Goal: Task Accomplishment & Management: Manage account settings

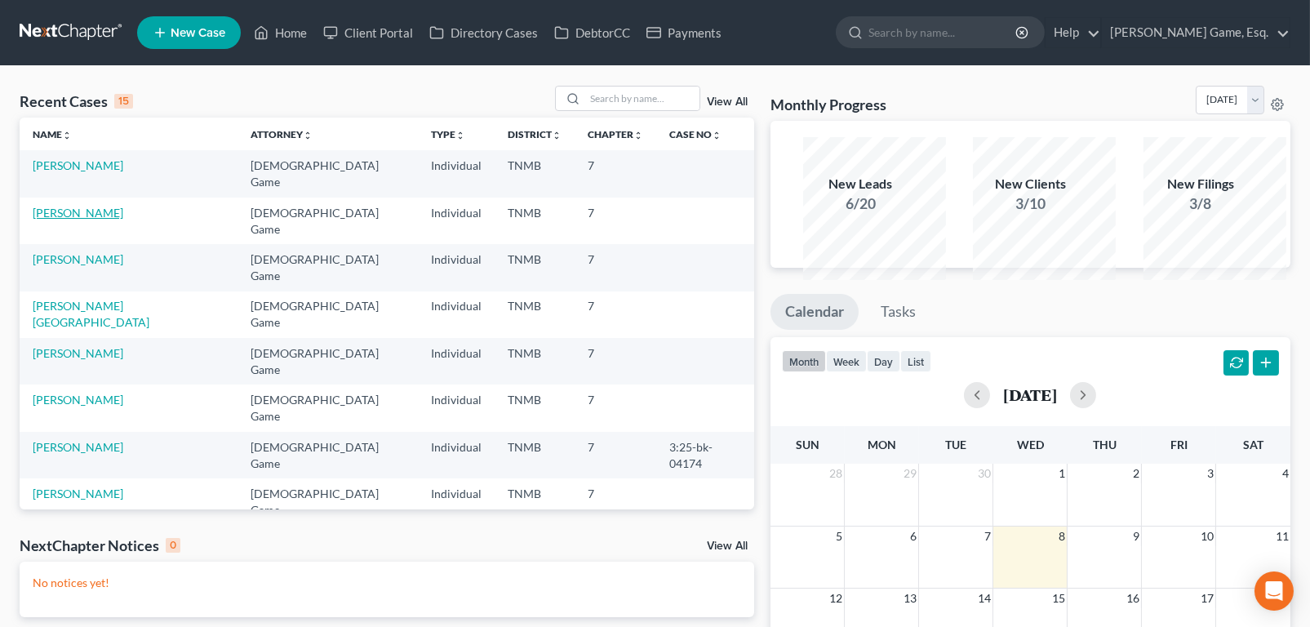
click at [100, 220] on link "[PERSON_NAME]" at bounding box center [78, 213] width 91 height 14
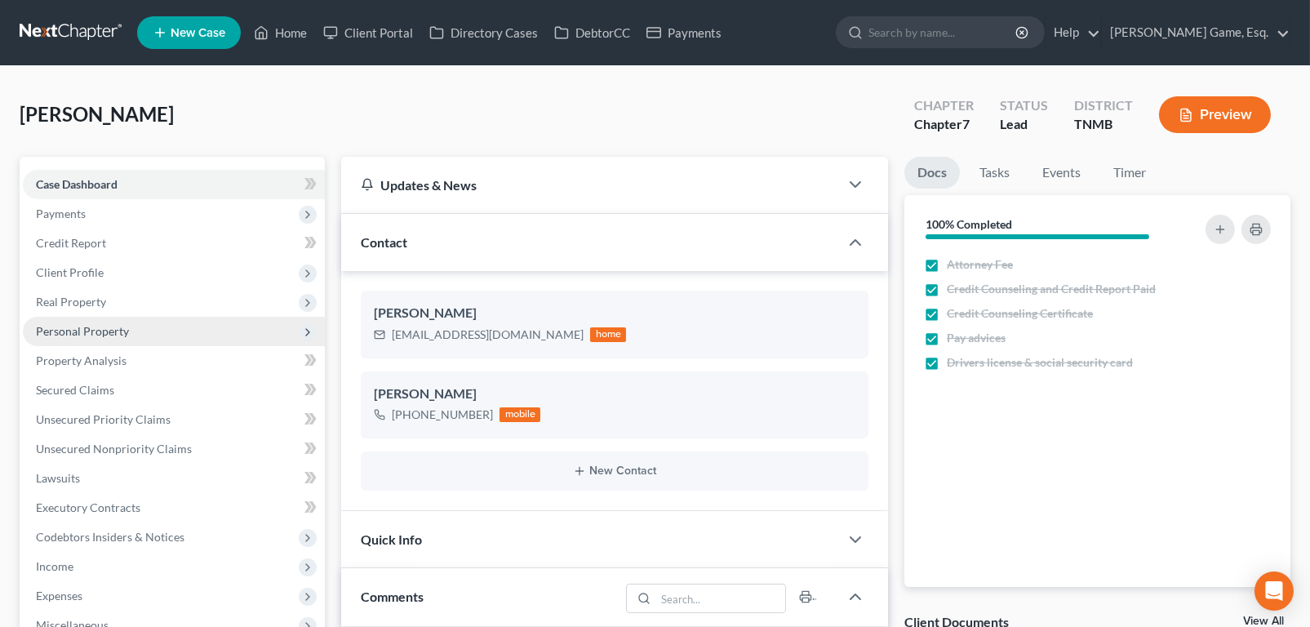
scroll to position [163, 0]
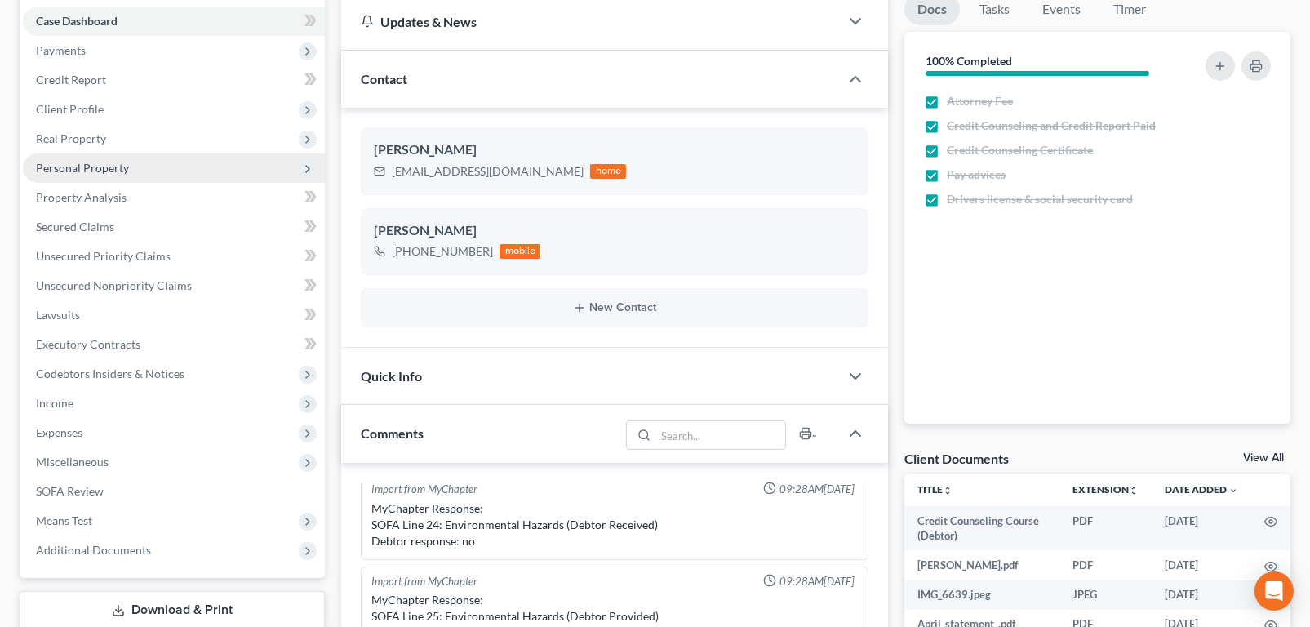
click at [122, 175] on span "Personal Property" at bounding box center [82, 168] width 93 height 14
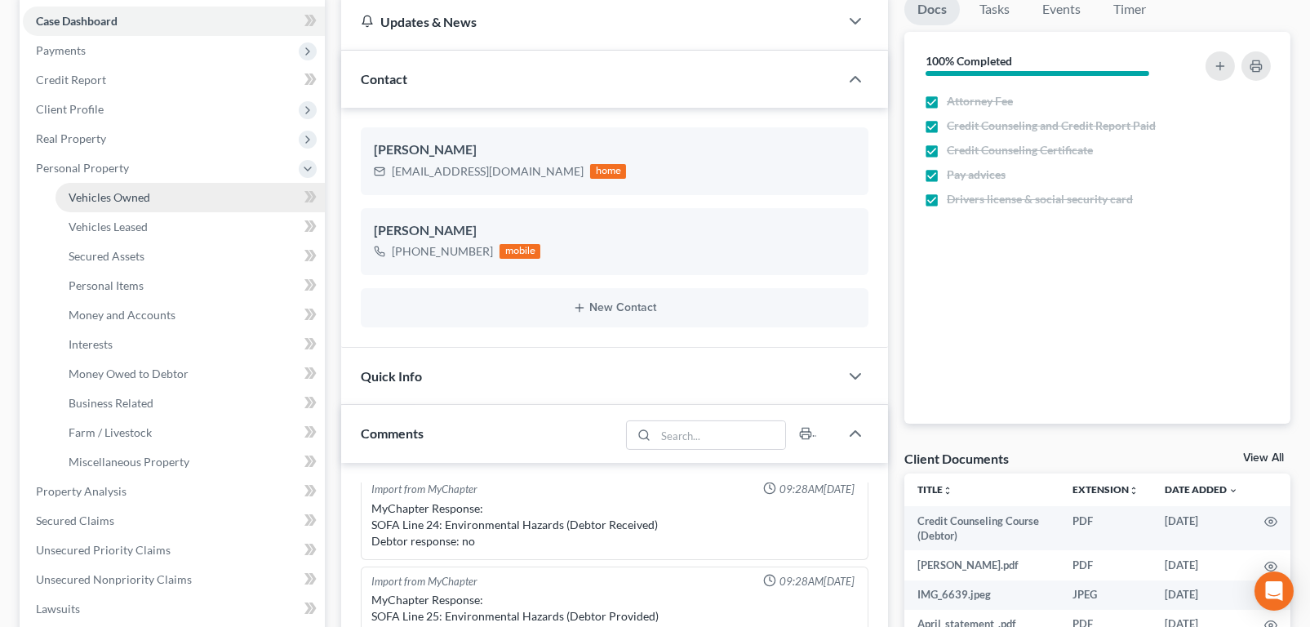
click at [149, 204] on span "Vehicles Owned" at bounding box center [110, 197] width 82 height 14
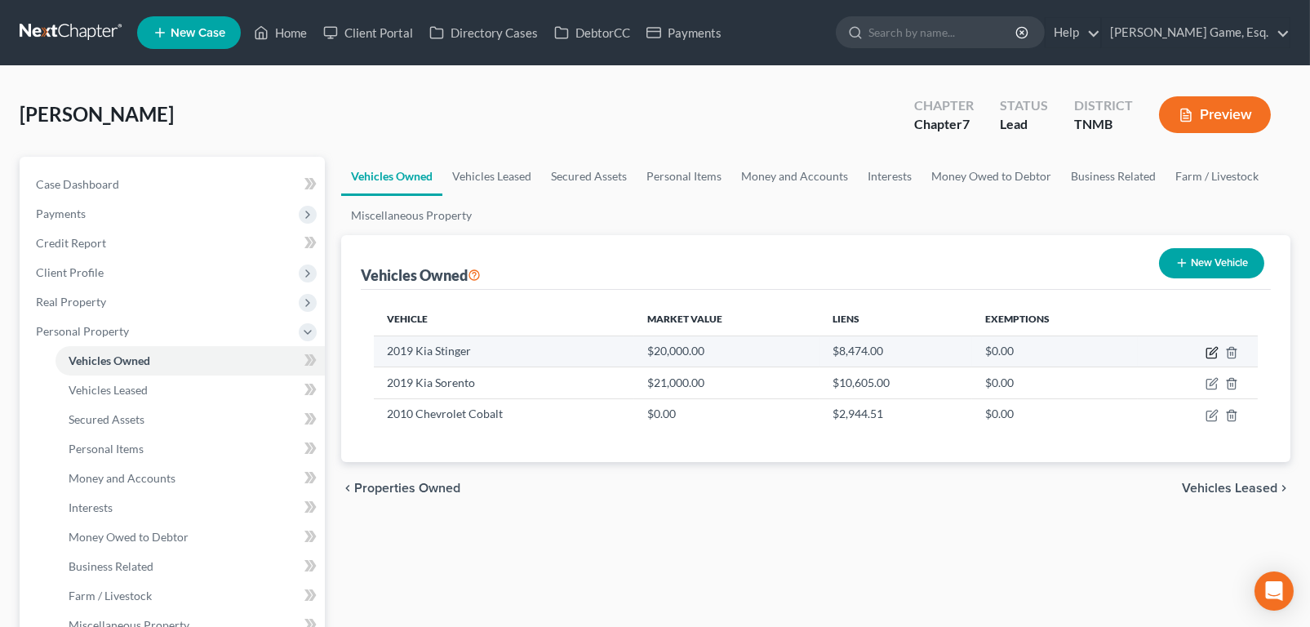
click at [1206, 359] on icon "button" at bounding box center [1212, 352] width 13 height 13
select select "0"
select select "7"
select select "2"
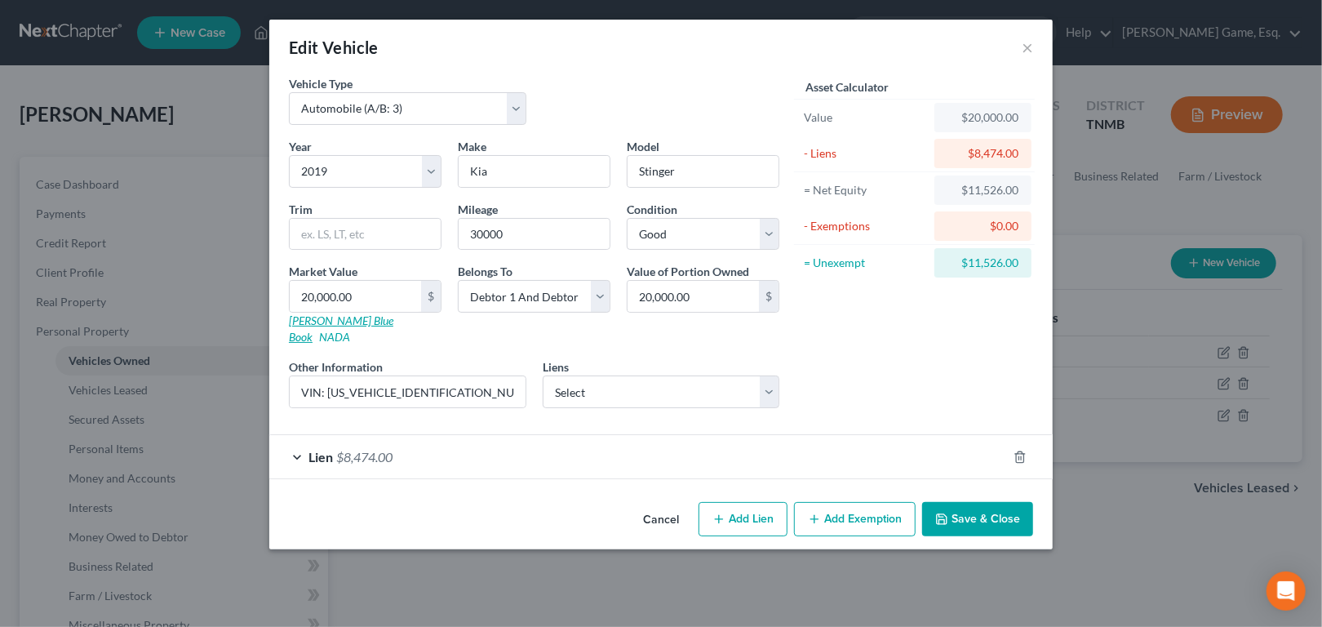
click at [289, 344] on link "Kelly Blue Book" at bounding box center [341, 328] width 104 height 30
click at [1053, 64] on div "Edit Vehicle ×" at bounding box center [661, 48] width 784 height 56
click at [1033, 57] on button "×" at bounding box center [1027, 48] width 11 height 20
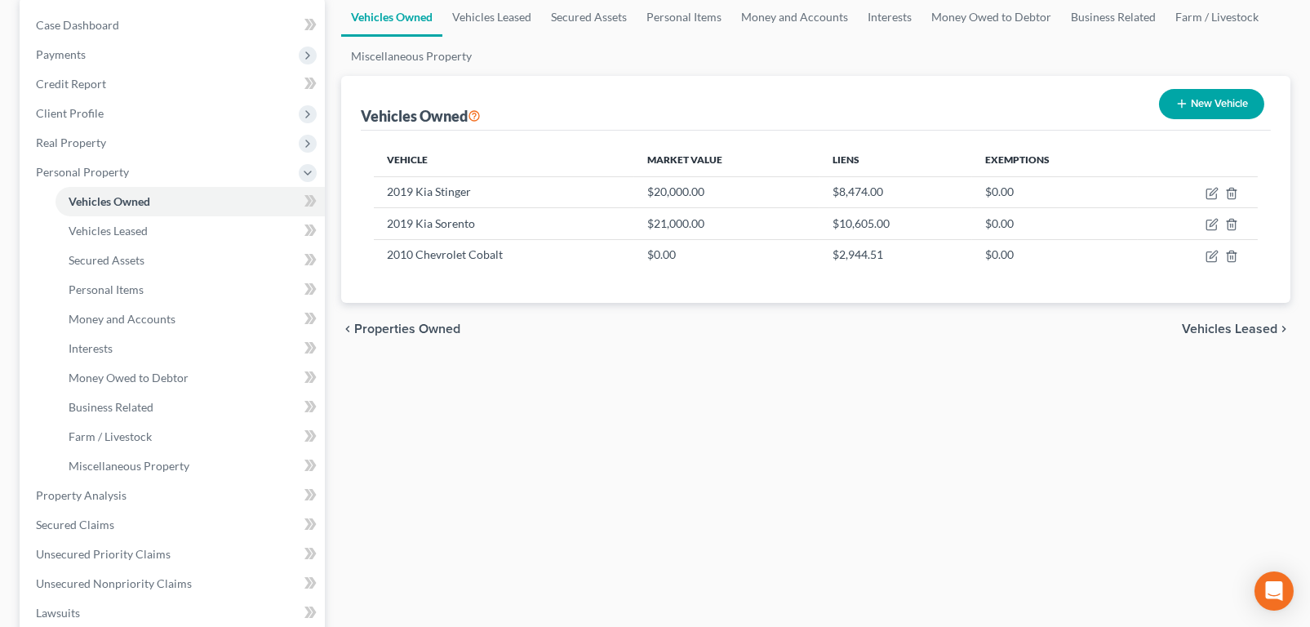
scroll to position [163, 0]
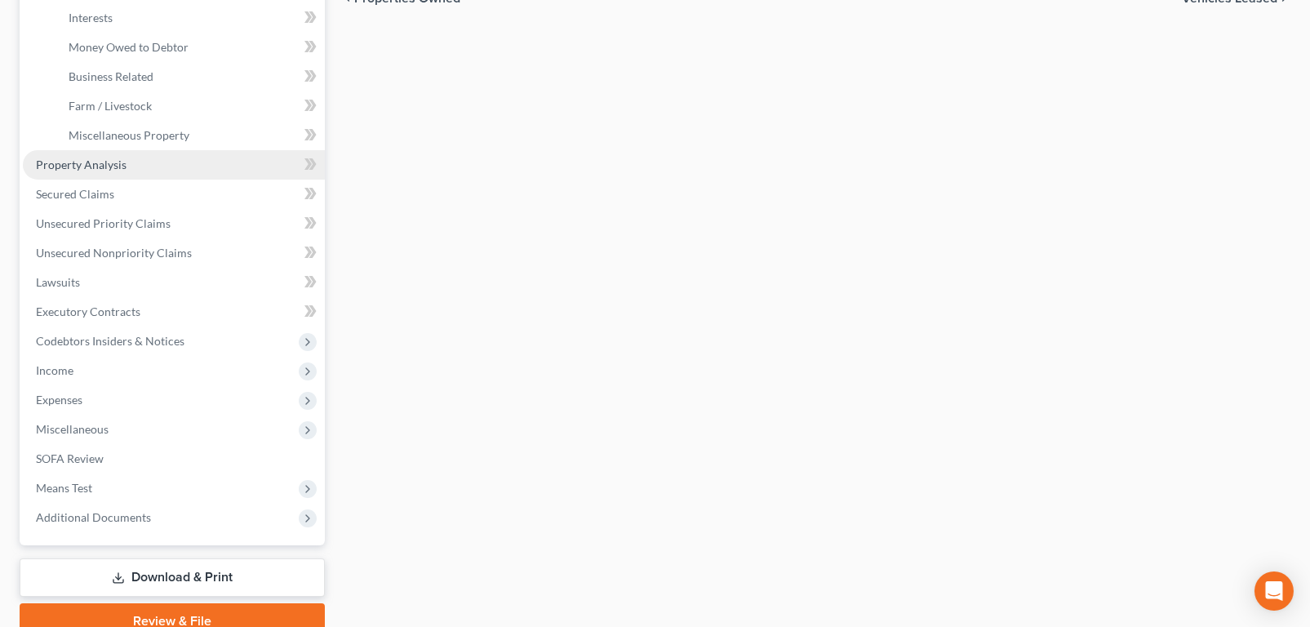
click at [166, 180] on link "Property Analysis" at bounding box center [174, 164] width 302 height 29
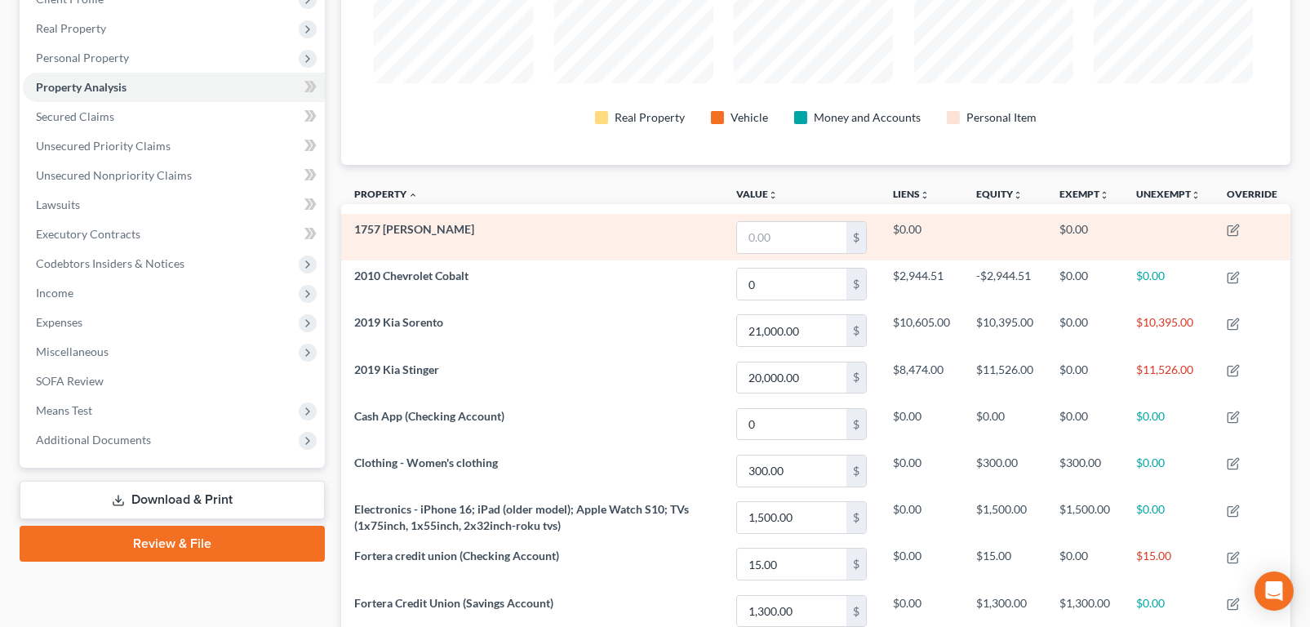
scroll to position [245, 0]
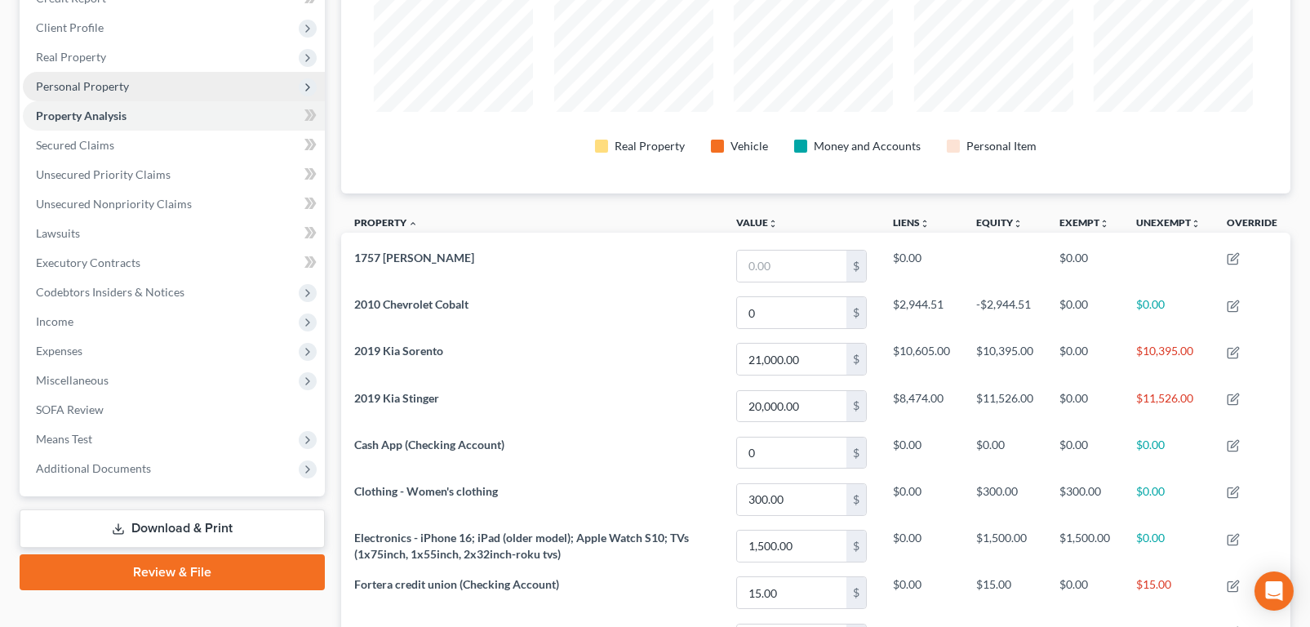
click at [126, 93] on span "Personal Property" at bounding box center [82, 86] width 93 height 14
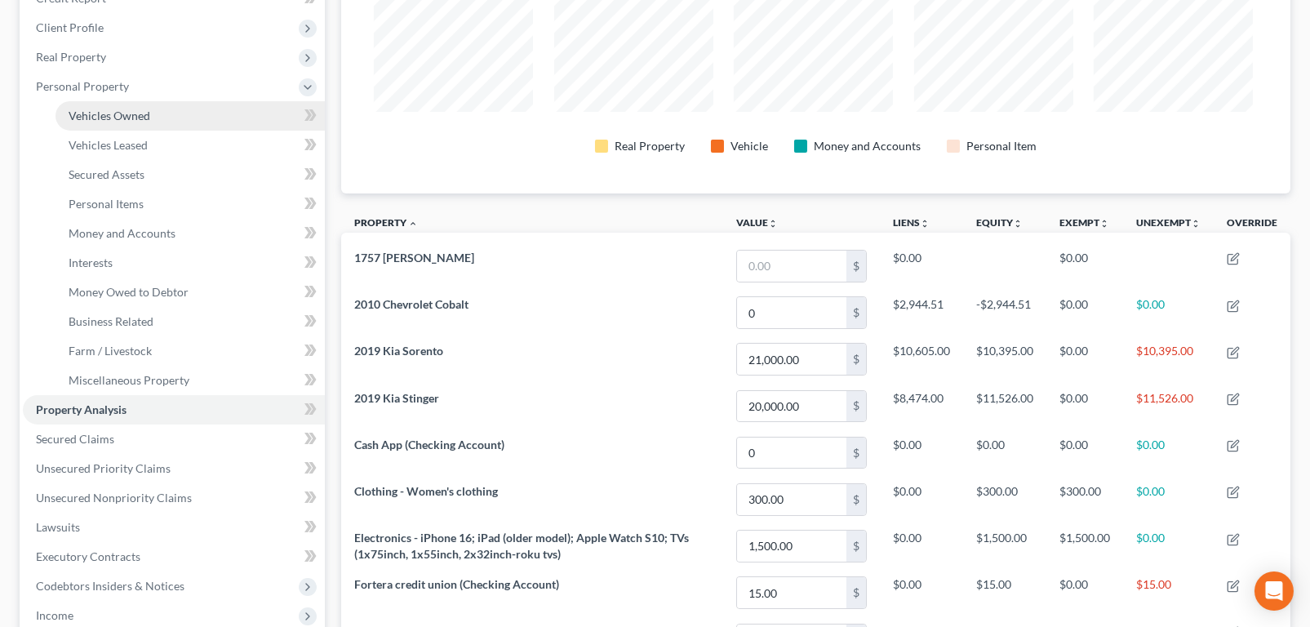
click at [150, 122] on span "Vehicles Owned" at bounding box center [110, 116] width 82 height 14
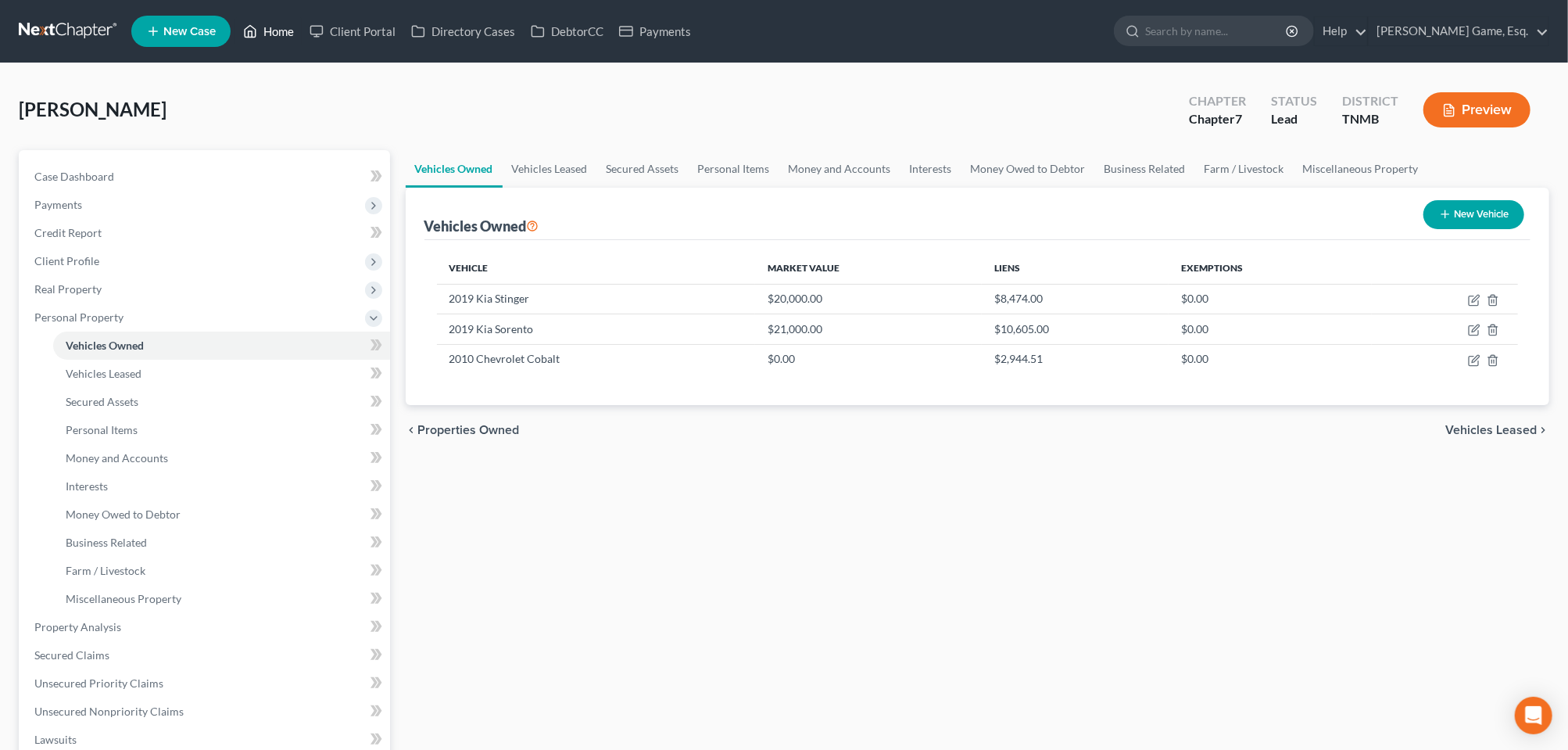
click at [302, 35] on link "Home" at bounding box center [268, 31] width 66 height 28
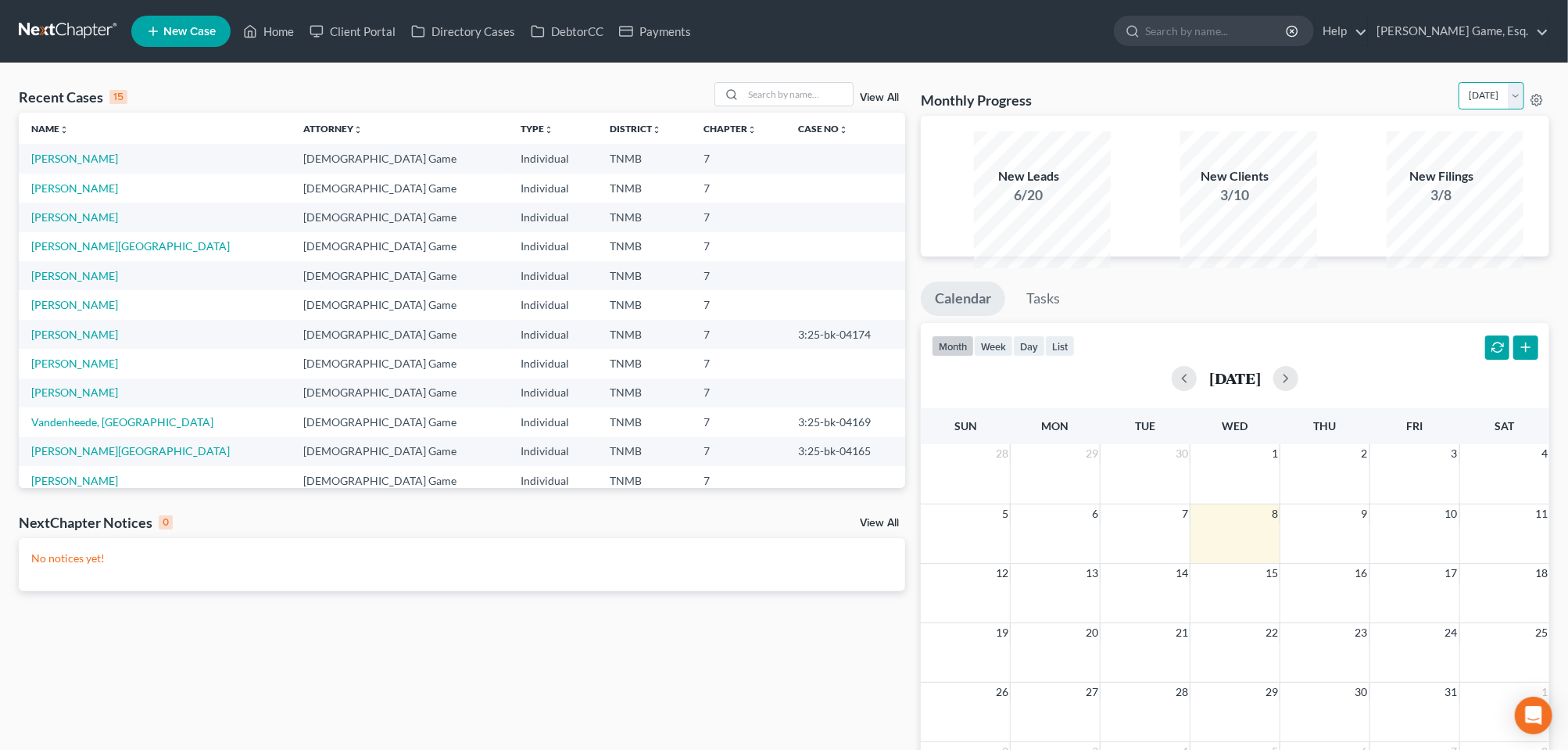
click at [1502, 109] on select "October 2025 September 2025 August 2025 July 2025 June 2025 May 2025 April 2025…" at bounding box center [1491, 96] width 66 height 28
click at [1459, 102] on select "October 2025 September 2025 August 2025 July 2025 June 2025 May 2025 April 2025…" at bounding box center [1491, 96] width 66 height 28
click at [1502, 109] on select "October 2025 September 2025 August 2025 July 2025 June 2025 May 2025 April 2025…" at bounding box center [1491, 96] width 66 height 28
select select "0"
click at [1459, 102] on select "October 2025 September 2025 August 2025 July 2025 June 2025 May 2025 April 2025…" at bounding box center [1491, 96] width 66 height 28
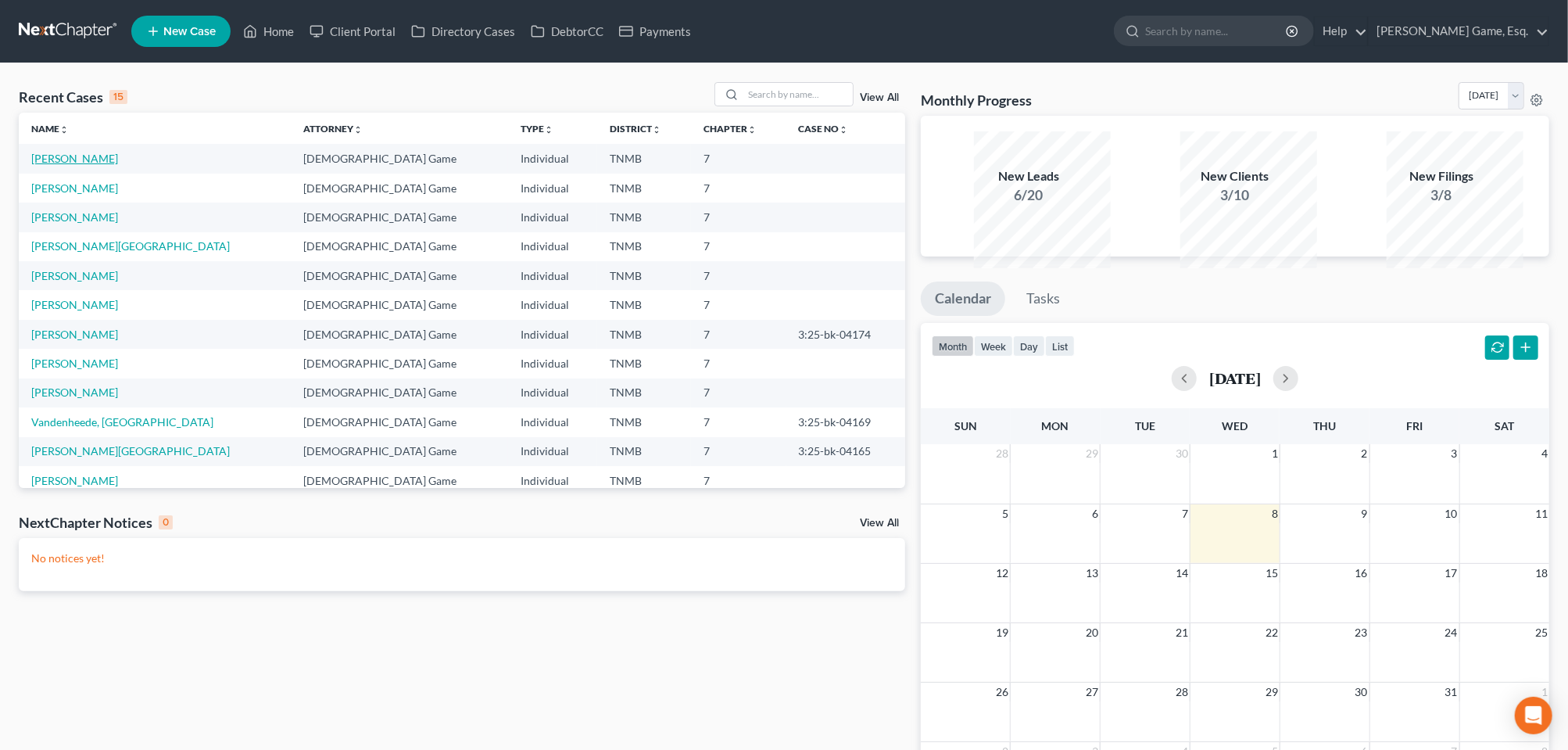
click at [102, 165] on link "[PERSON_NAME]" at bounding box center [75, 158] width 87 height 13
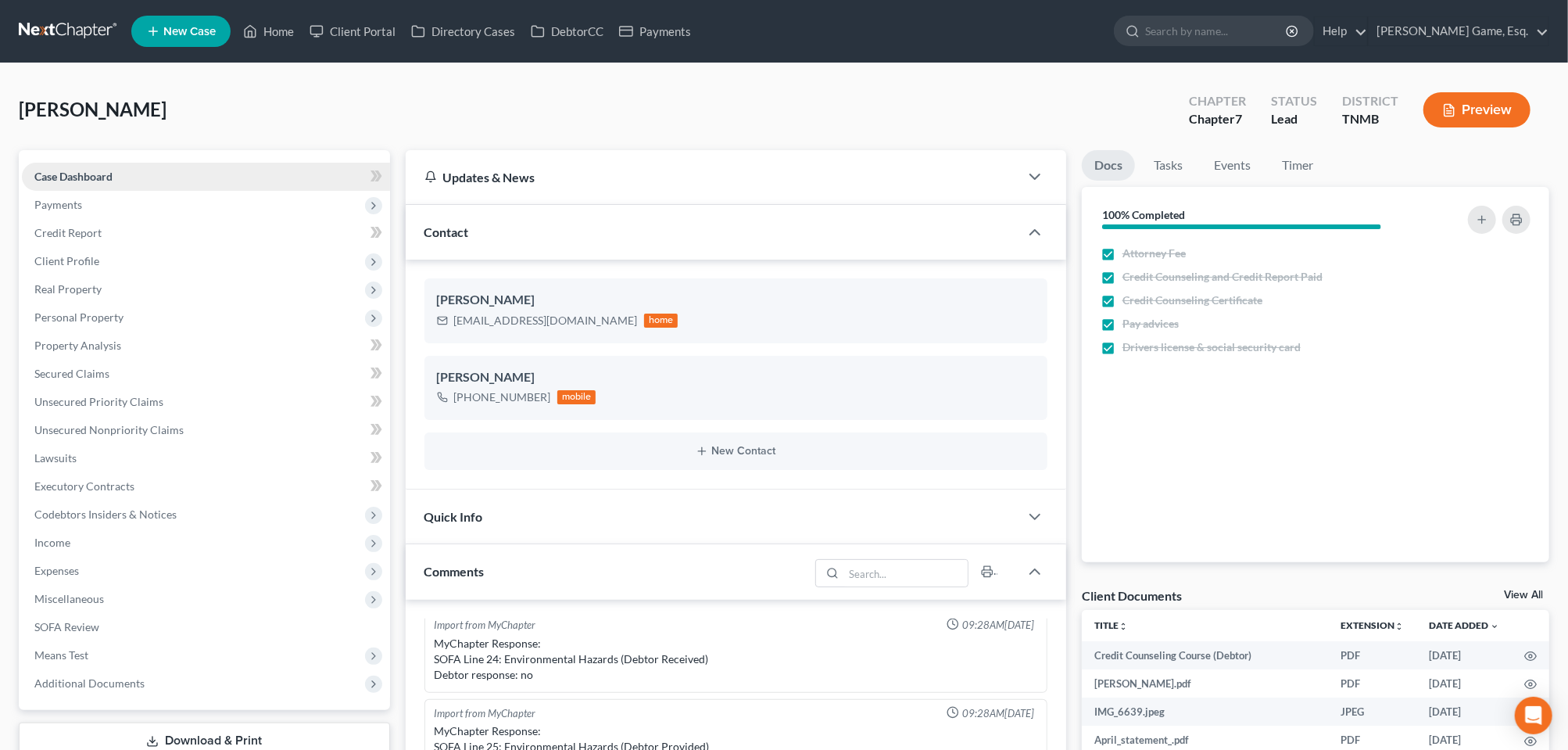
scroll to position [98, 0]
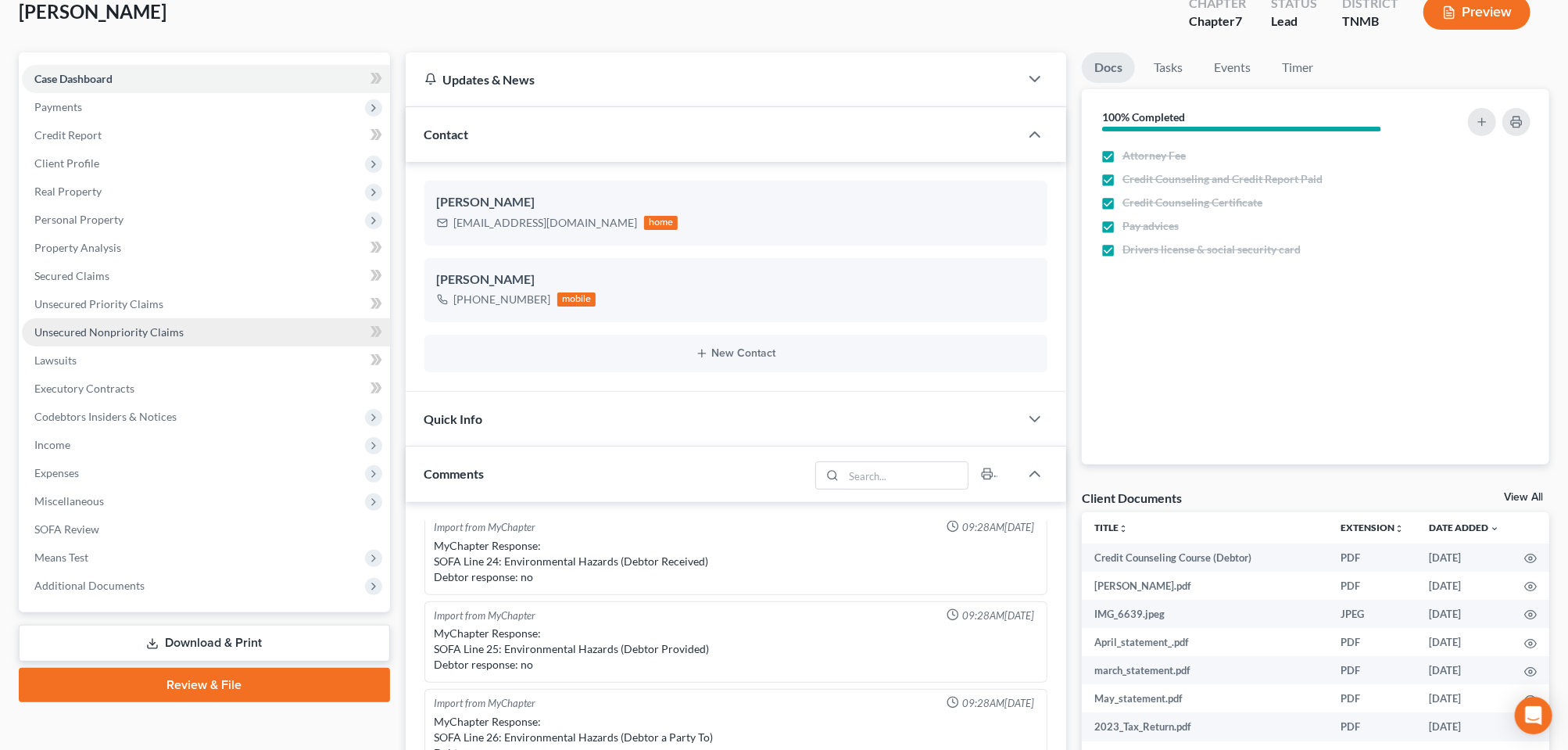
click at [152, 338] on span "Unsecured Nonpriority Claims" at bounding box center [109, 332] width 149 height 13
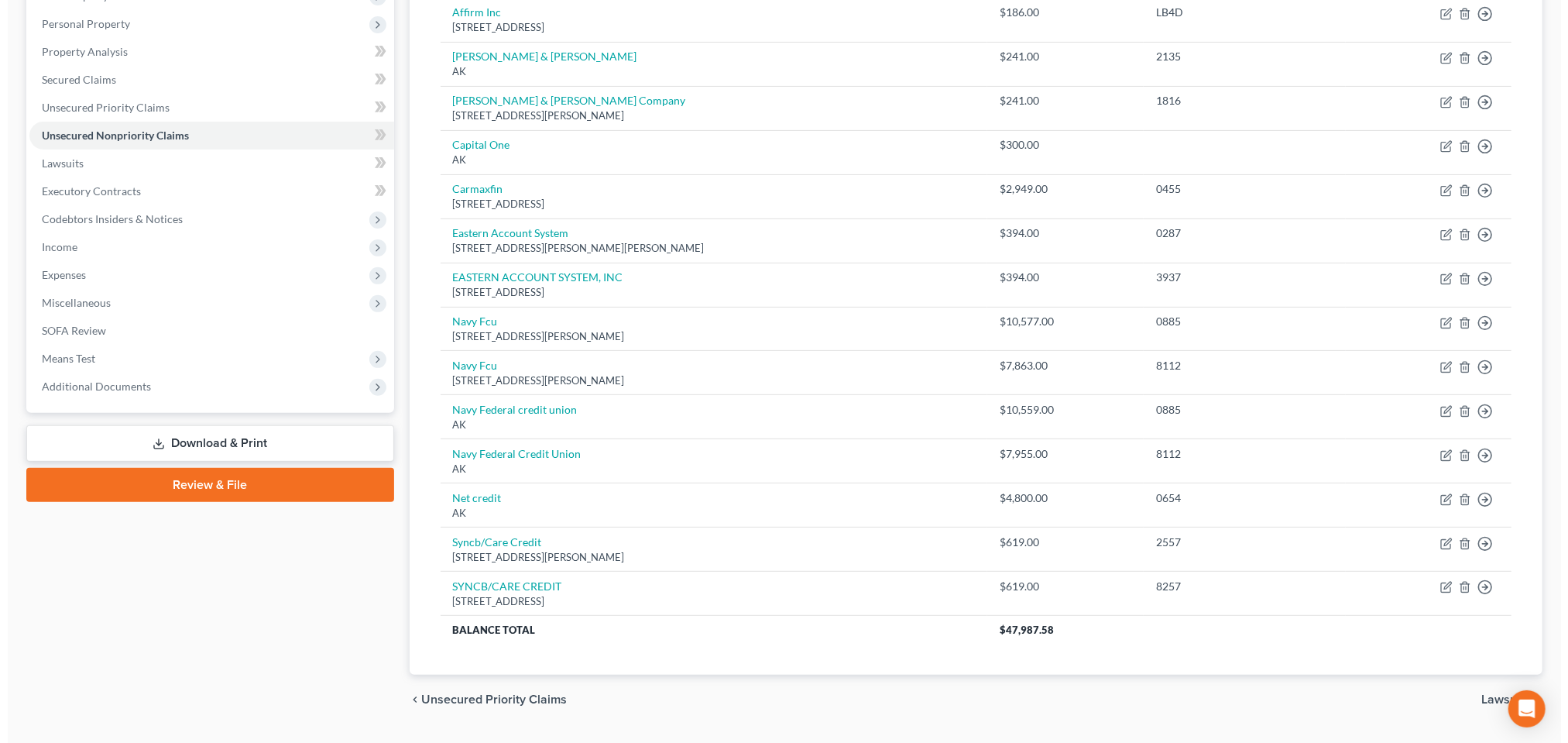
scroll to position [484, 0]
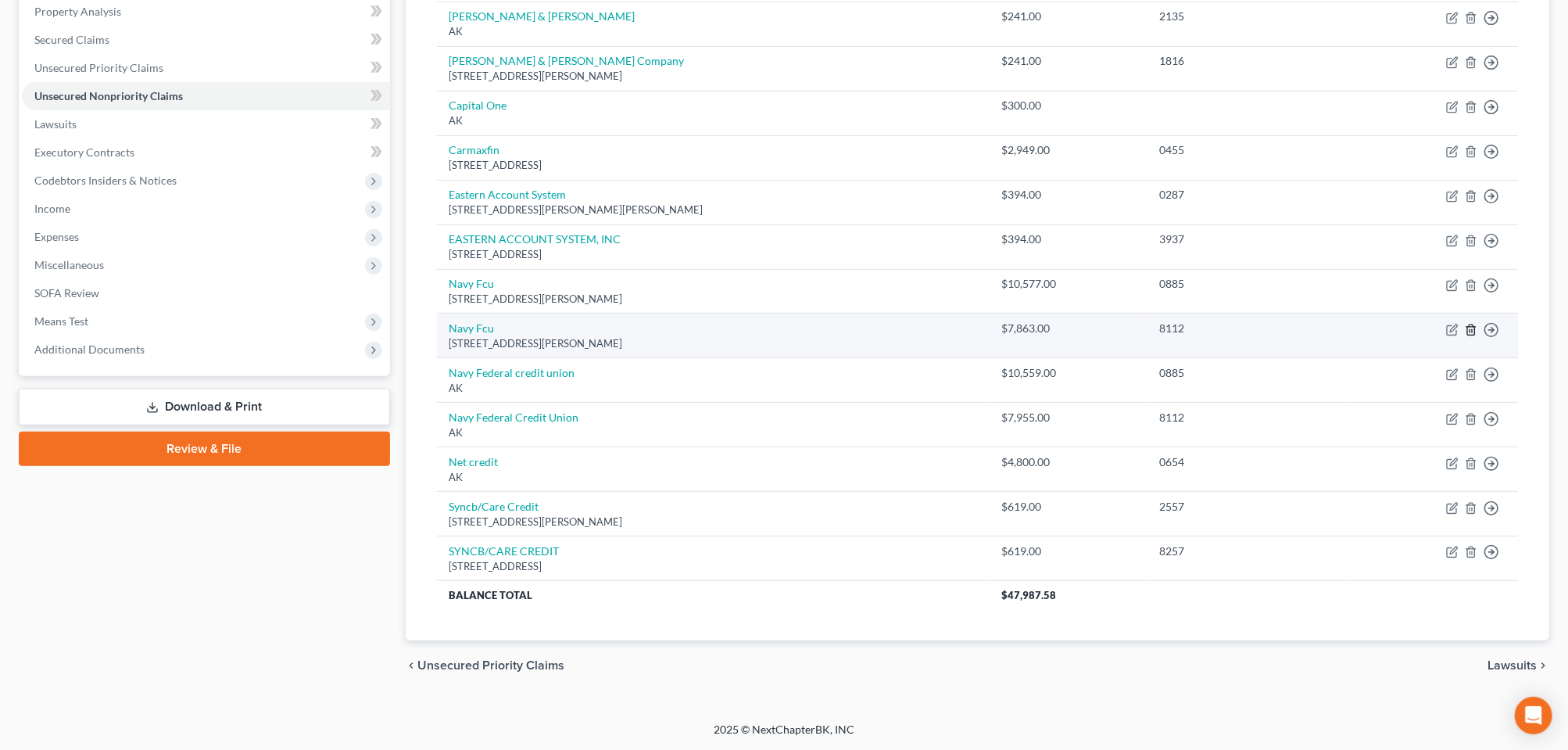
click at [1466, 334] on icon "button" at bounding box center [1471, 330] width 12 height 12
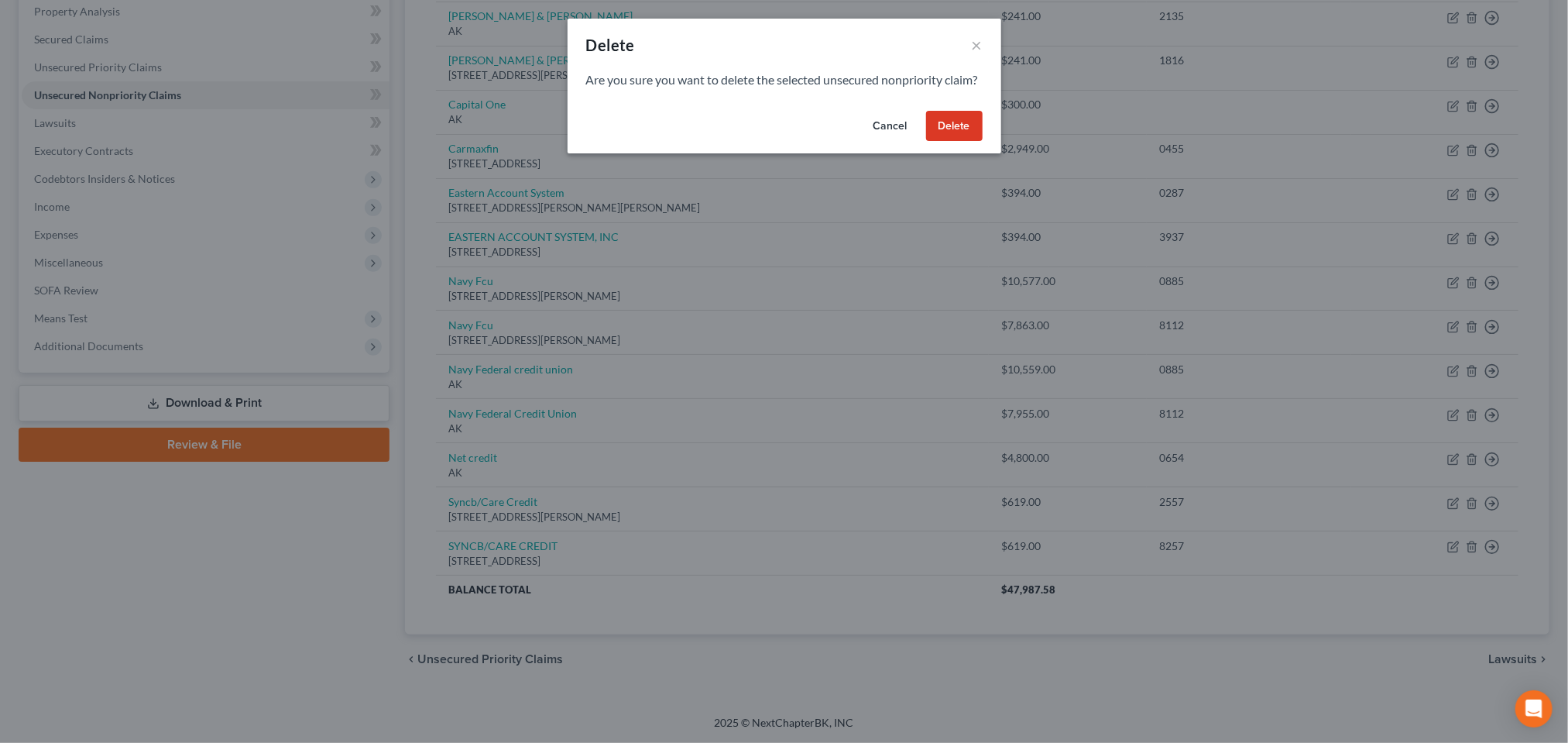
click at [983, 141] on button "Delete" at bounding box center [954, 126] width 57 height 31
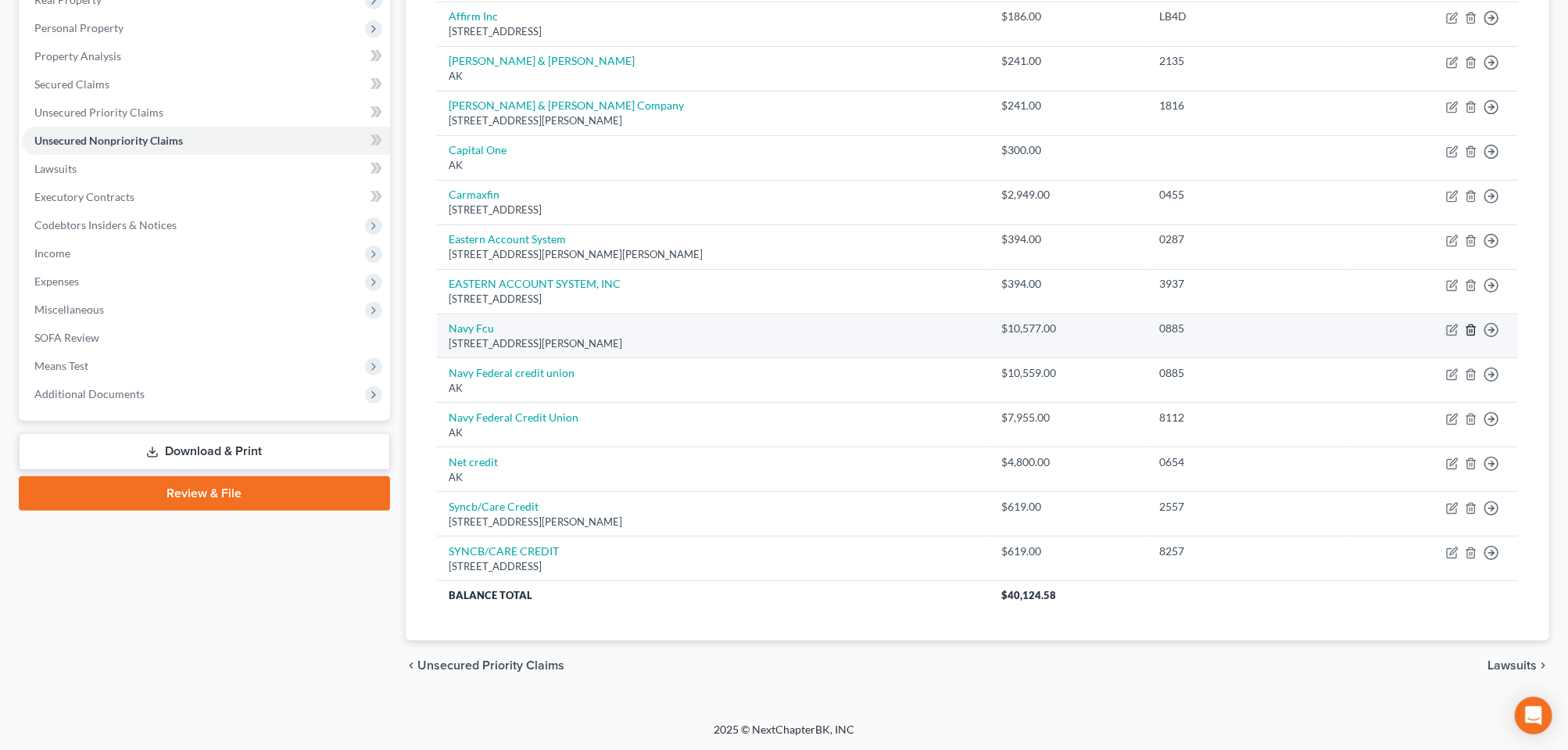
click at [1466, 324] on icon "button" at bounding box center [1471, 330] width 12 height 12
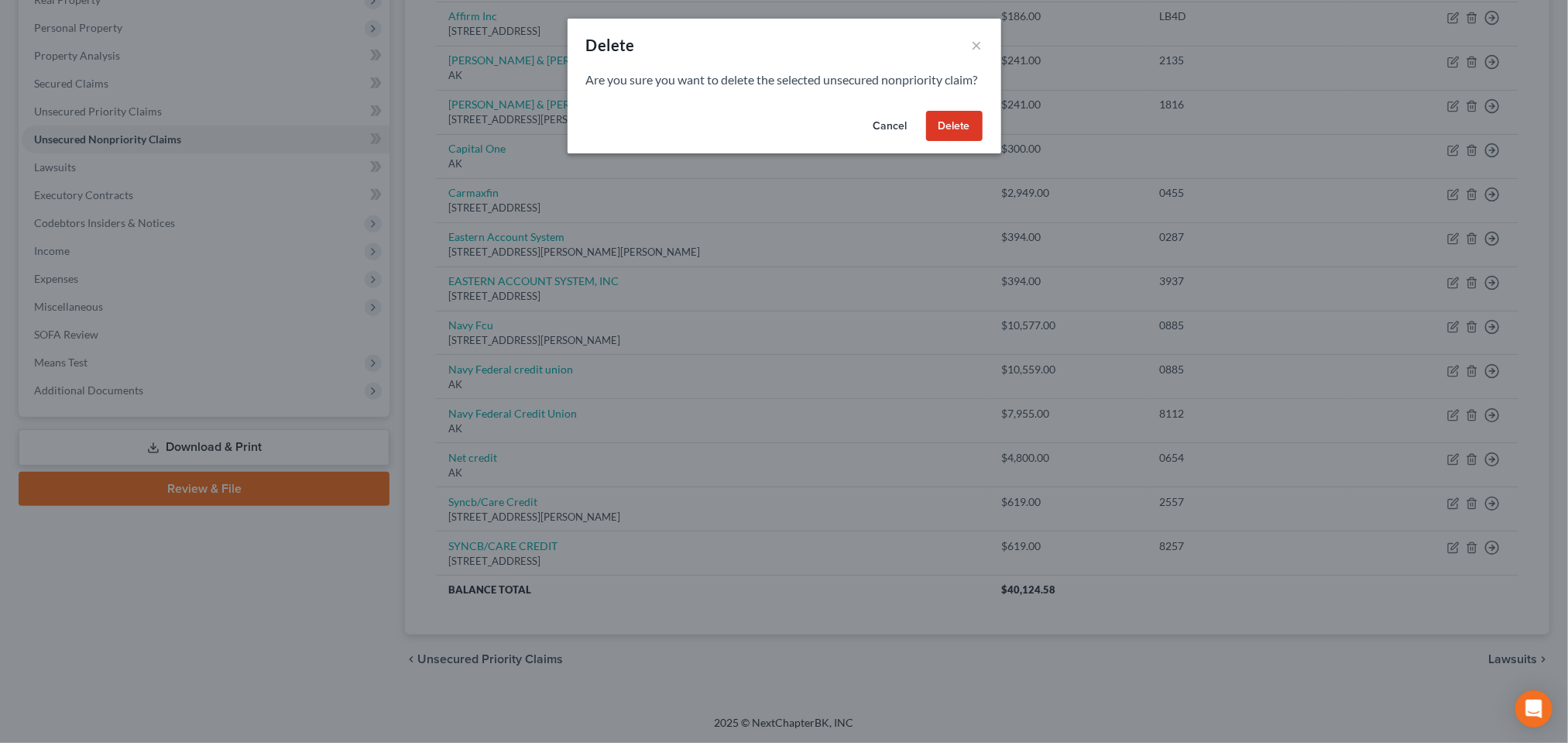
click at [983, 141] on button "Delete" at bounding box center [954, 126] width 57 height 31
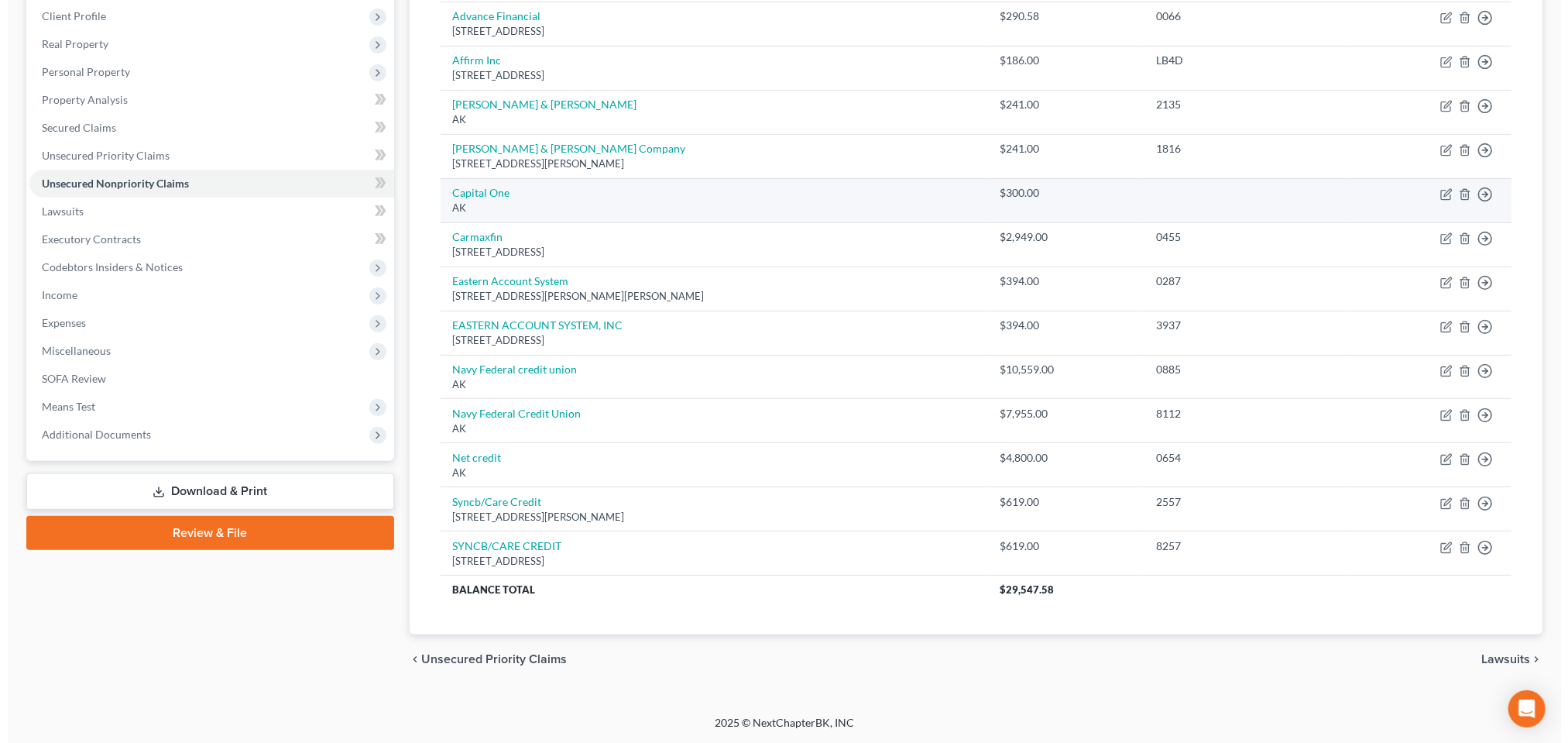
scroll to position [479, 0]
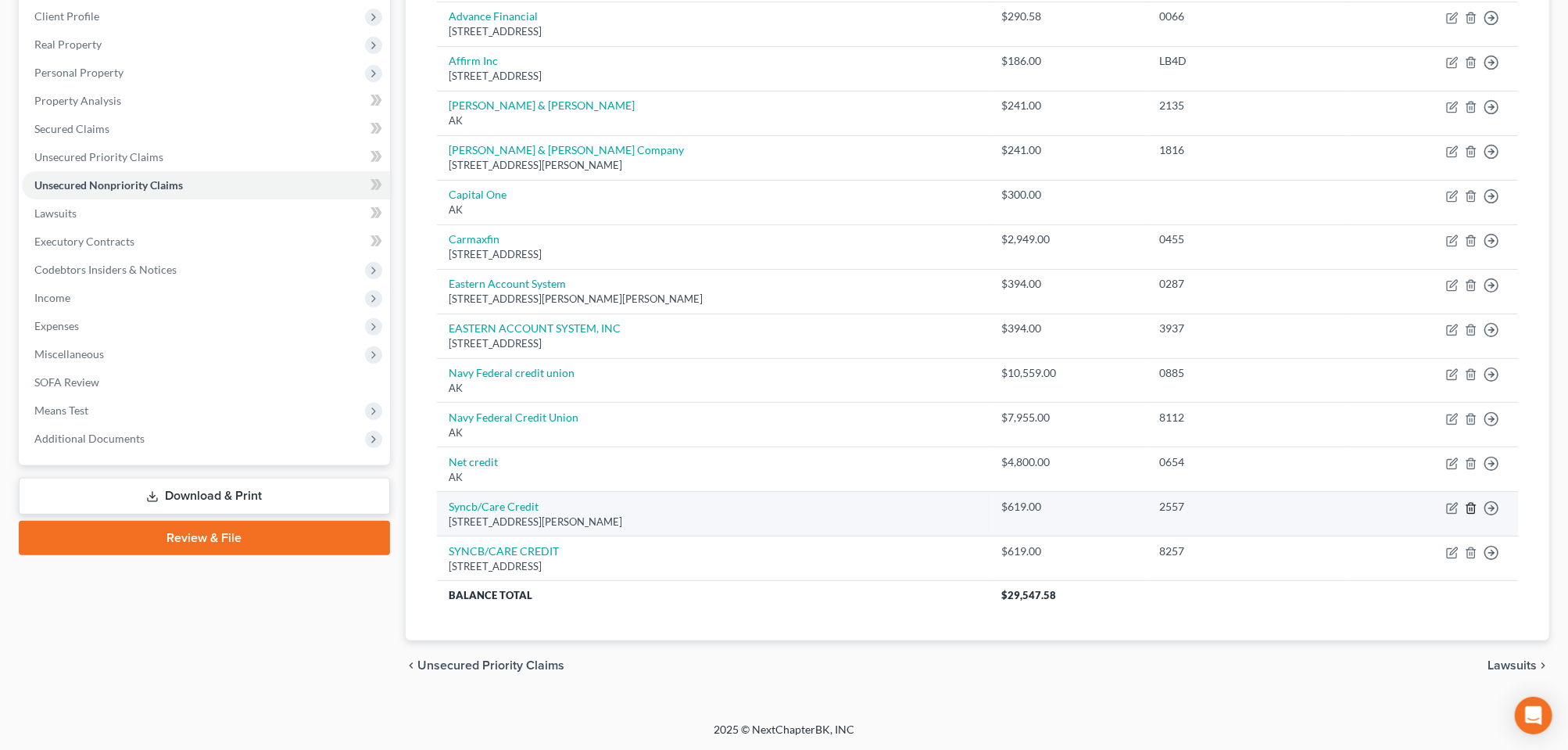
click at [1466, 502] on icon "button" at bounding box center [1471, 508] width 12 height 12
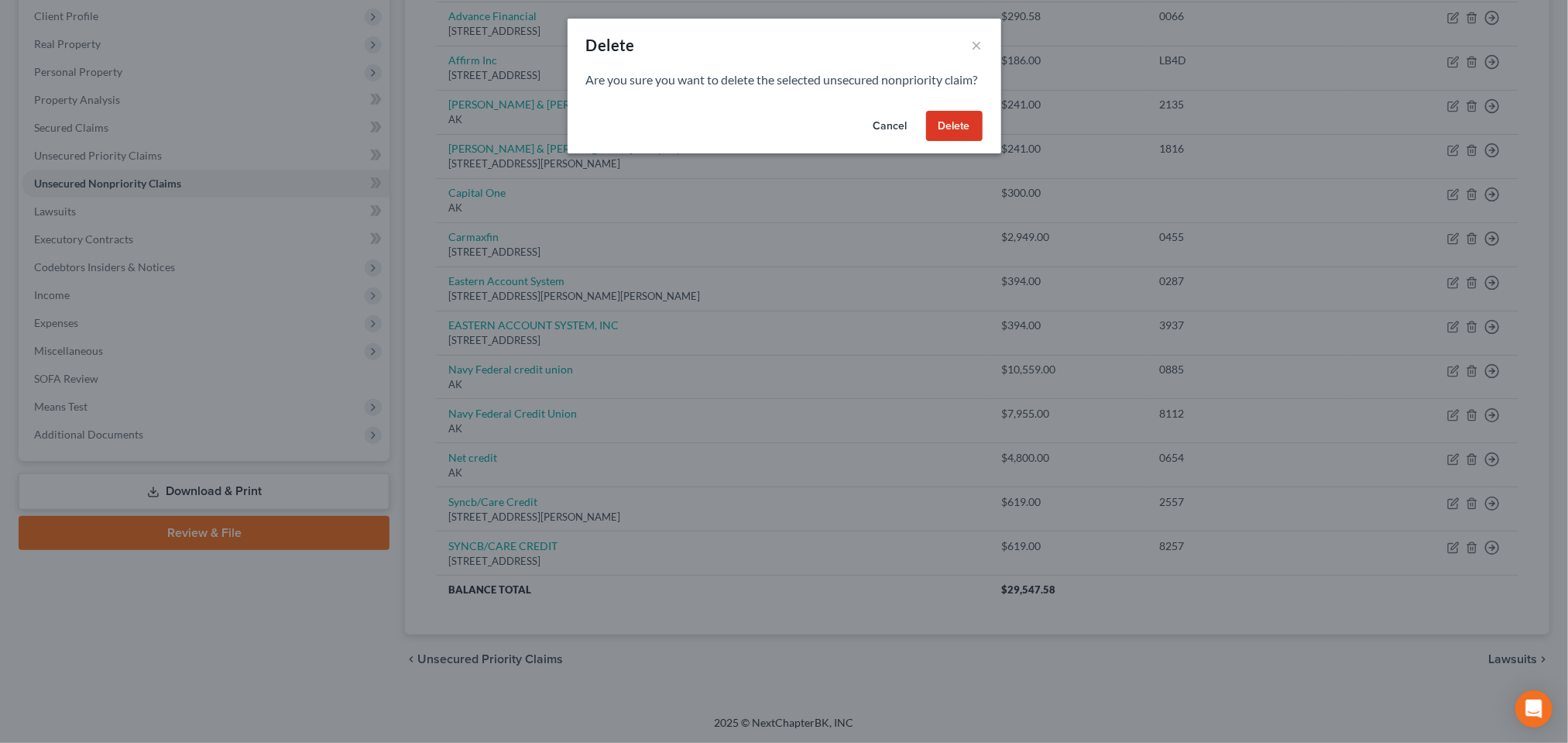
click at [983, 141] on button "Delete" at bounding box center [954, 126] width 57 height 31
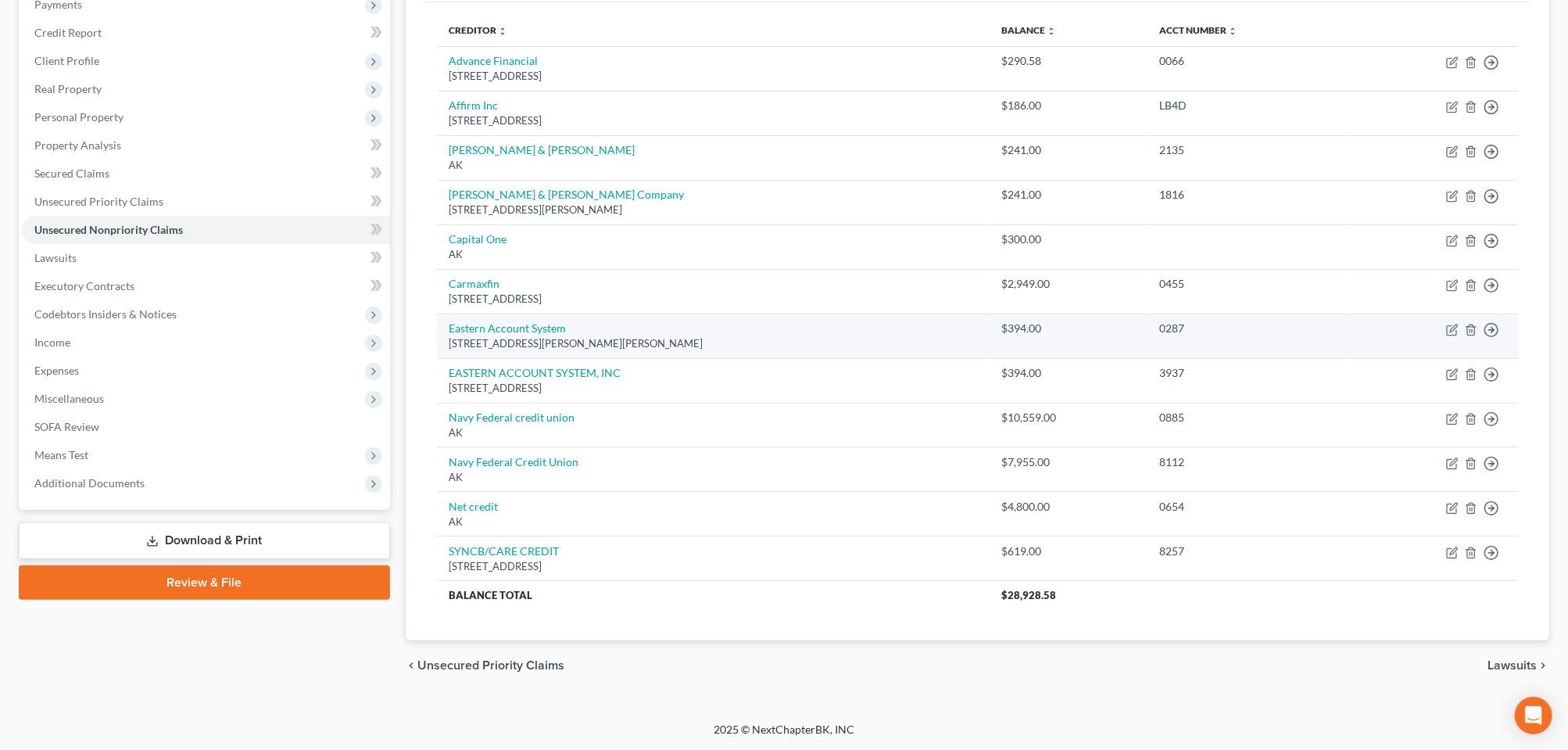
scroll to position [233, 0]
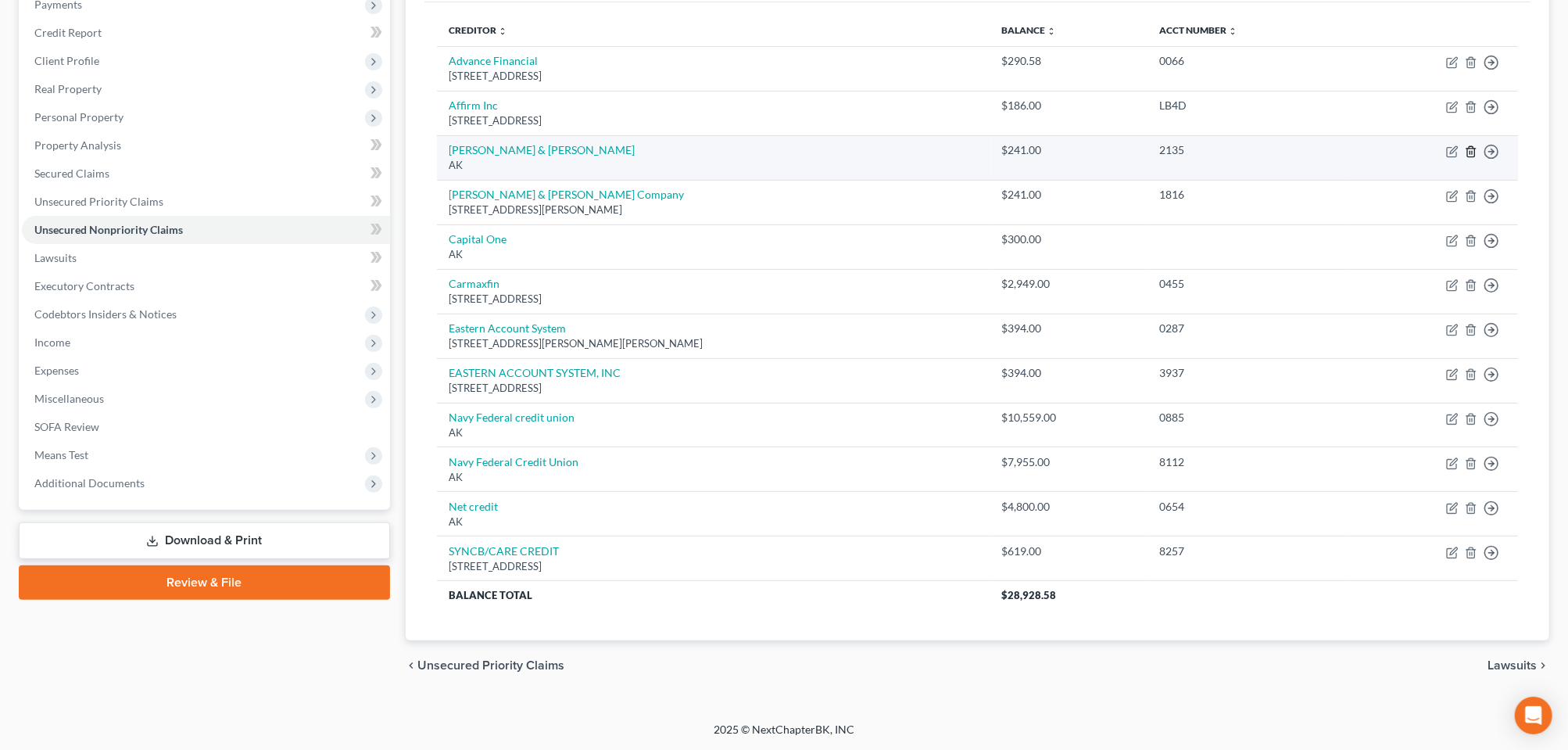
click at [1466, 158] on icon "button" at bounding box center [1471, 151] width 12 height 12
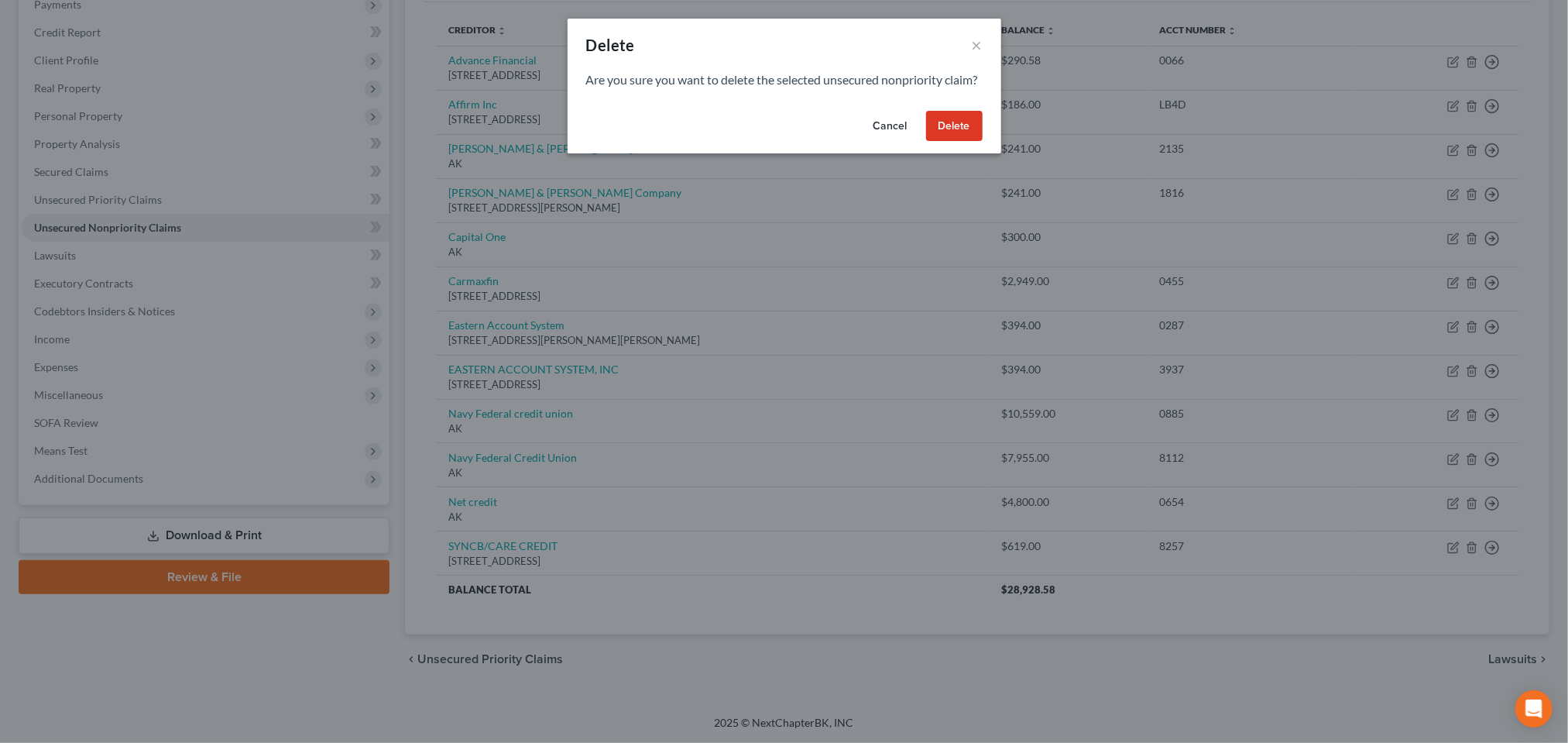
click at [983, 141] on button "Delete" at bounding box center [954, 126] width 57 height 31
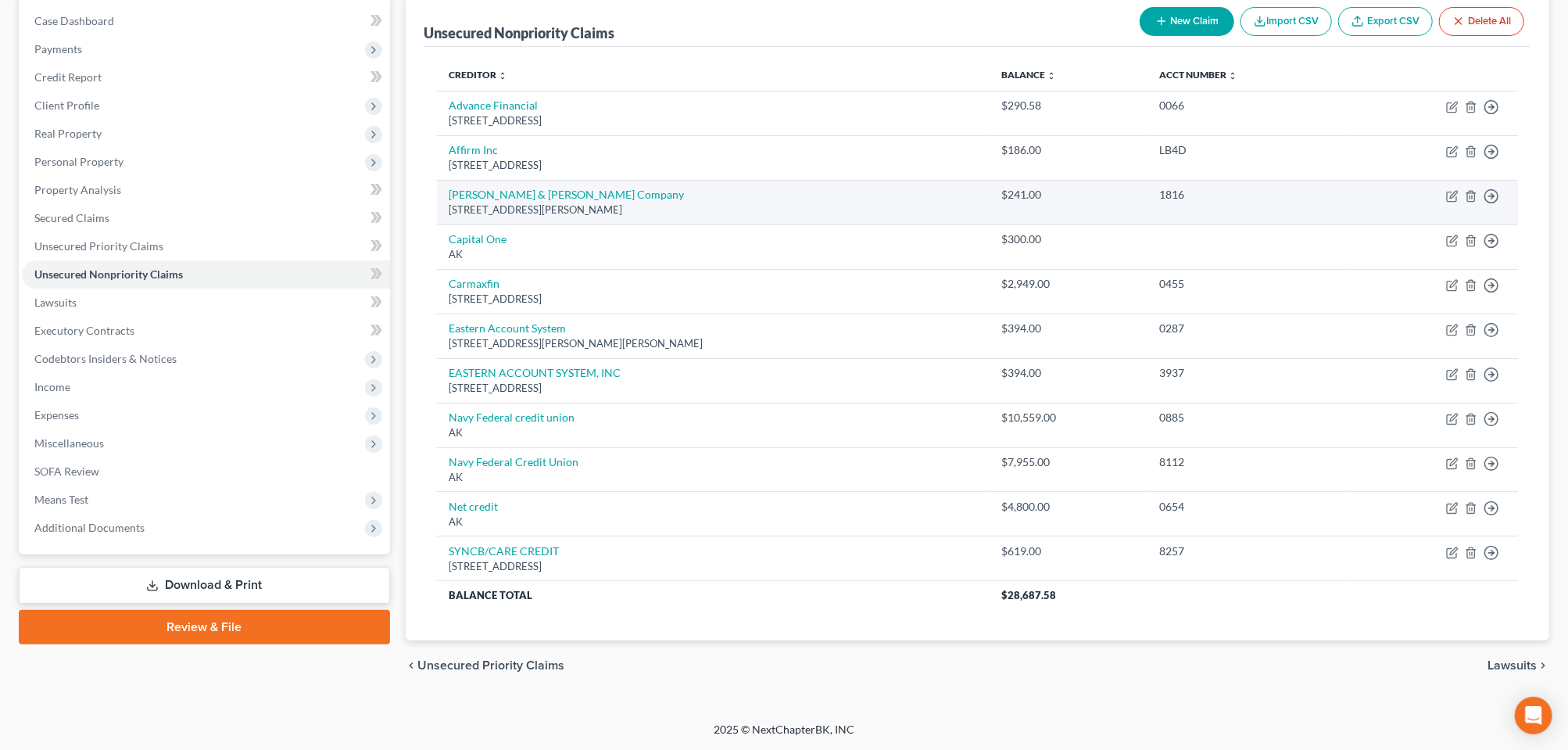
scroll to position [373, 0]
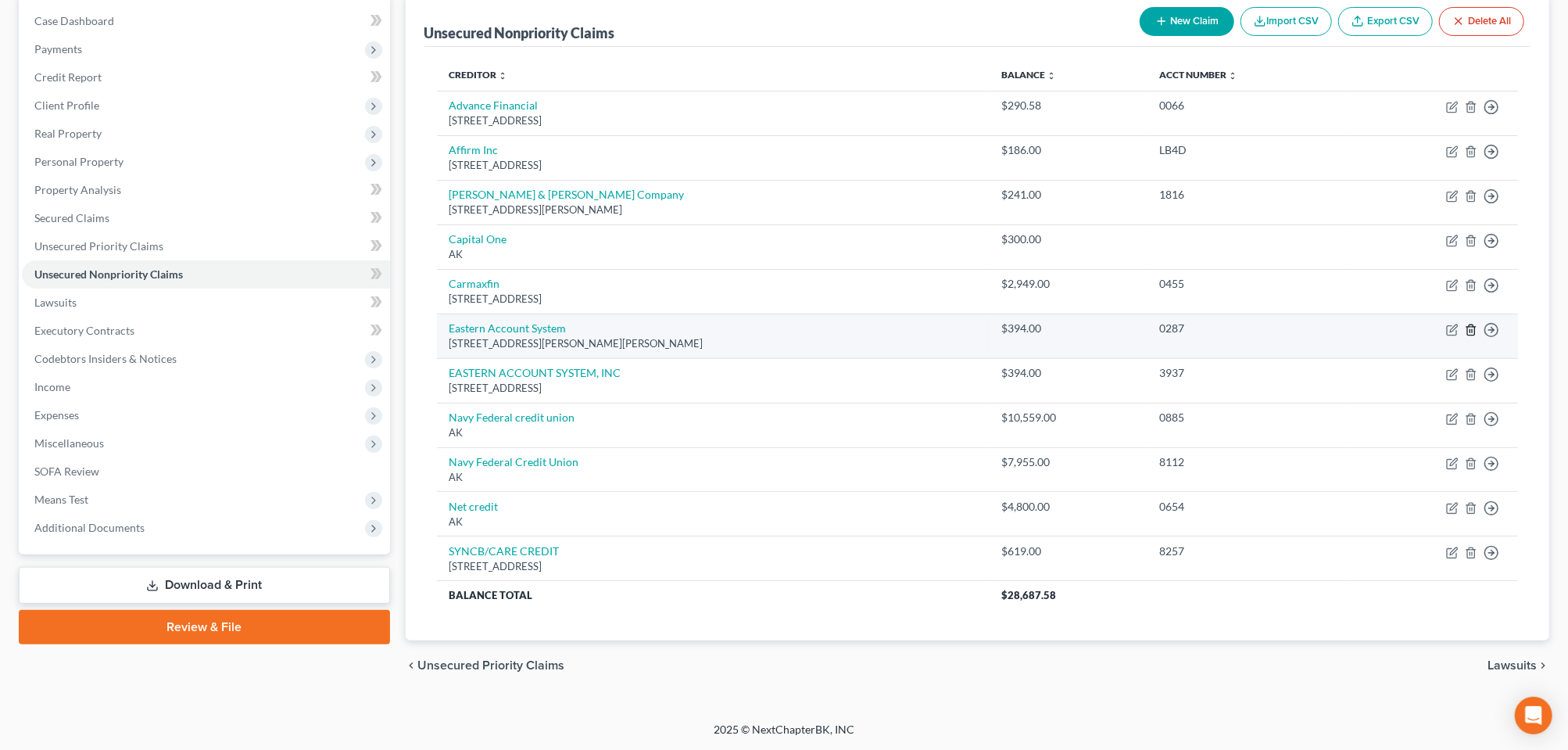
click at [1466, 324] on icon "button" at bounding box center [1471, 330] width 12 height 12
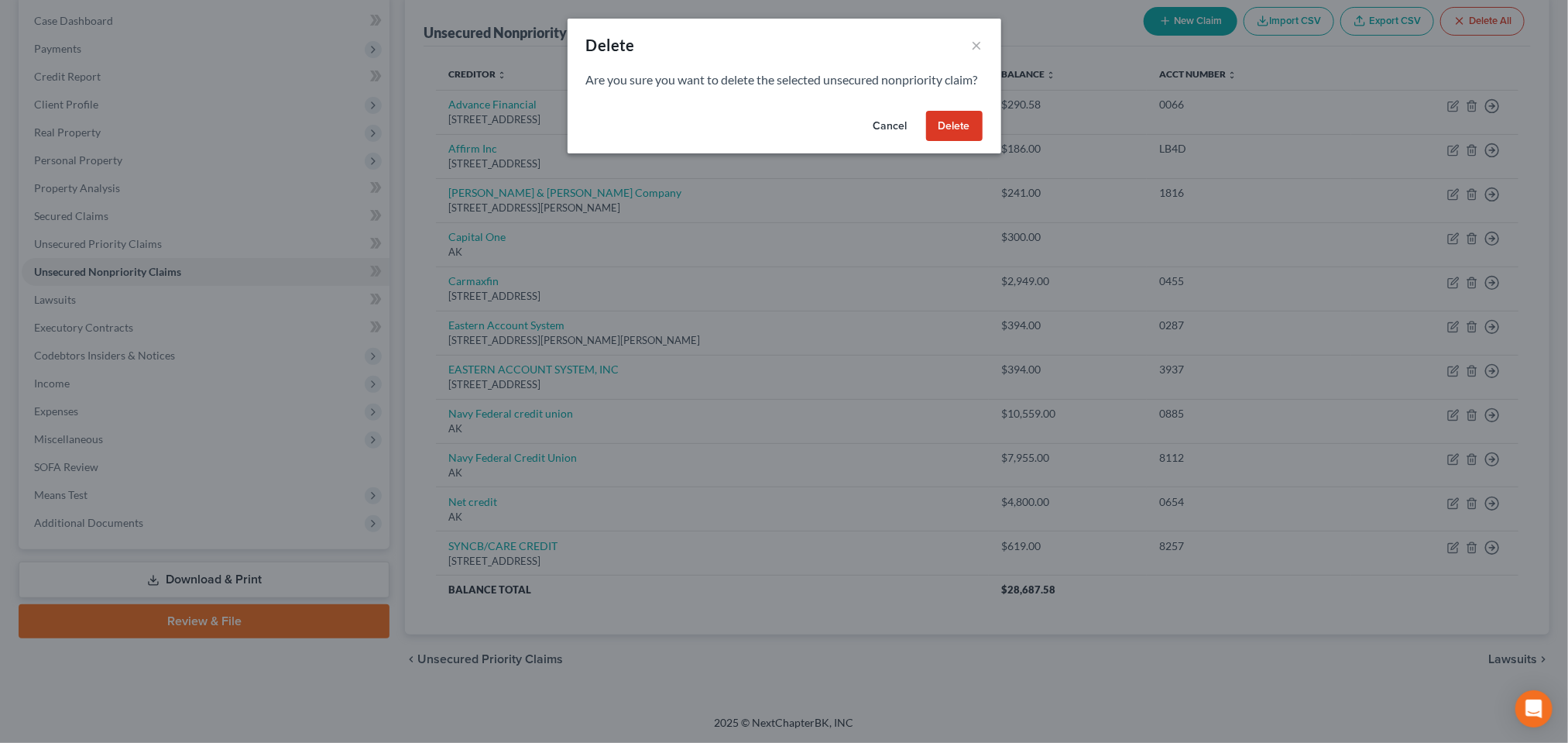
click at [983, 141] on button "Delete" at bounding box center [954, 126] width 57 height 31
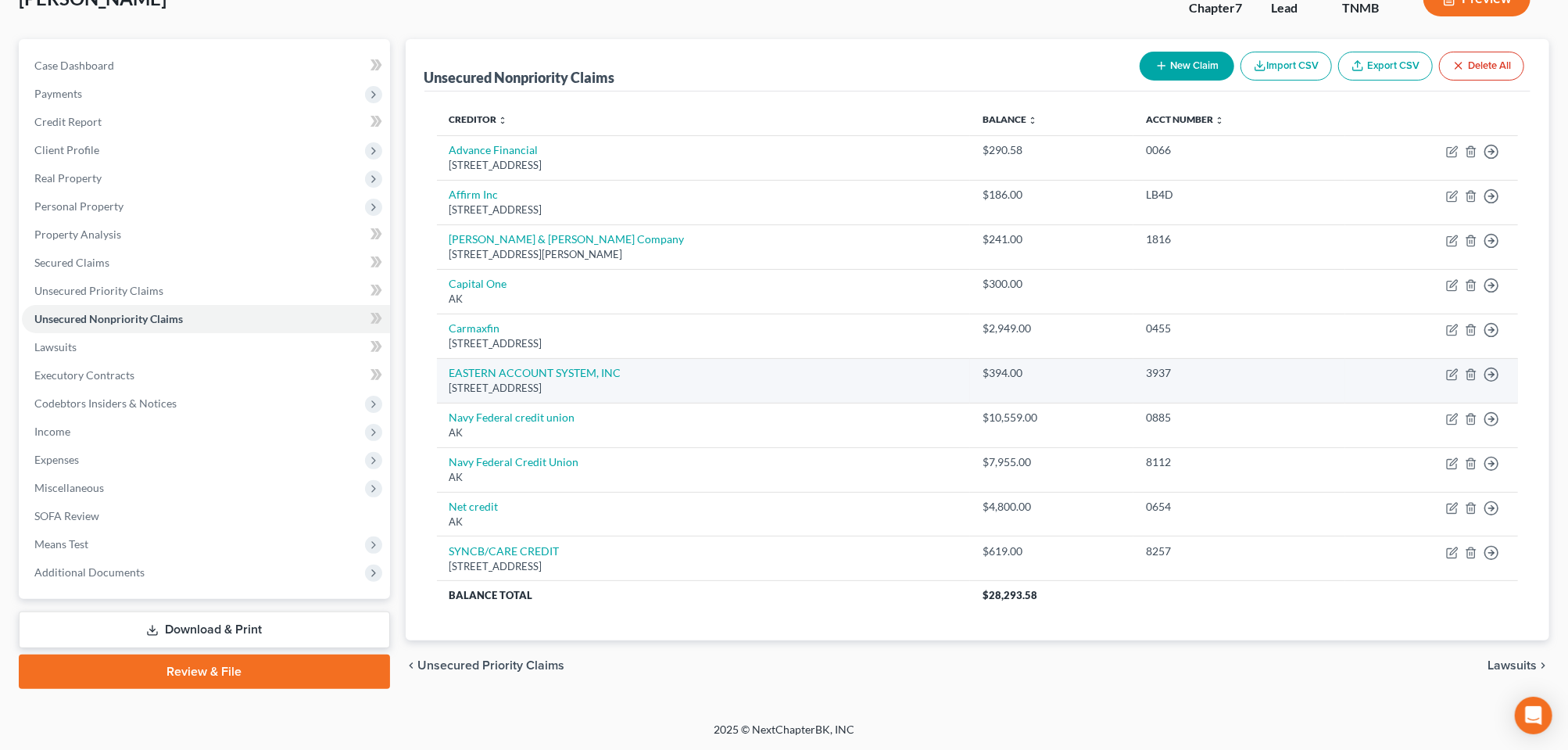
scroll to position [0, 0]
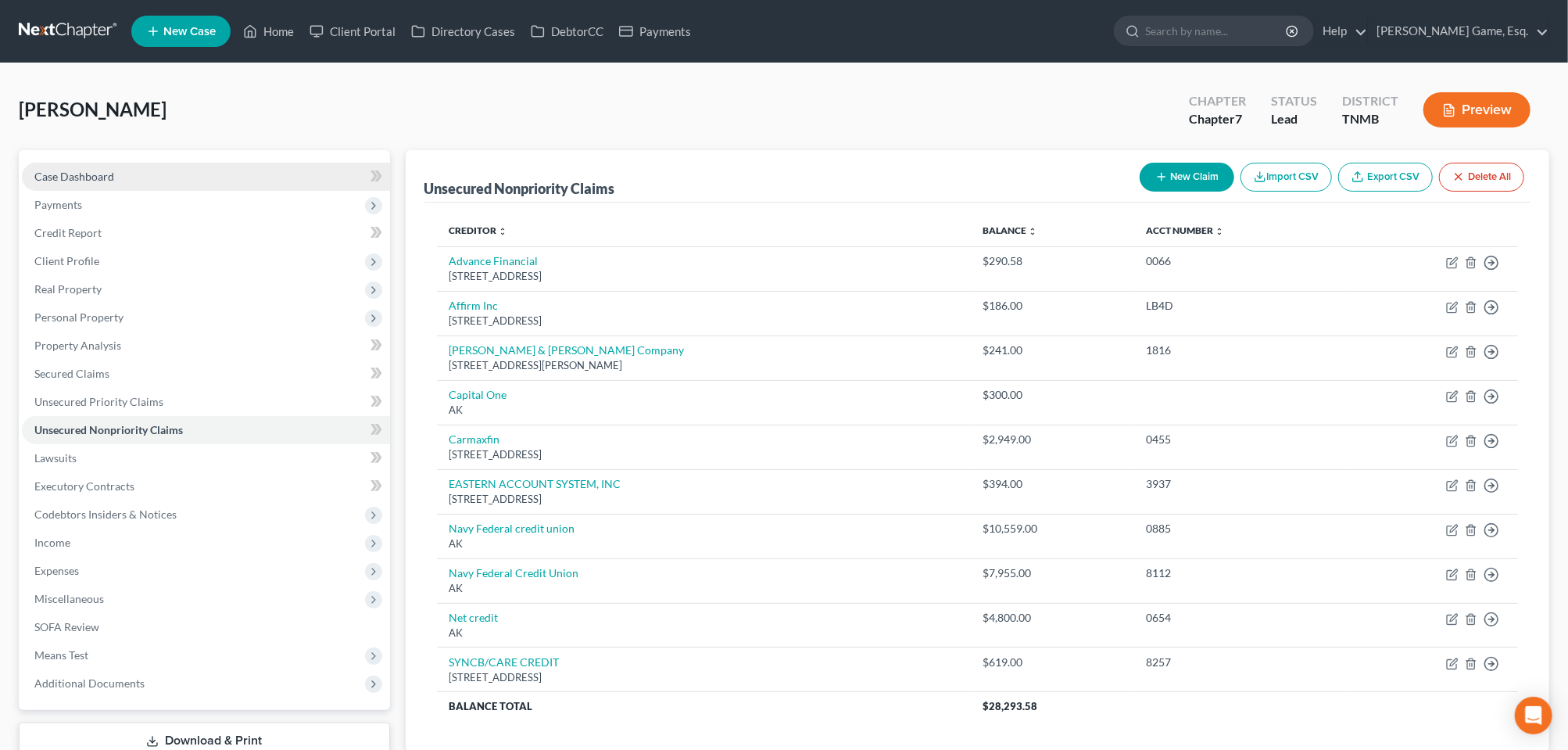
click at [96, 183] on span "Case Dashboard" at bounding box center [74, 176] width 80 height 13
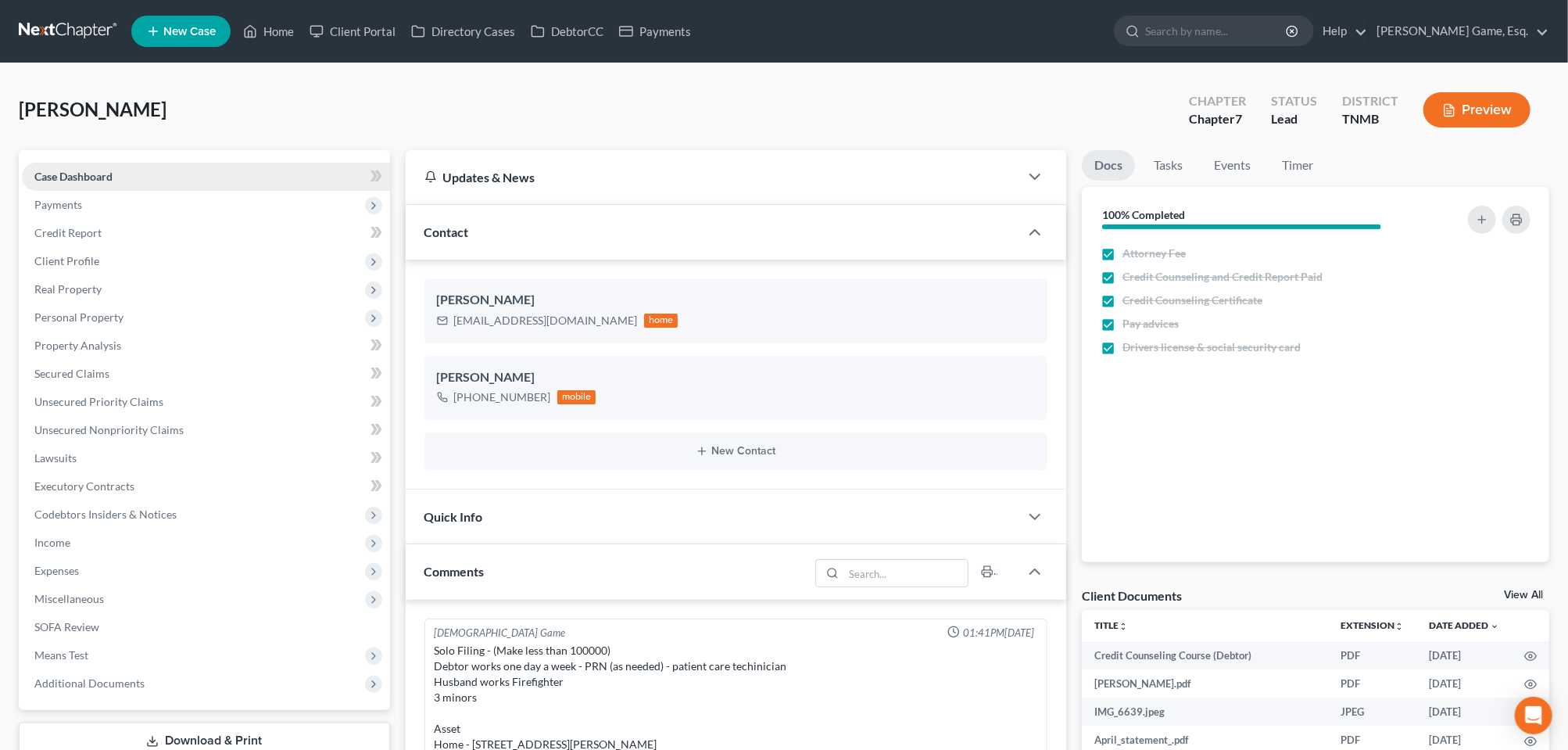
scroll to position [643, 0]
click at [302, 43] on link "Home" at bounding box center [268, 31] width 66 height 28
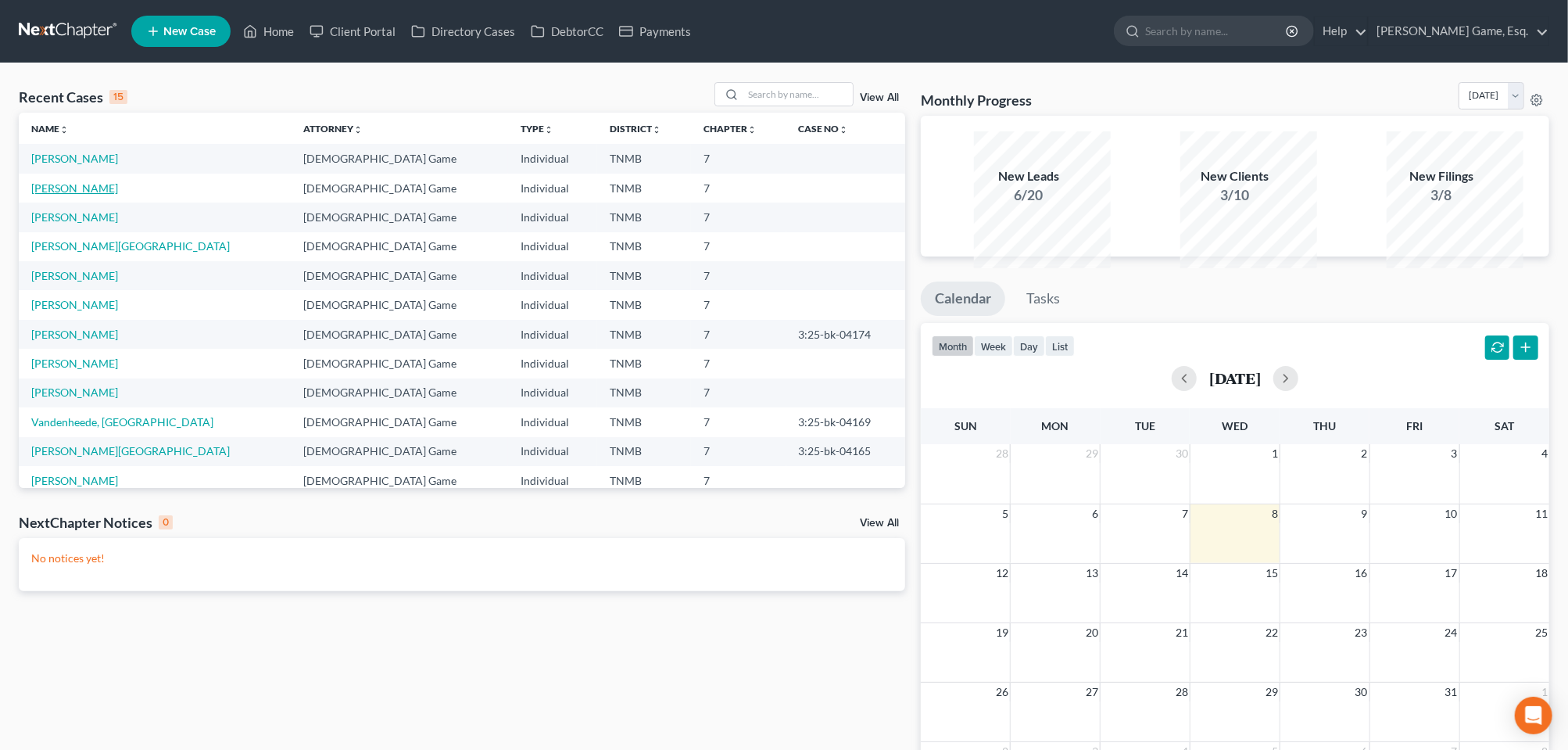
click at [92, 194] on link "[PERSON_NAME]" at bounding box center [75, 188] width 87 height 13
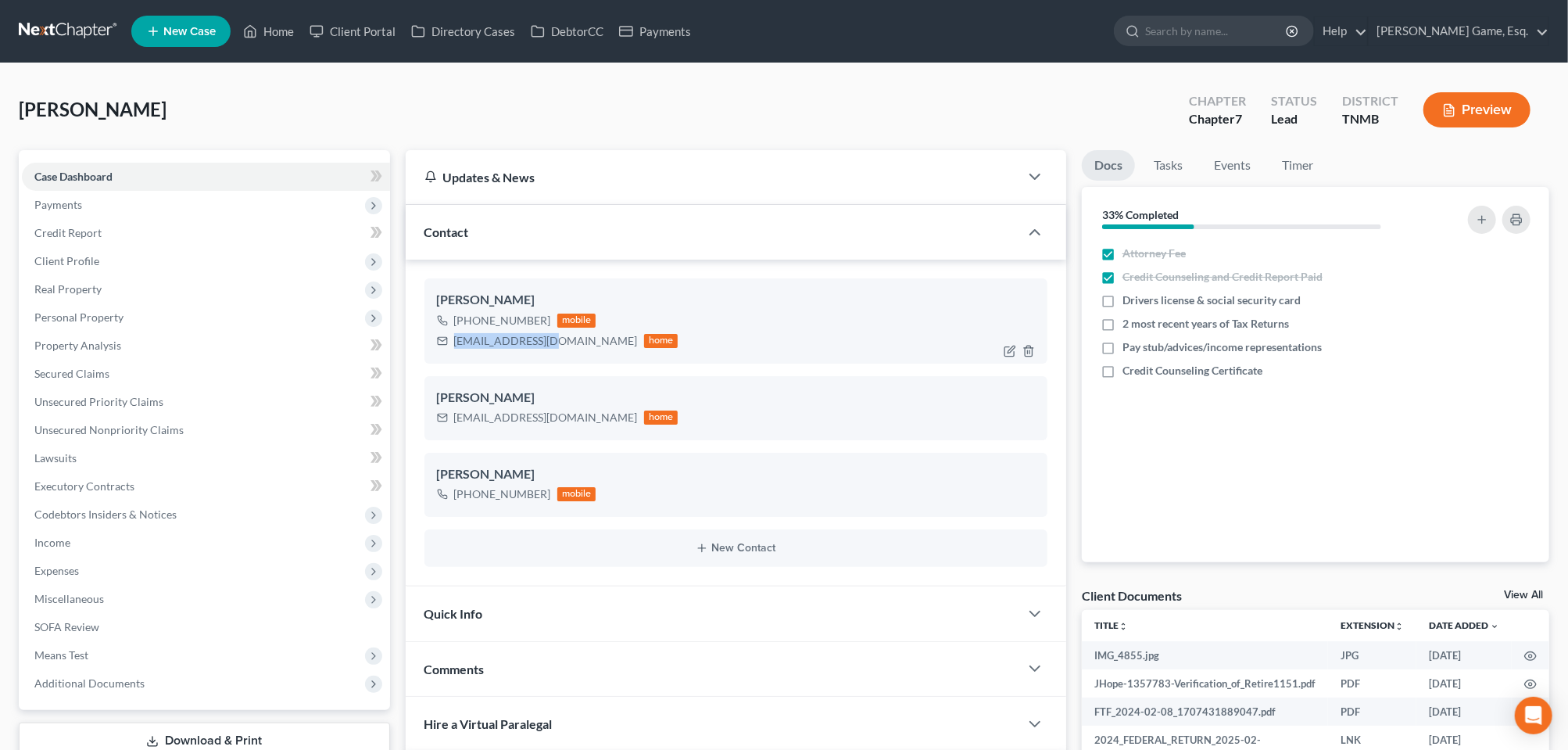
drag, startPoint x: 465, startPoint y: 418, endPoint x: 583, endPoint y: 423, distance: 118.1
click at [583, 351] on div "jhopetn@gmail.com home" at bounding box center [557, 340] width 241 height 20
drag, startPoint x: 583, startPoint y: 423, endPoint x: 553, endPoint y: 424, distance: 30.0
copy div "[EMAIL_ADDRESS][DOMAIN_NAME]"
click at [302, 41] on link "Home" at bounding box center [268, 31] width 66 height 28
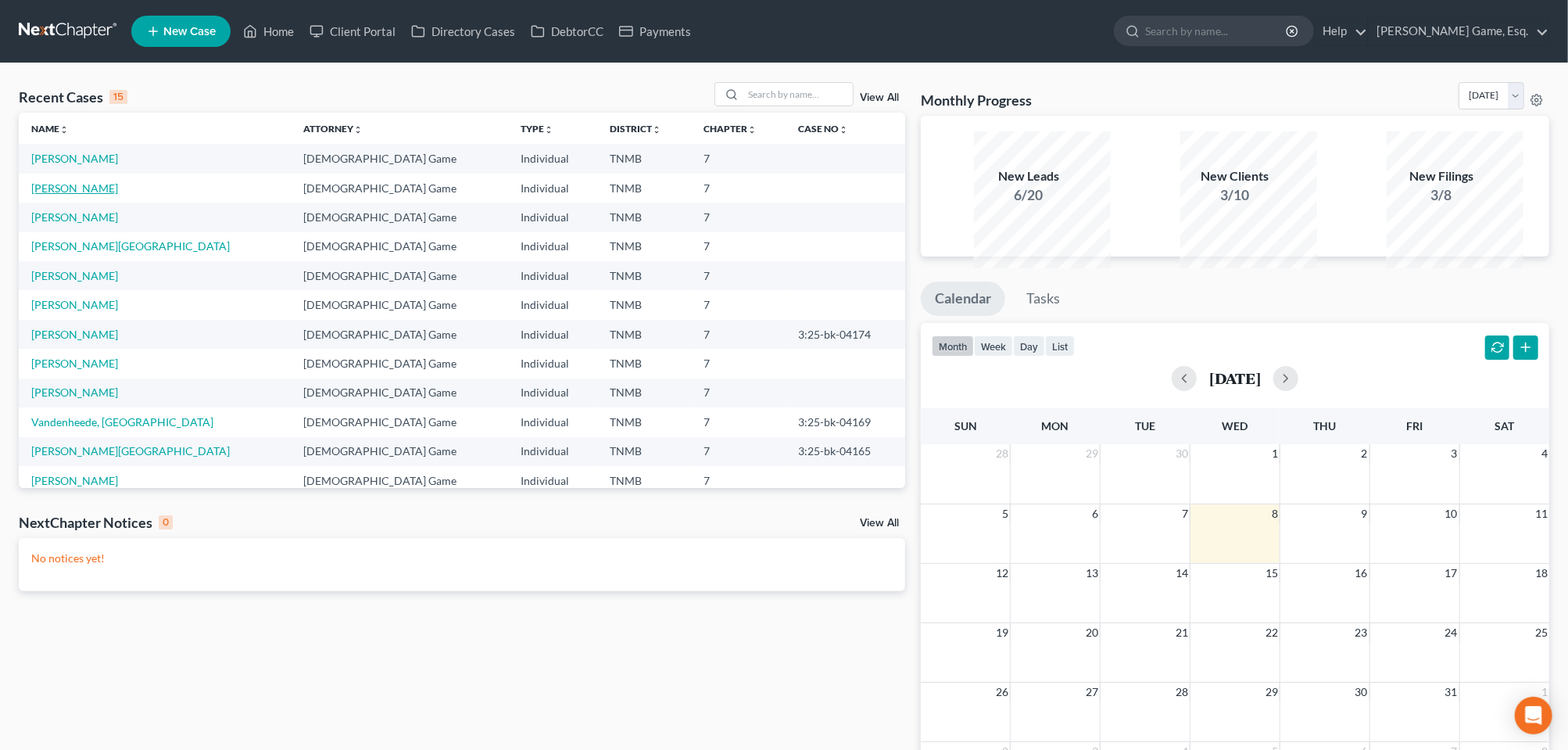
click at [101, 194] on link "[PERSON_NAME]" at bounding box center [75, 188] width 87 height 13
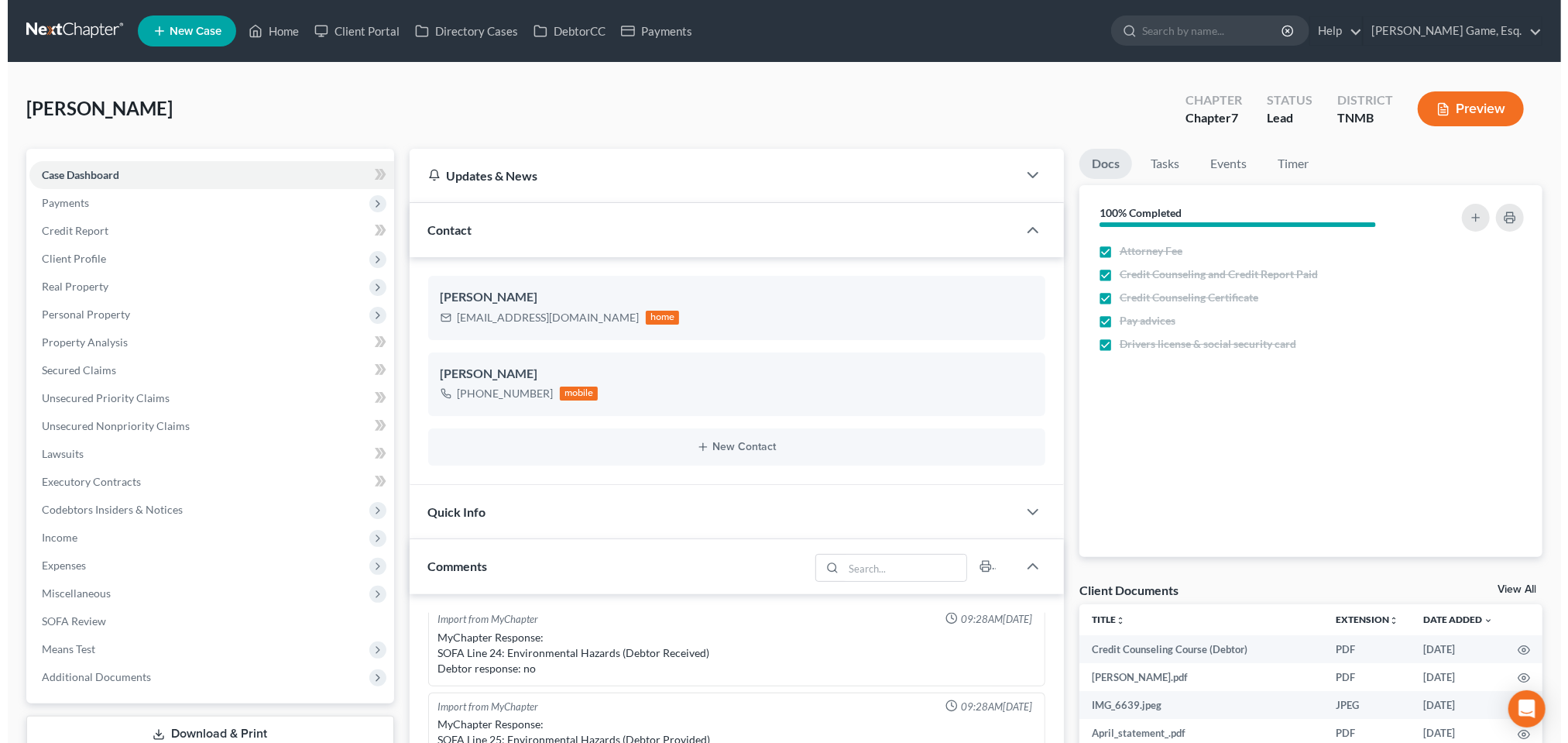
scroll to position [637, 0]
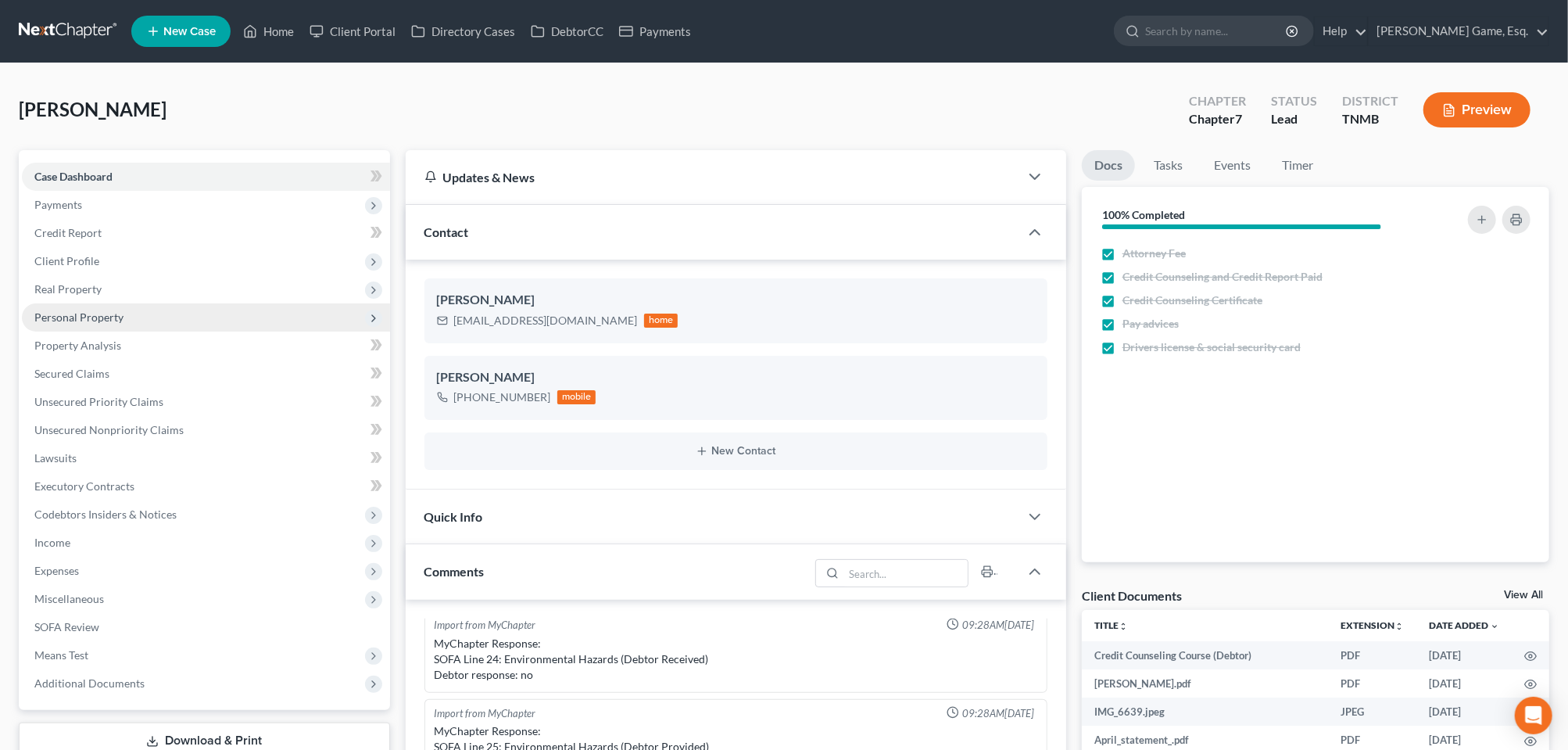
click at [84, 324] on span "Personal Property" at bounding box center [79, 317] width 89 height 13
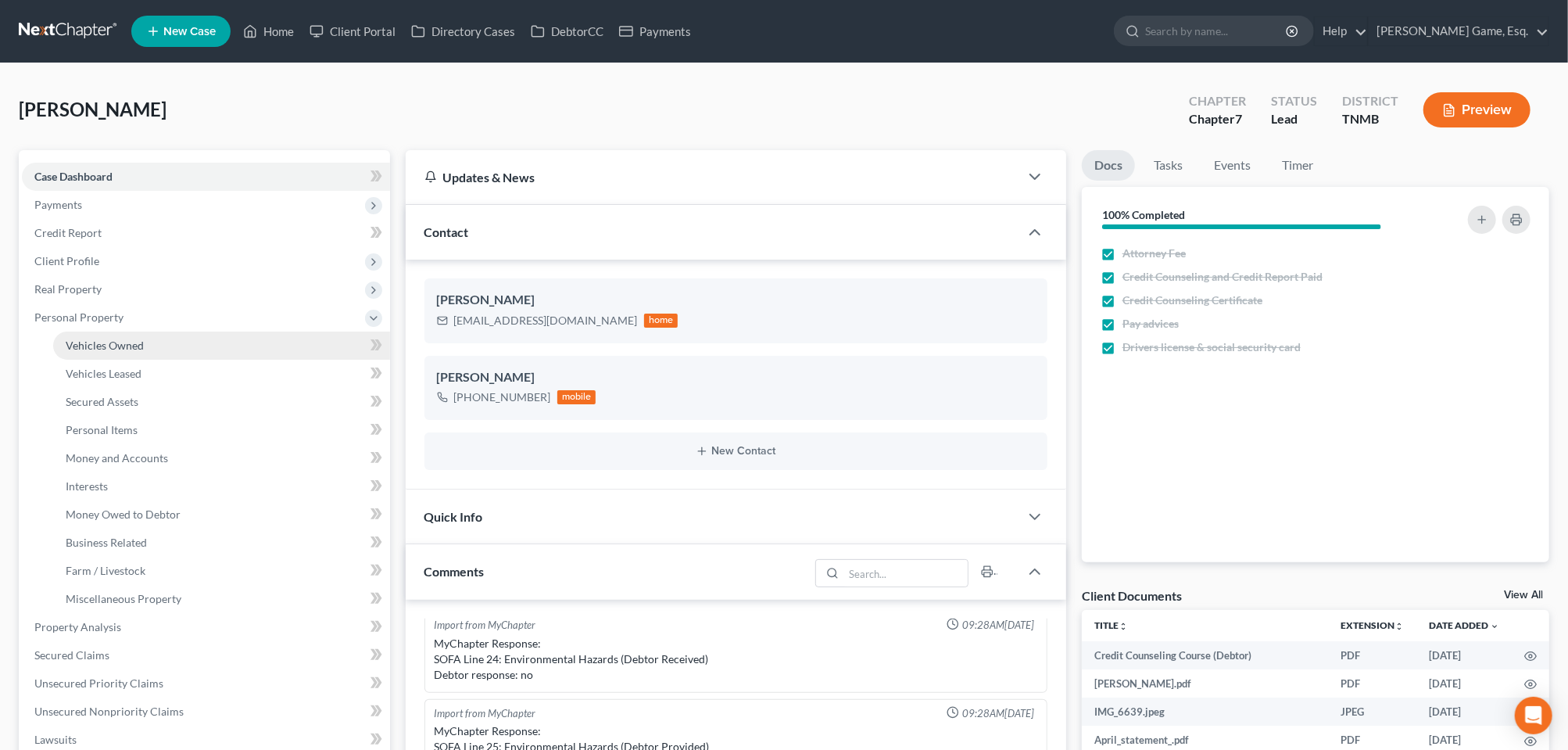
click at [96, 352] on span "Vehicles Owned" at bounding box center [105, 345] width 79 height 13
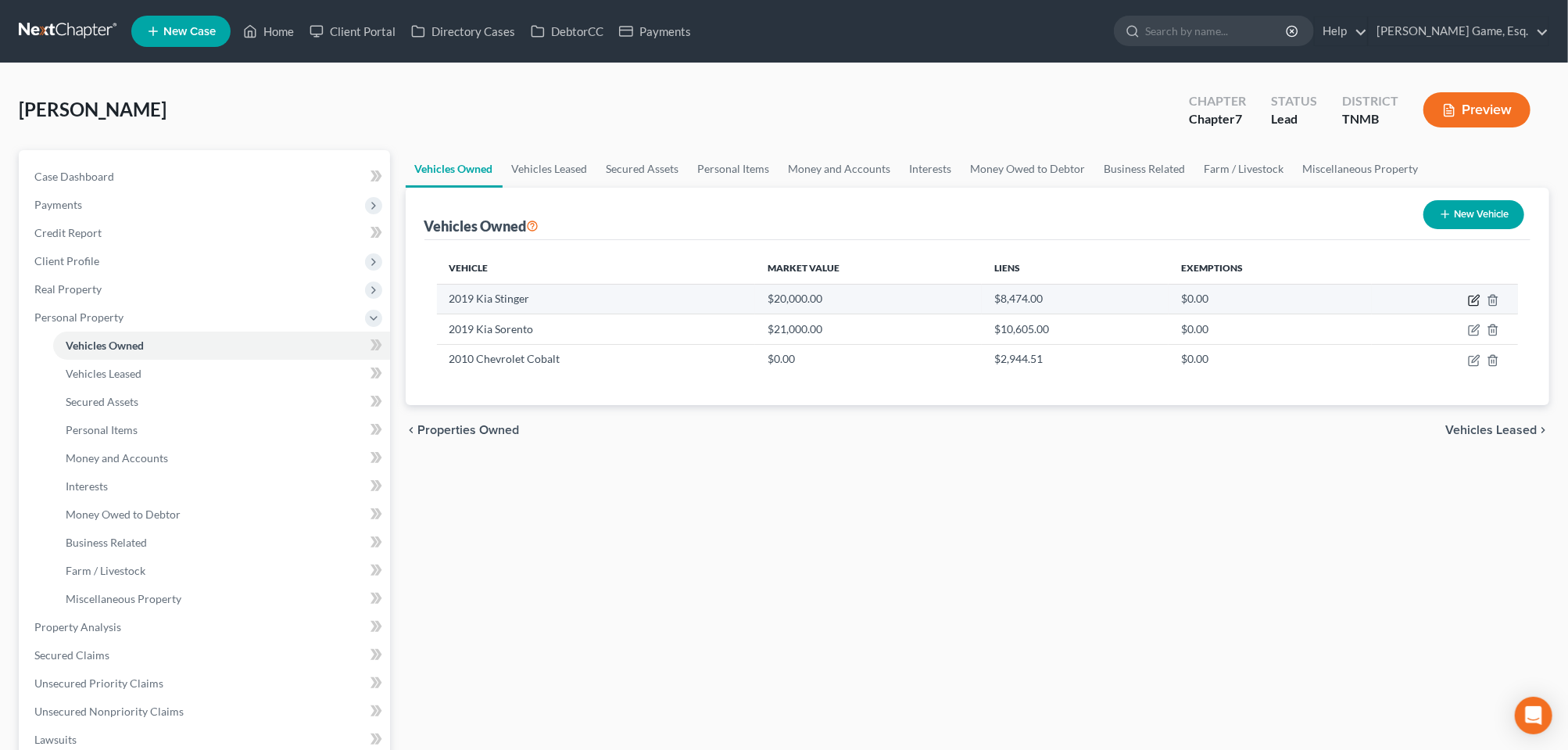
click at [1472, 302] on icon "button" at bounding box center [1475, 298] width 7 height 7
select select "0"
select select "7"
select select "2"
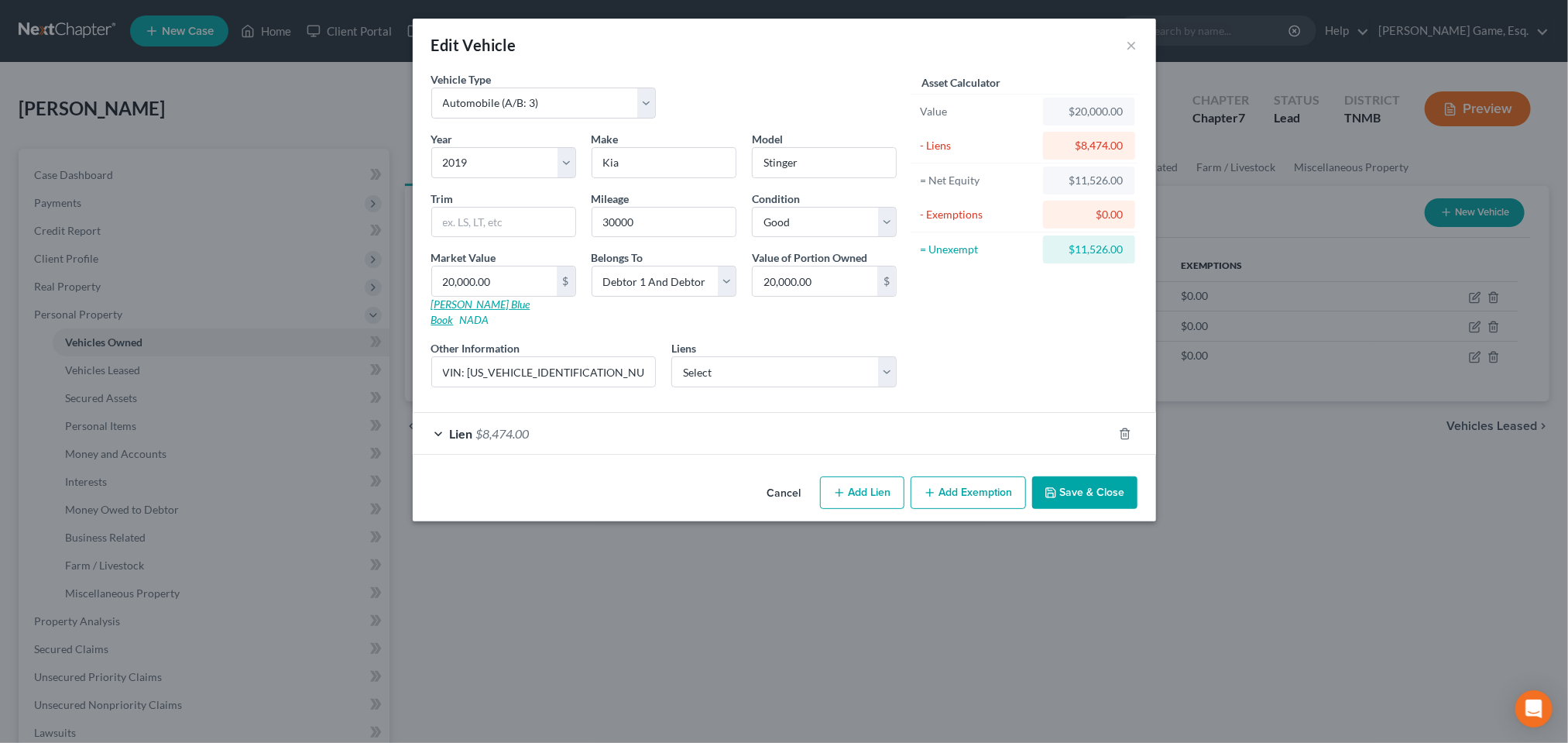
click at [432, 326] on link "Kelly Blue Book" at bounding box center [481, 311] width 99 height 28
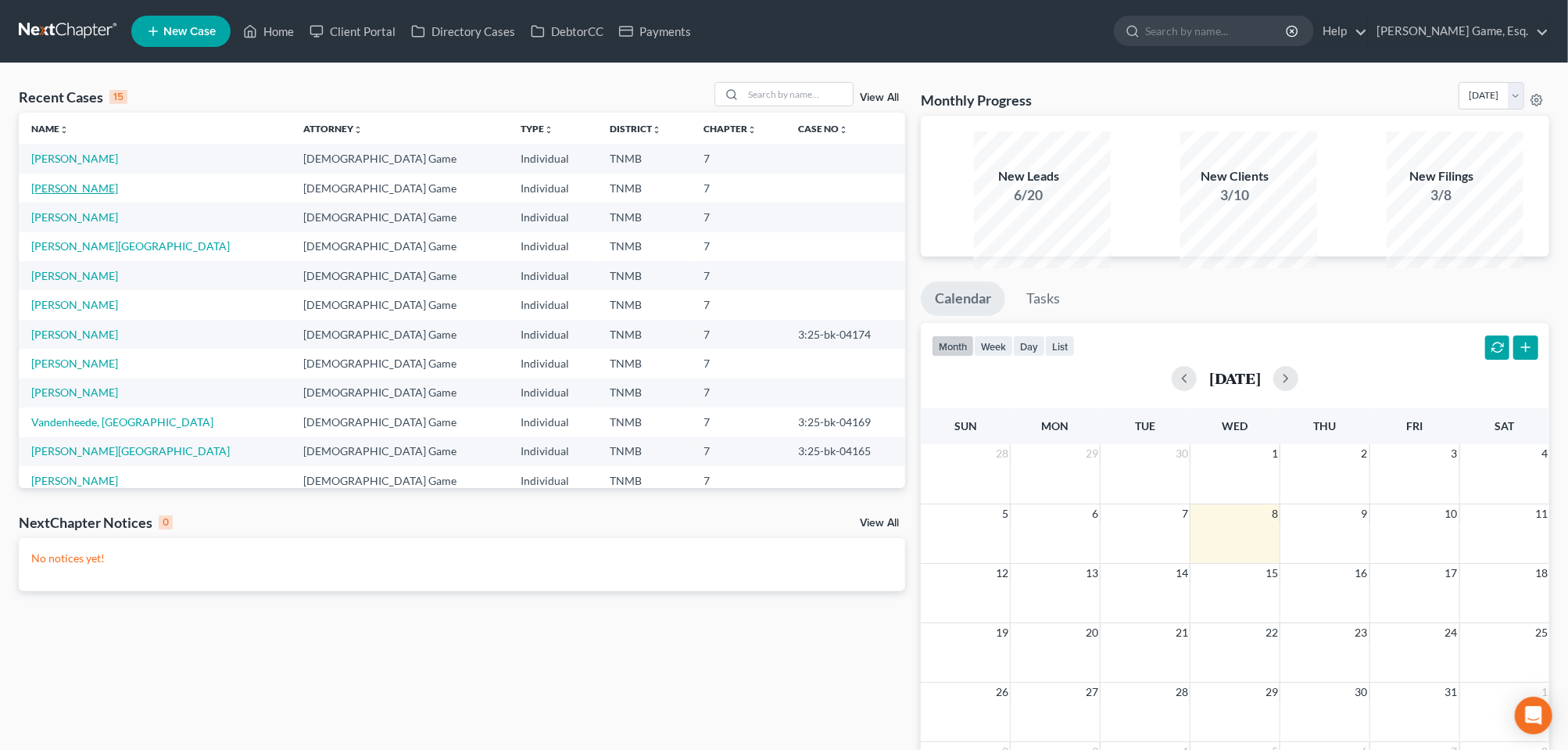
click at [103, 194] on link "[PERSON_NAME]" at bounding box center [75, 188] width 87 height 13
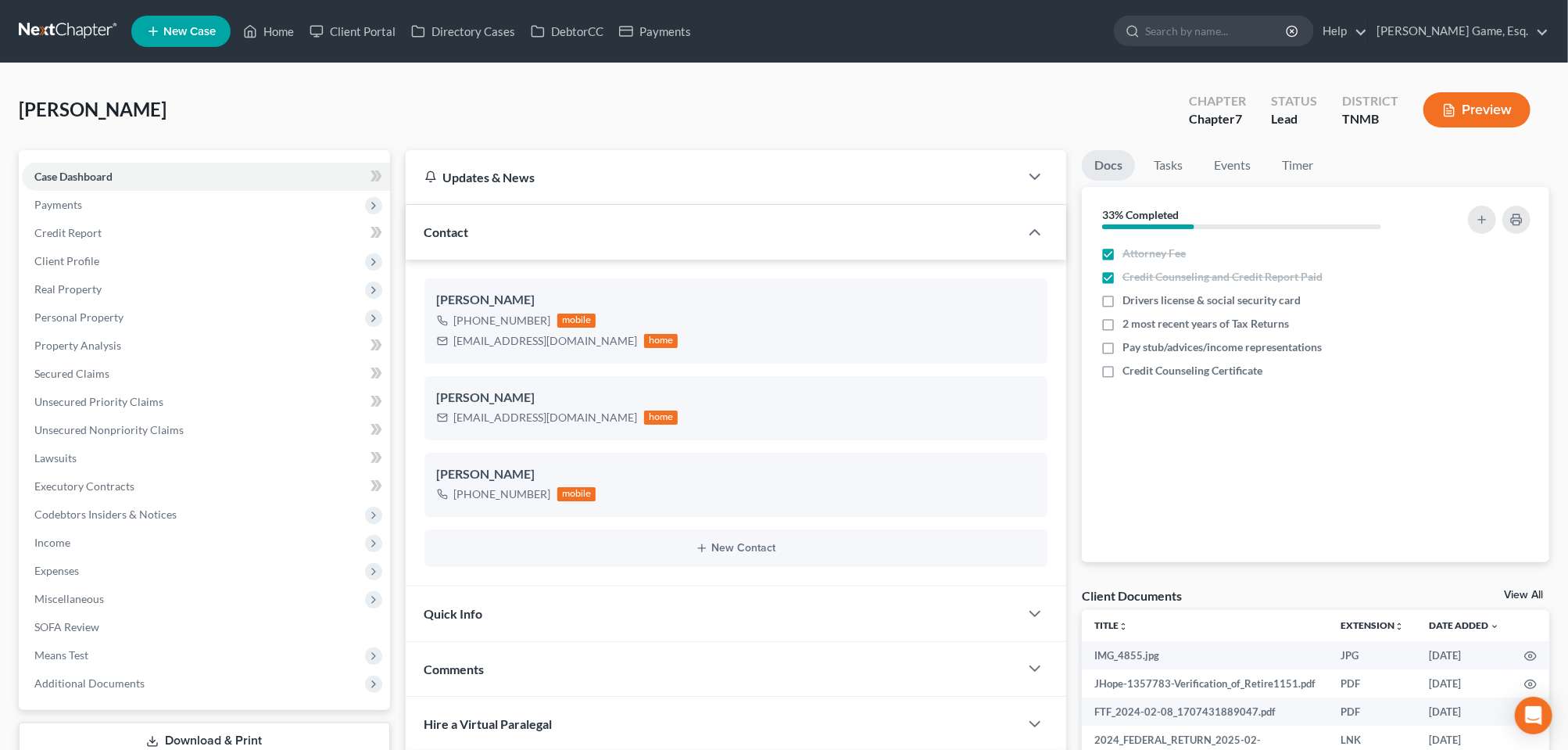
scroll to position [489, 0]
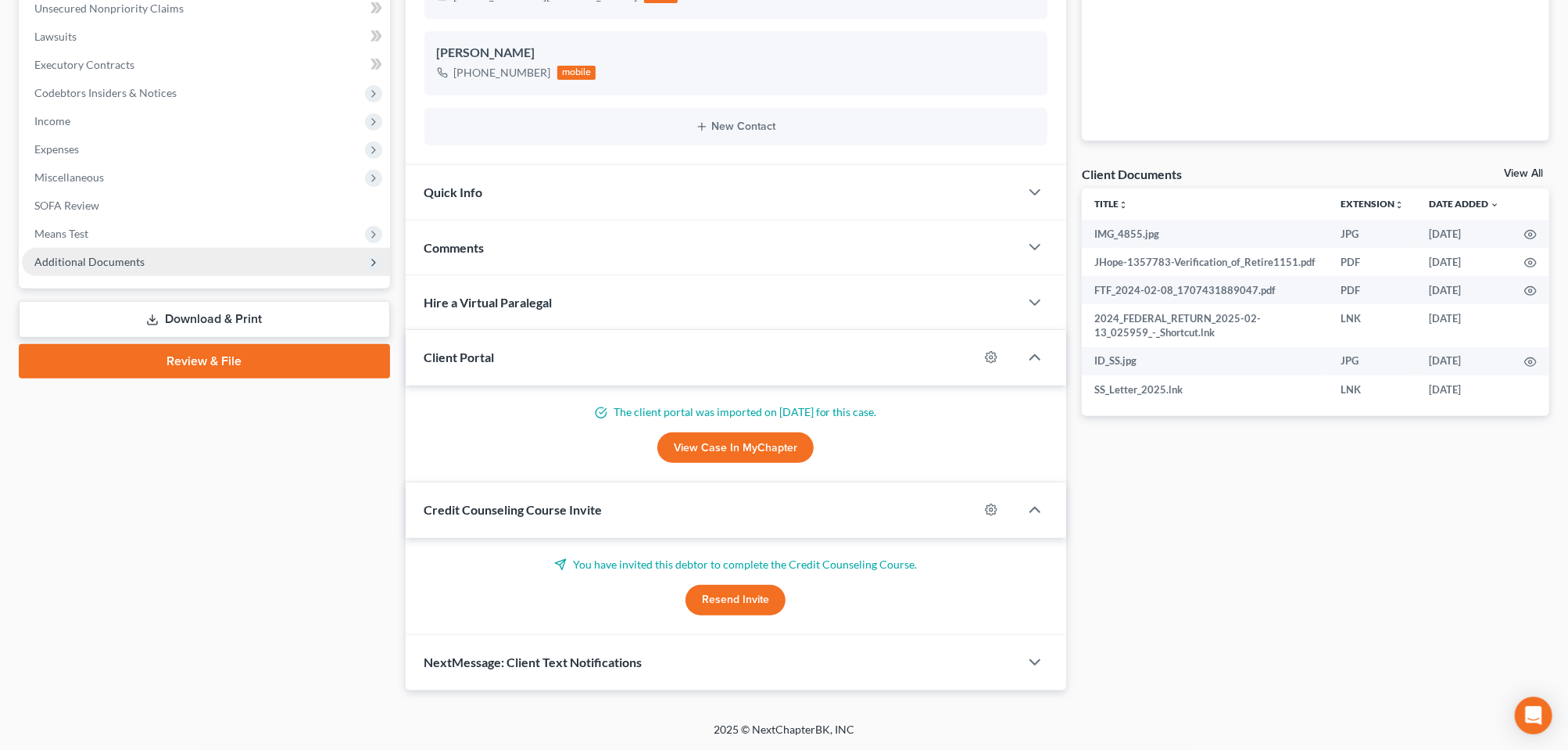
click at [140, 268] on span "Additional Documents" at bounding box center [89, 261] width 110 height 13
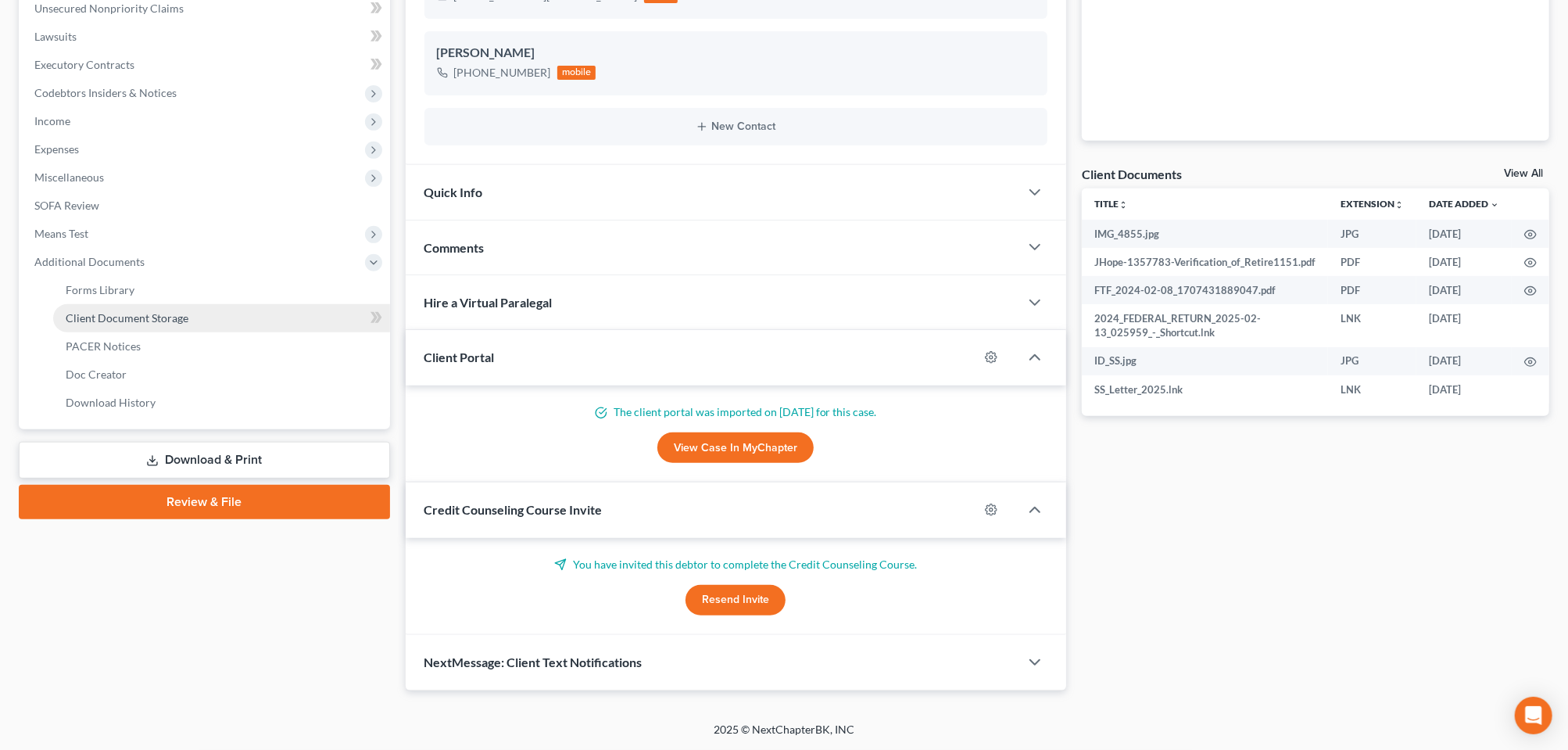
click at [174, 325] on span "Client Document Storage" at bounding box center [127, 318] width 123 height 13
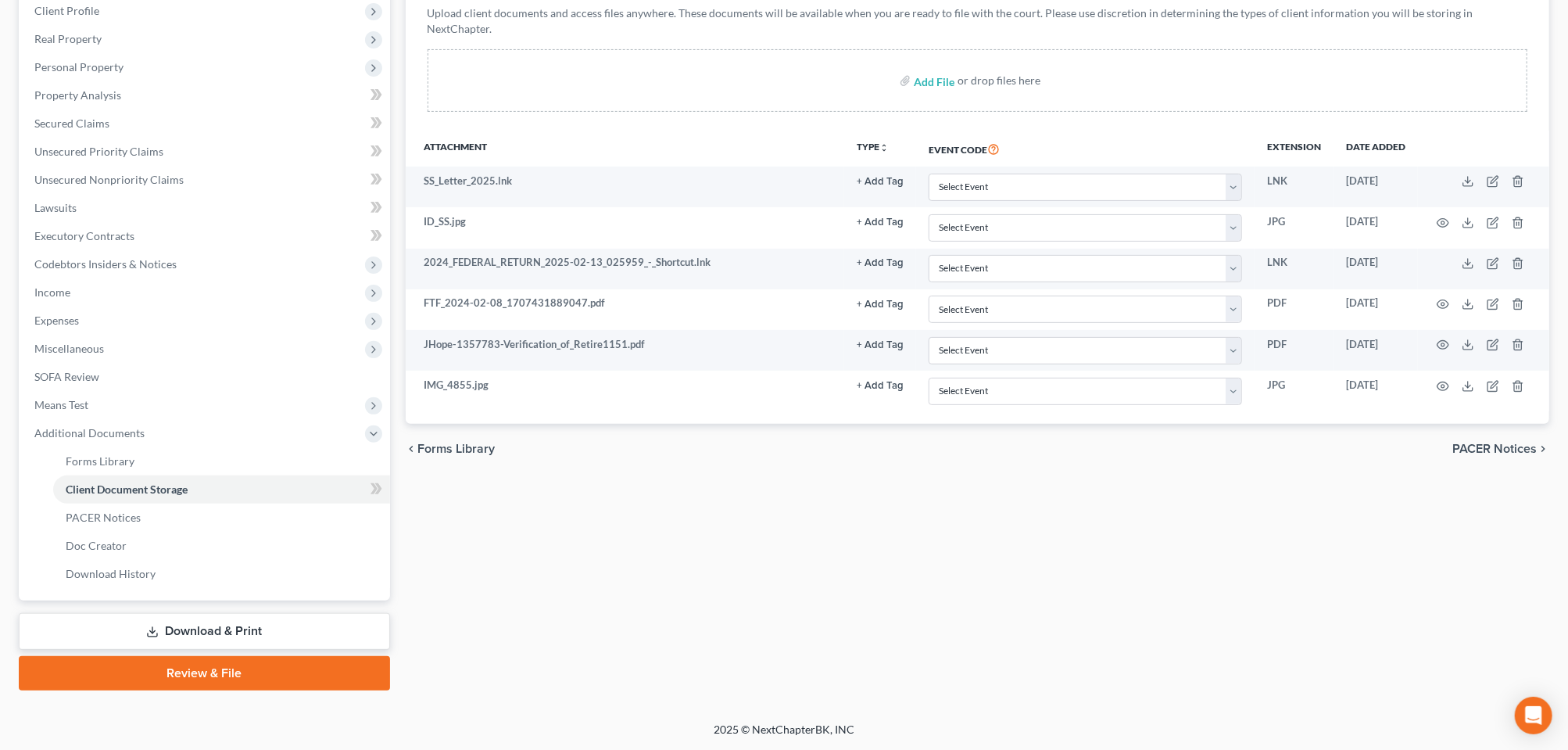
scroll to position [391, 0]
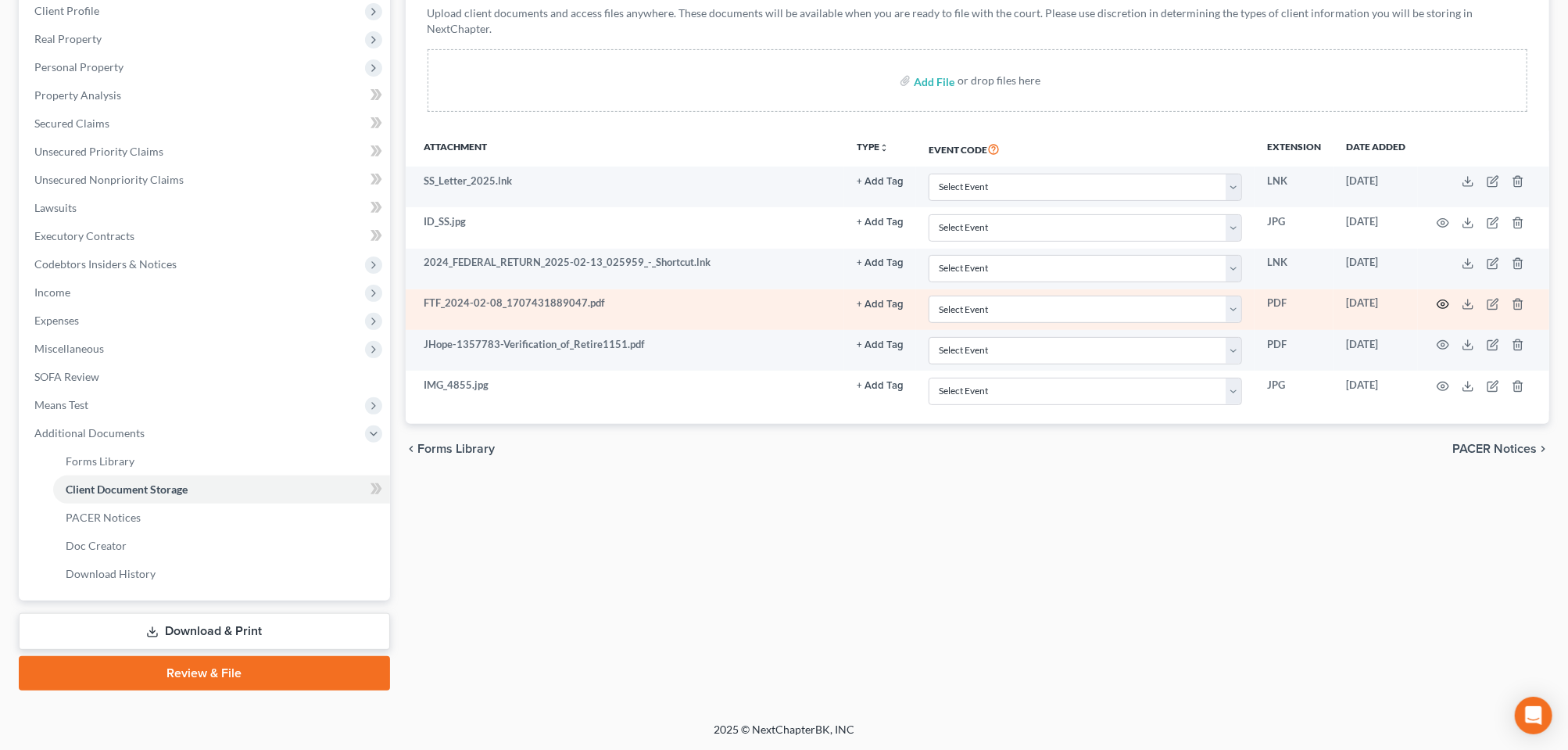
click at [1437, 299] on icon "button" at bounding box center [1443, 304] width 12 height 12
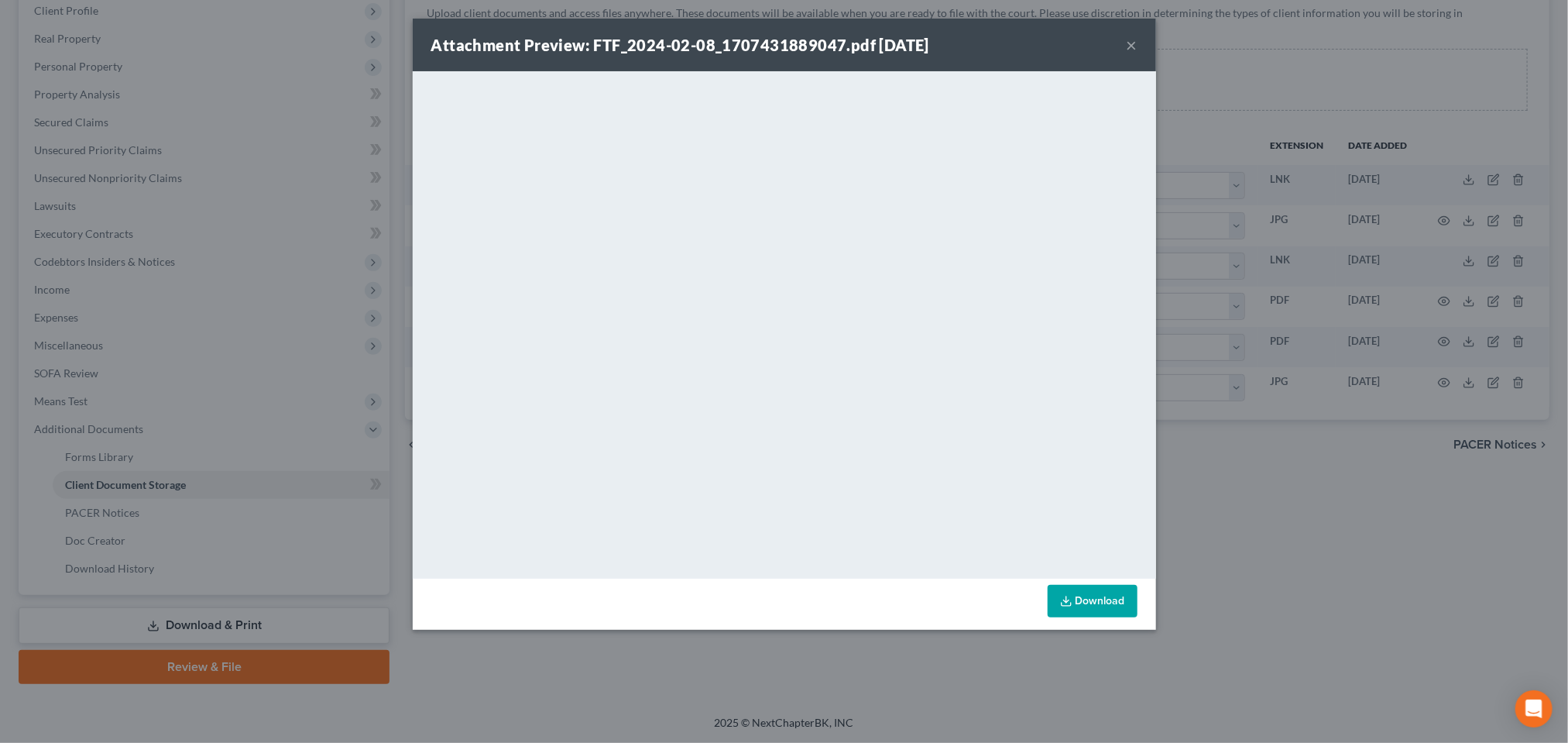
click at [1137, 54] on button "×" at bounding box center [1132, 46] width 10 height 19
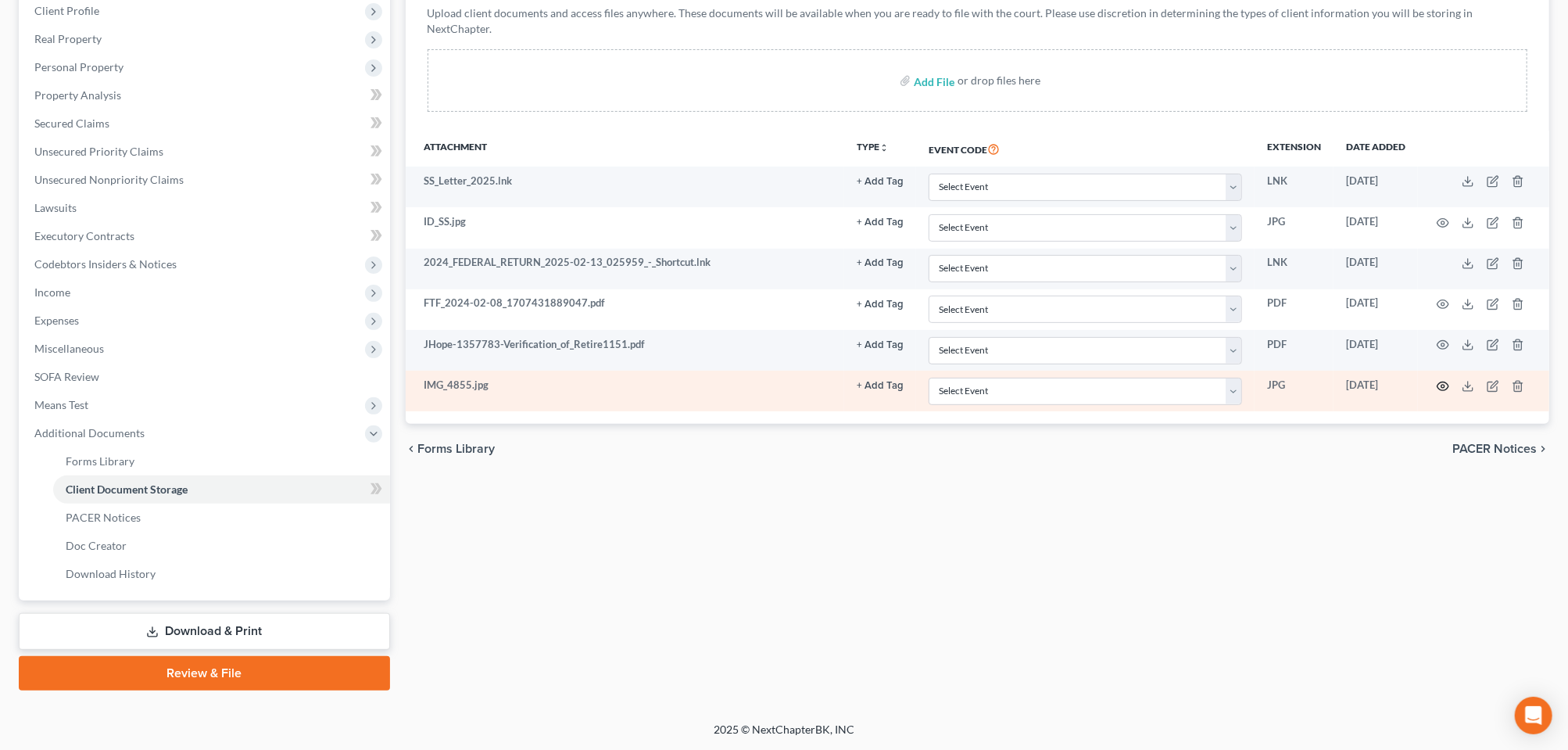
click at [1442, 388] on circle "button" at bounding box center [1443, 386] width 3 height 3
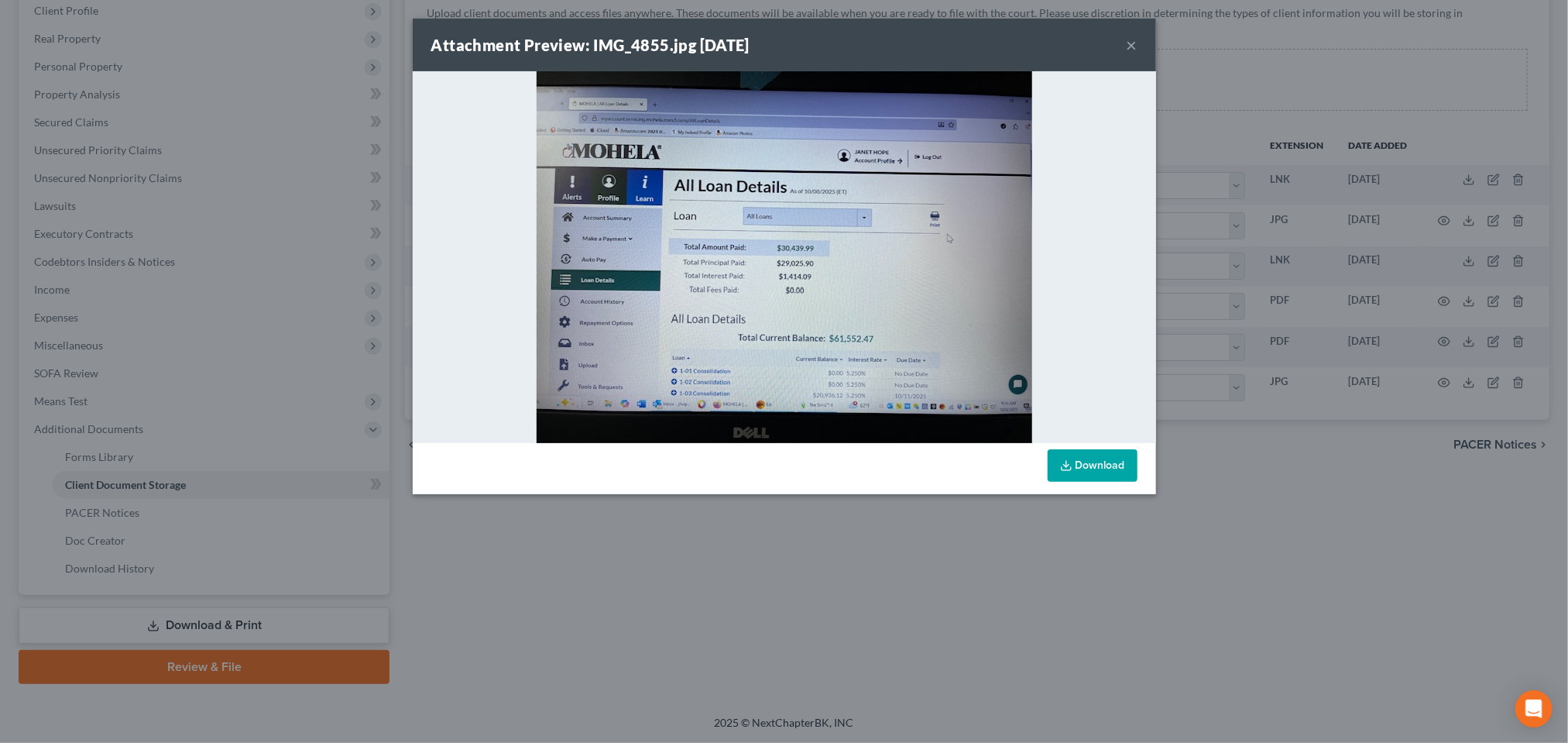
click at [1137, 54] on button "×" at bounding box center [1132, 46] width 10 height 19
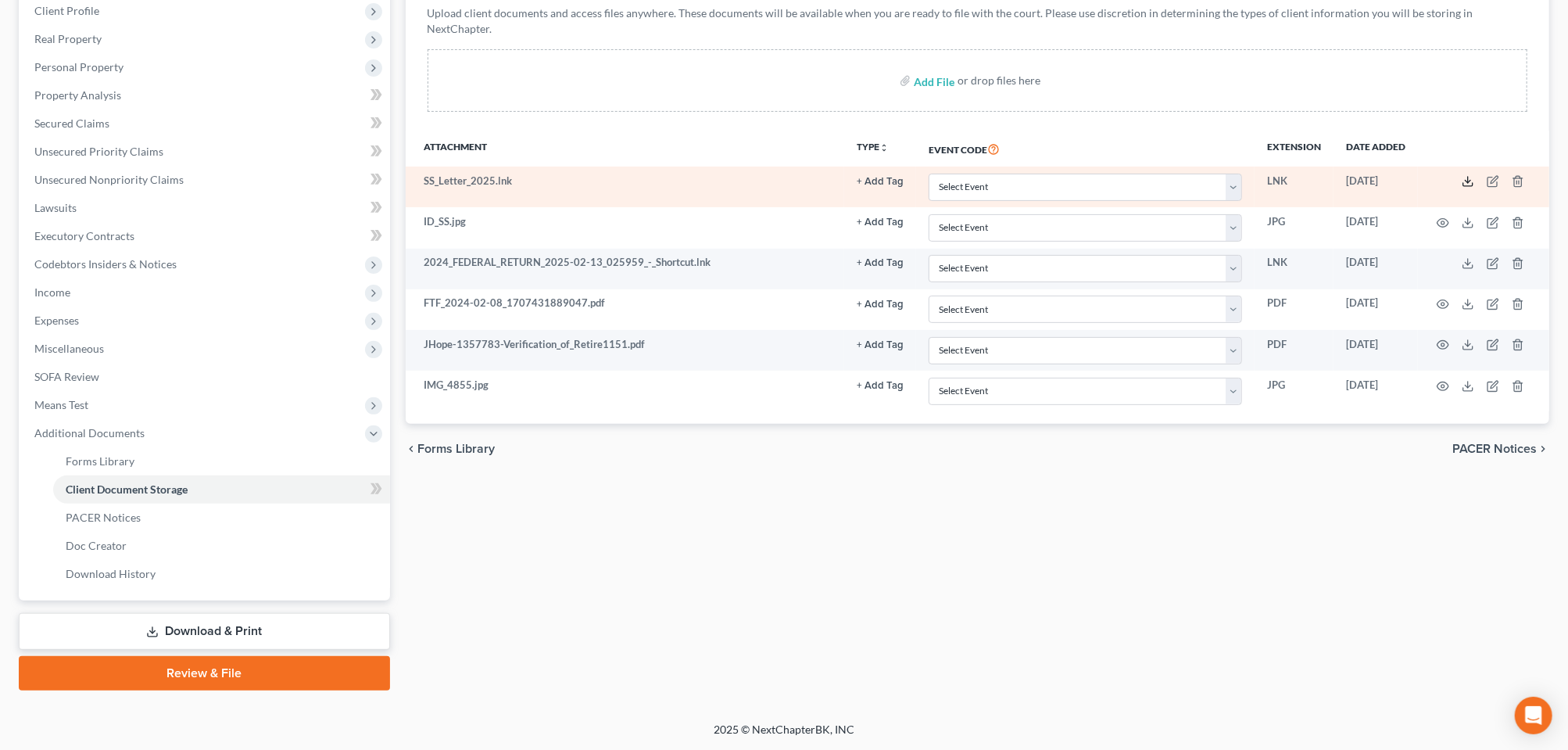
click at [1462, 175] on icon at bounding box center [1467, 181] width 12 height 12
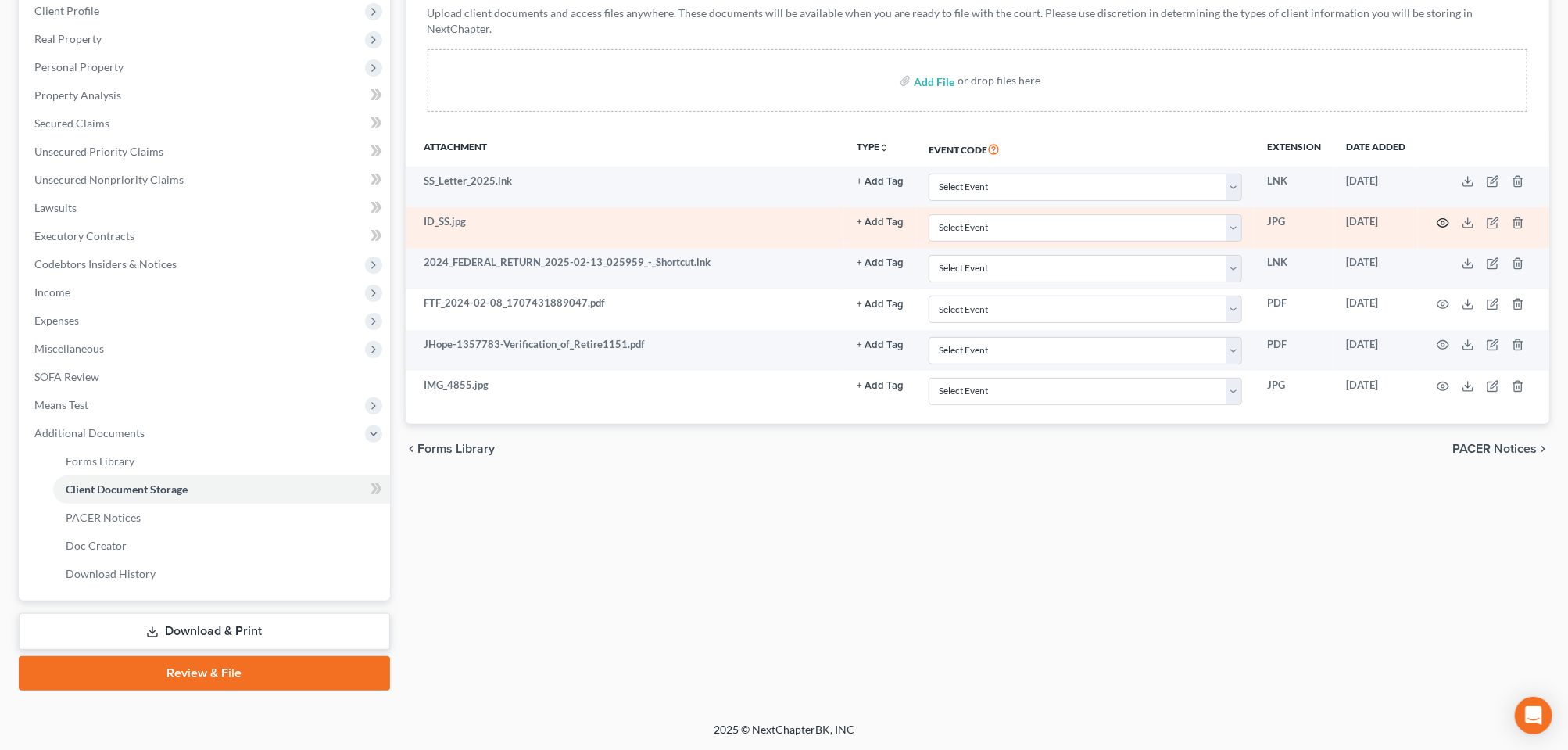
click at [1442, 221] on circle "button" at bounding box center [1443, 222] width 3 height 3
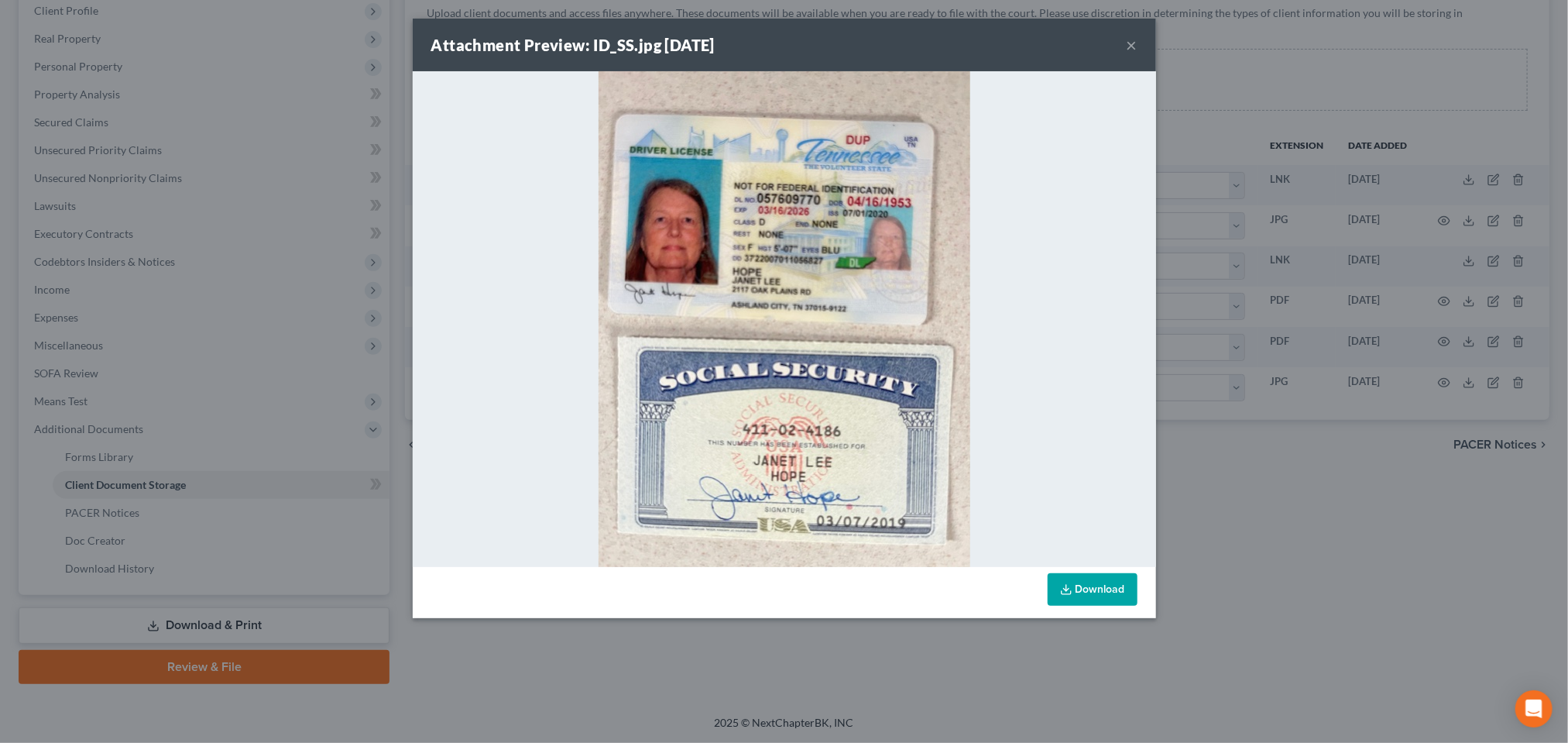
click at [1137, 54] on button "×" at bounding box center [1132, 46] width 10 height 19
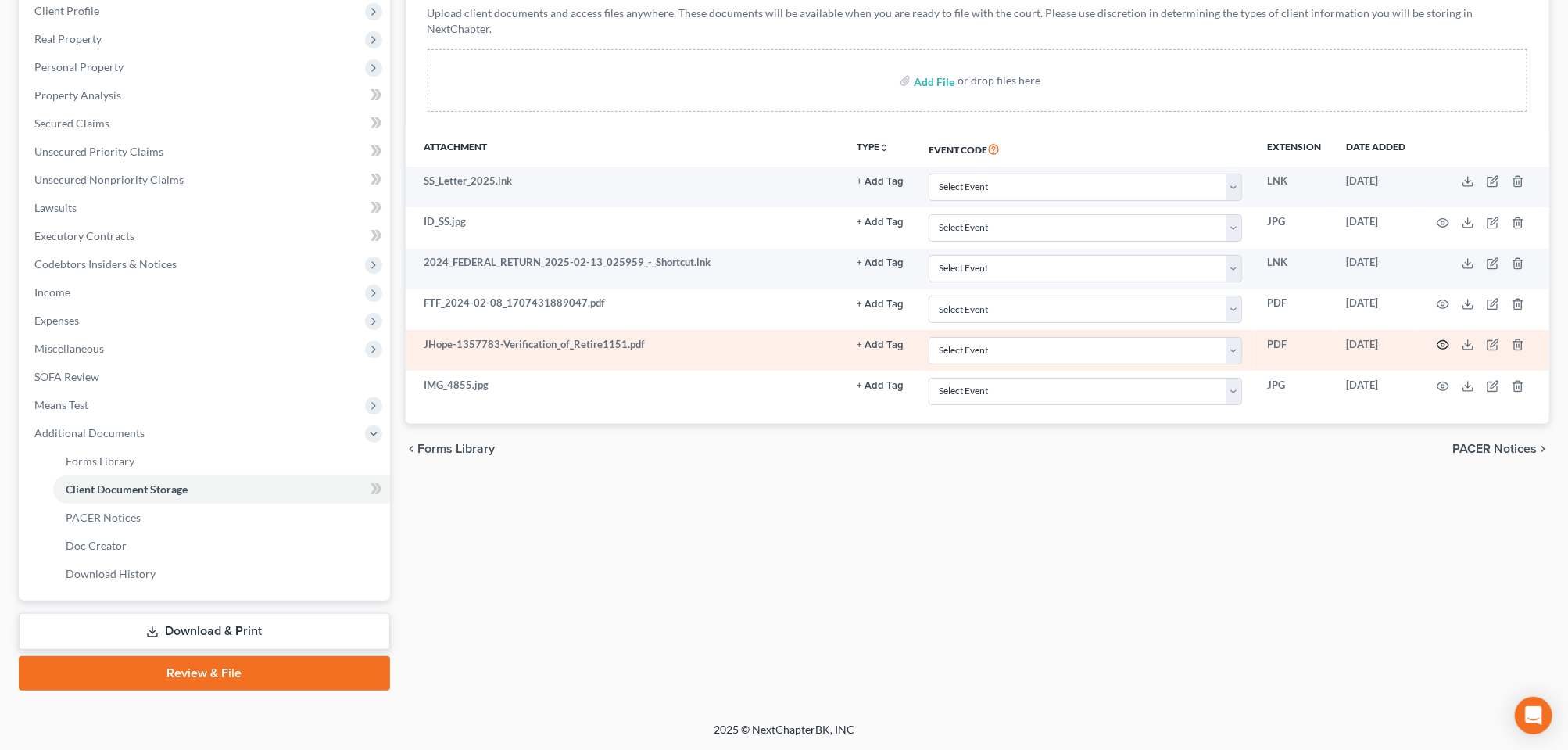
click at [1442, 347] on circle "button" at bounding box center [1443, 344] width 3 height 3
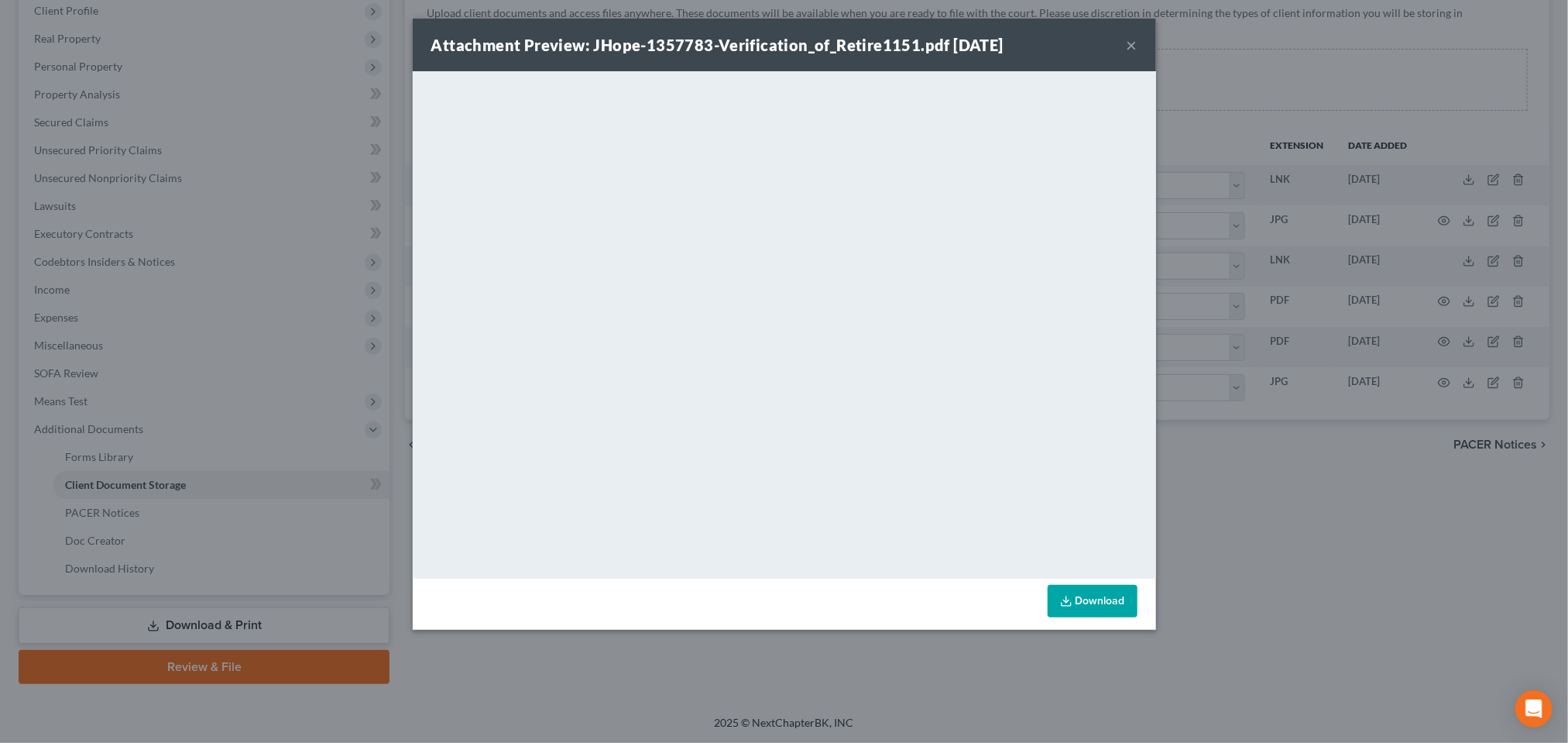
click at [1137, 54] on button "×" at bounding box center [1132, 46] width 10 height 19
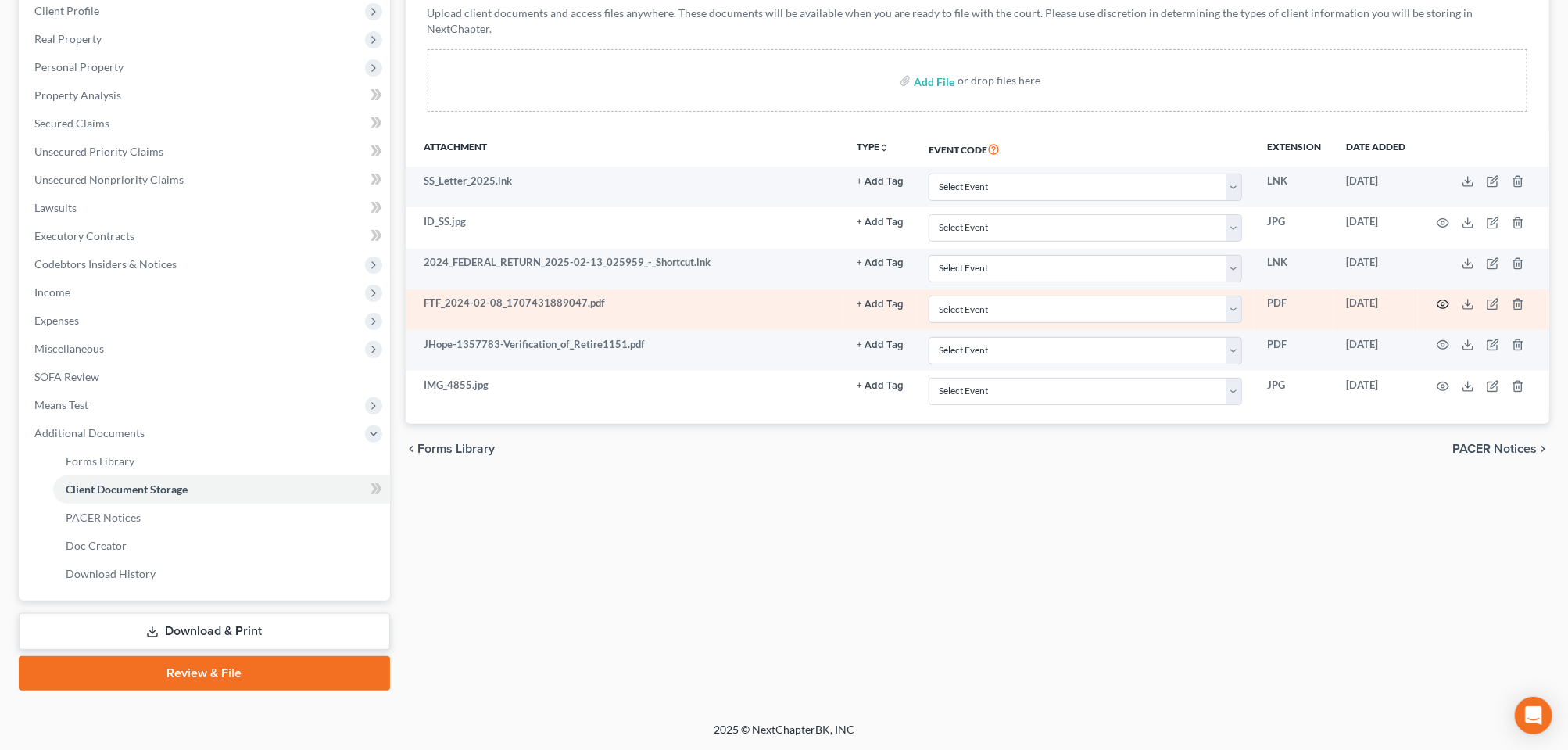
click at [1437, 298] on icon "button" at bounding box center [1443, 304] width 12 height 12
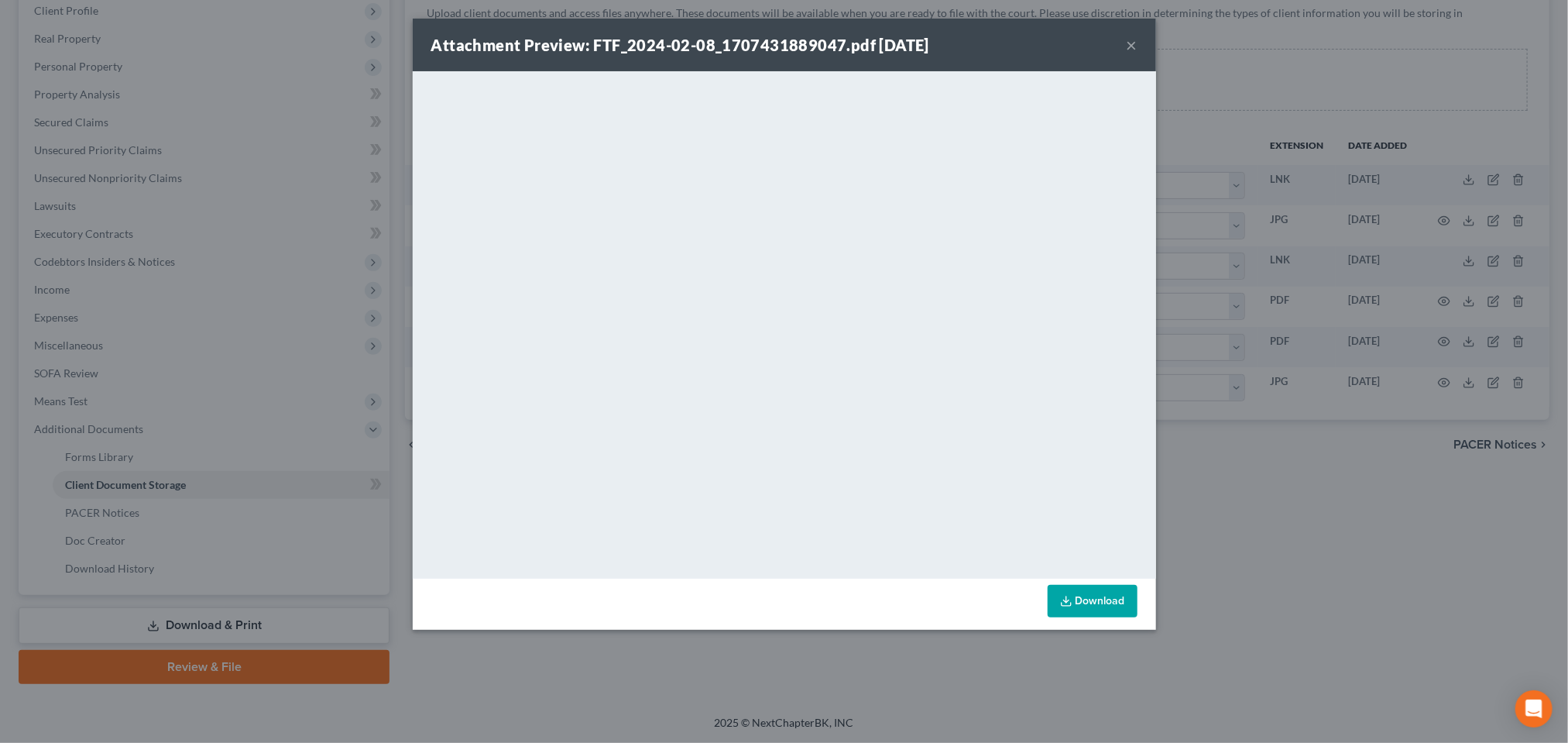
click at [1137, 54] on button "×" at bounding box center [1132, 46] width 10 height 19
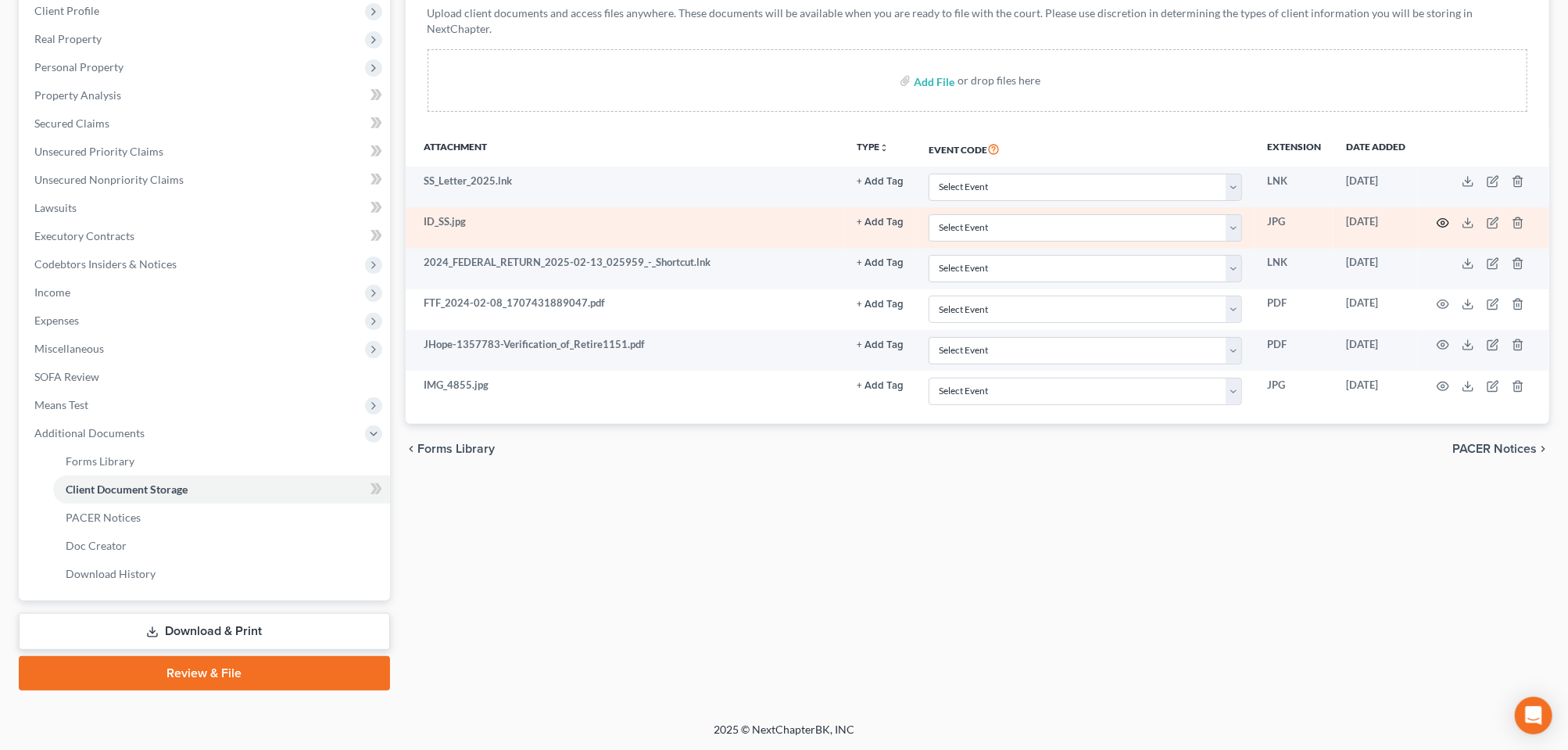
click at [1438, 218] on icon "button" at bounding box center [1443, 222] width 11 height 9
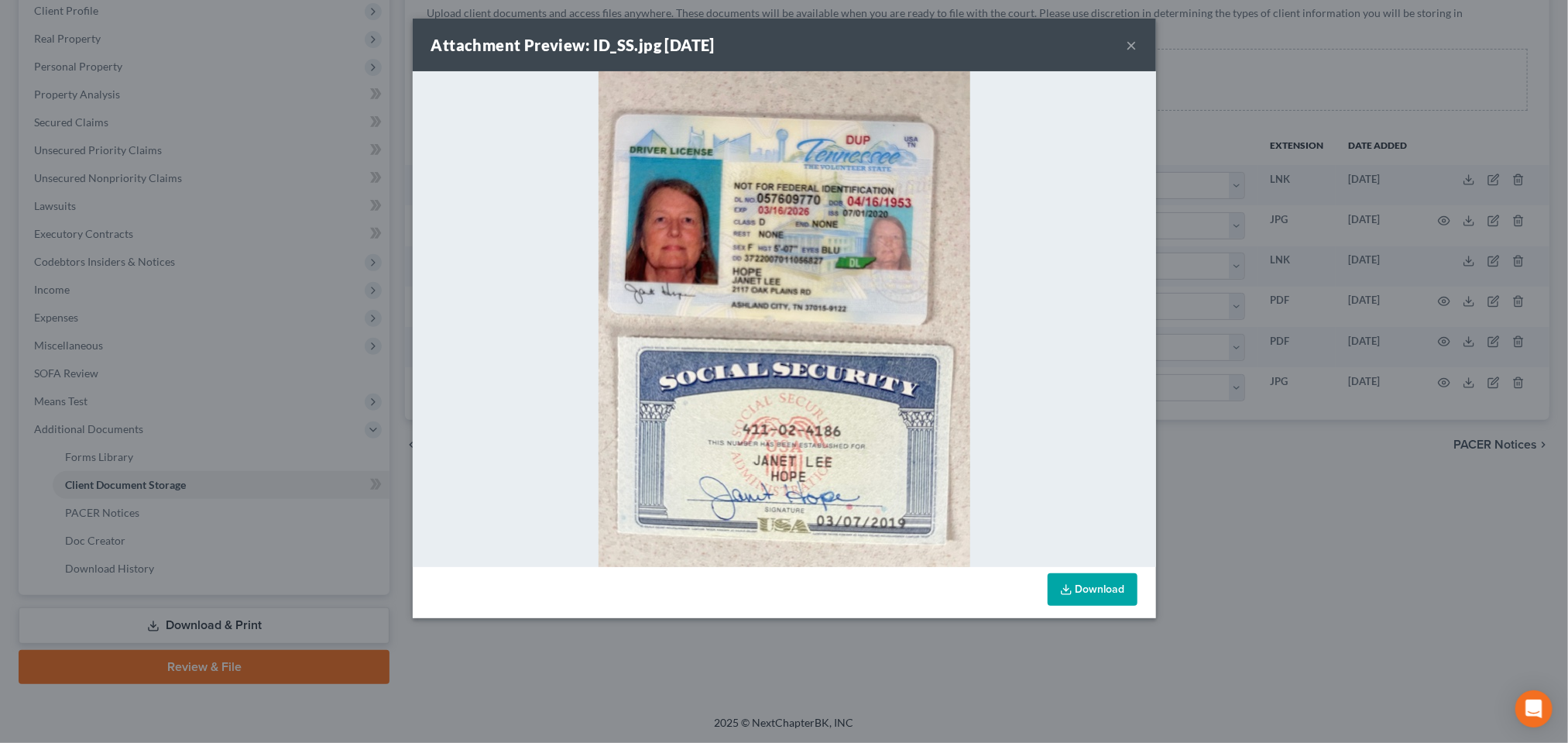
click at [1137, 54] on button "×" at bounding box center [1132, 46] width 10 height 19
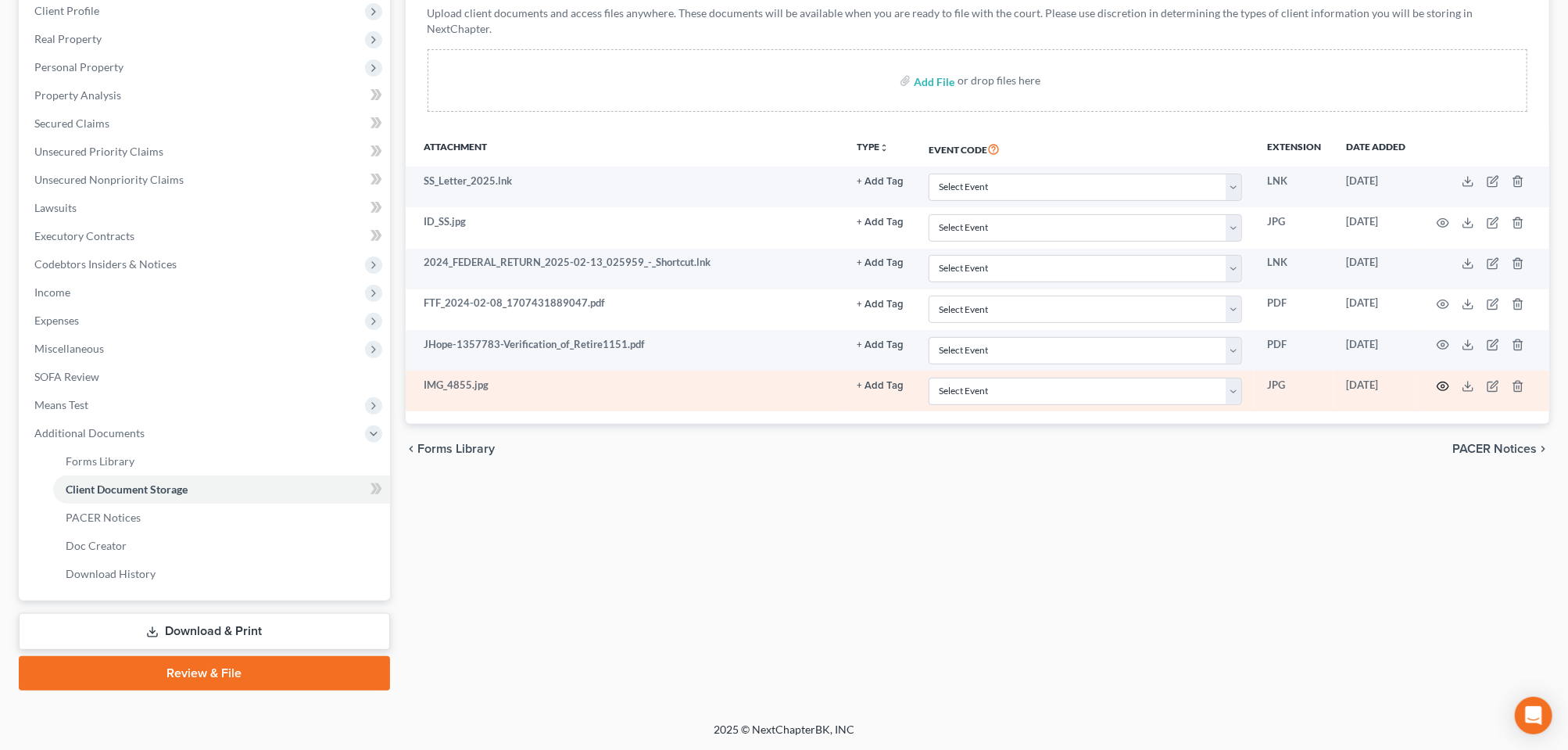
click at [1442, 388] on circle "button" at bounding box center [1443, 386] width 3 height 3
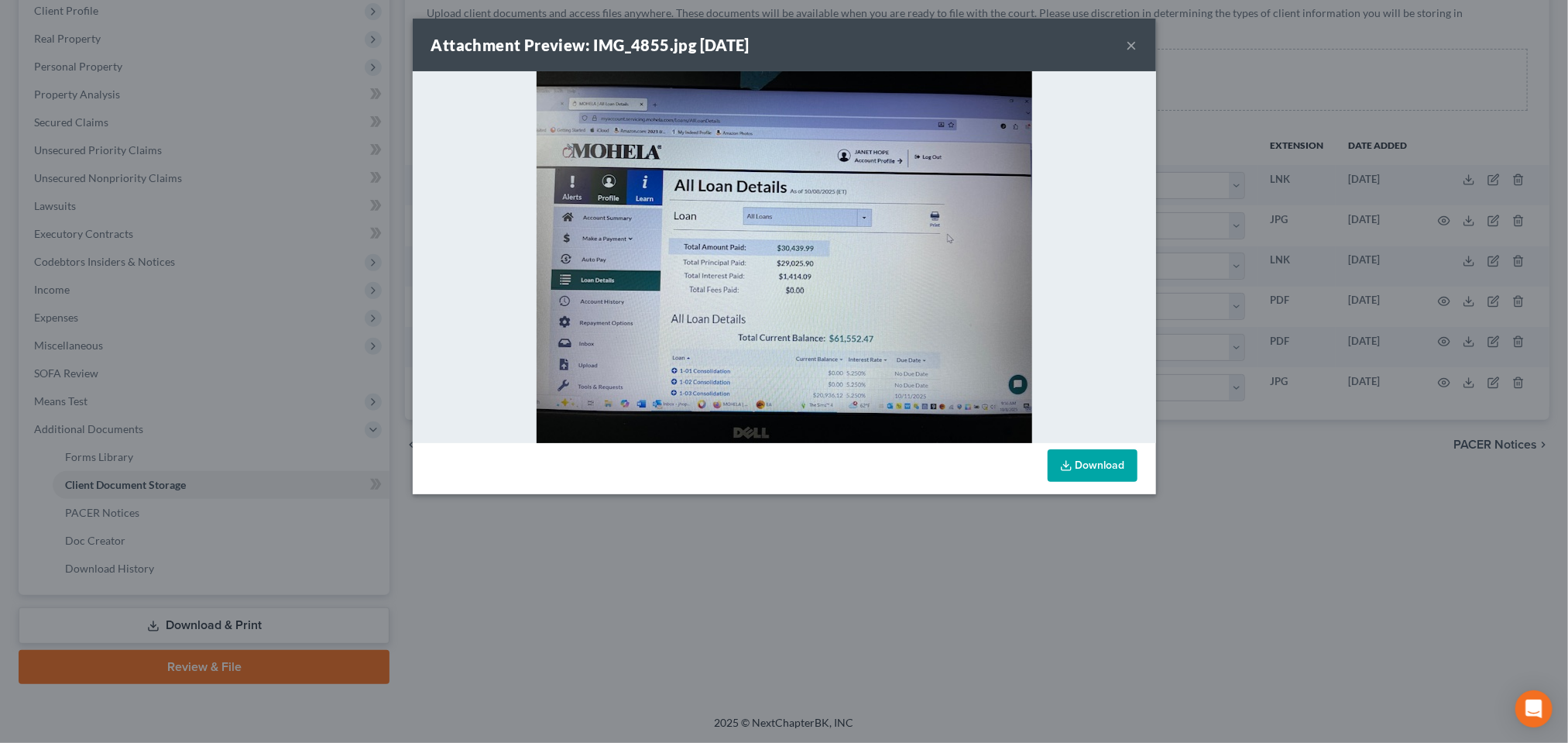
click at [1137, 54] on button "×" at bounding box center [1132, 46] width 10 height 19
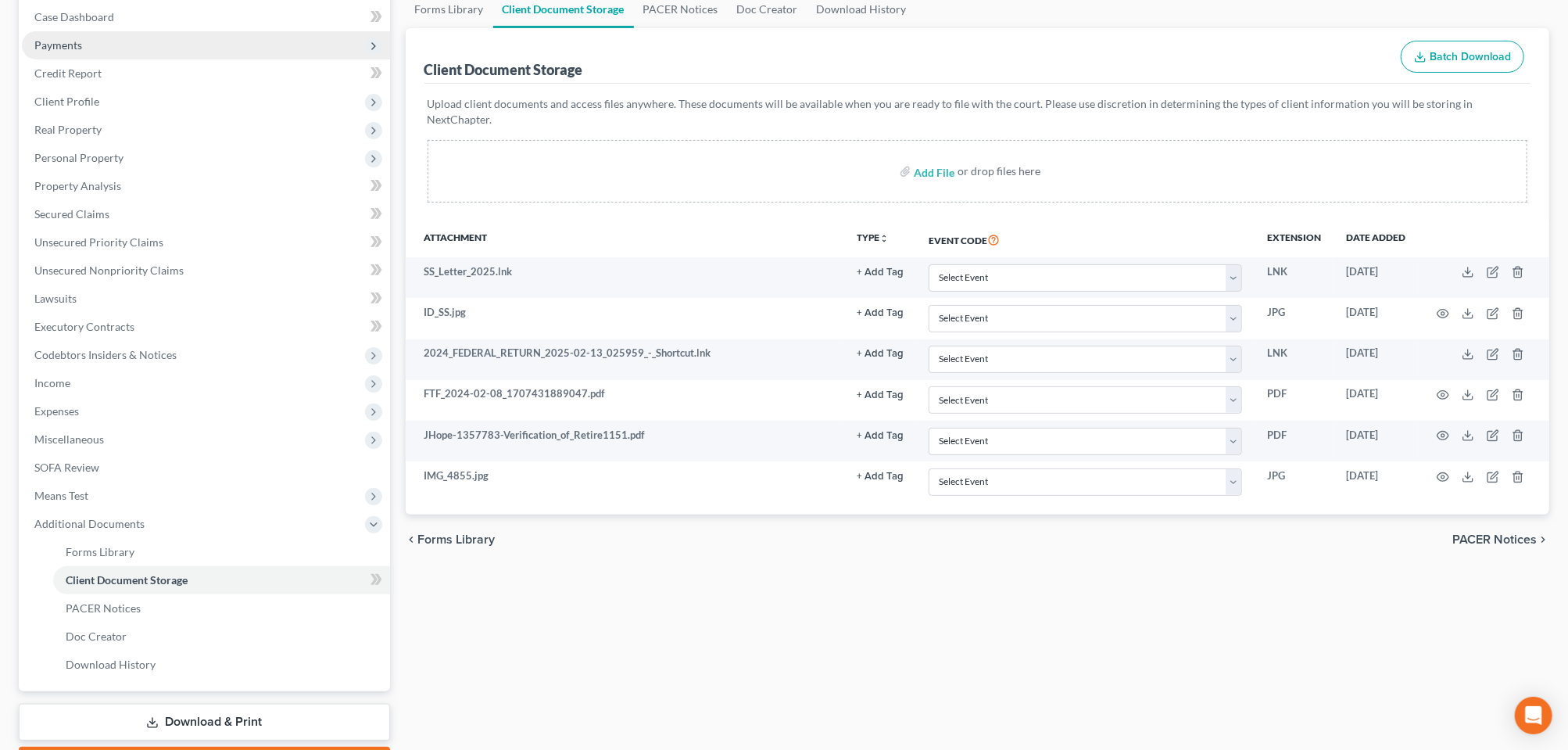
scroll to position [0, 0]
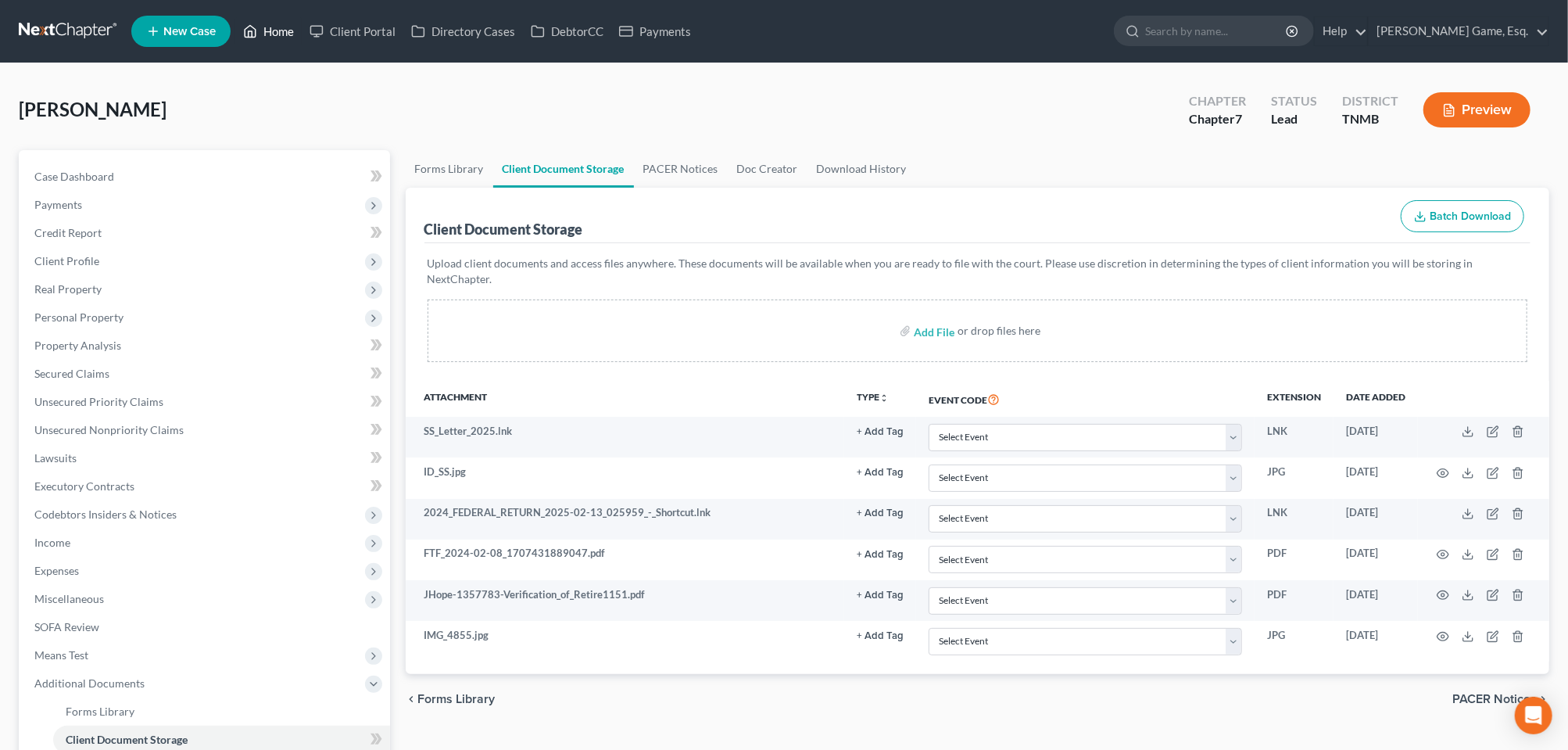
click at [302, 36] on link "Home" at bounding box center [268, 31] width 66 height 28
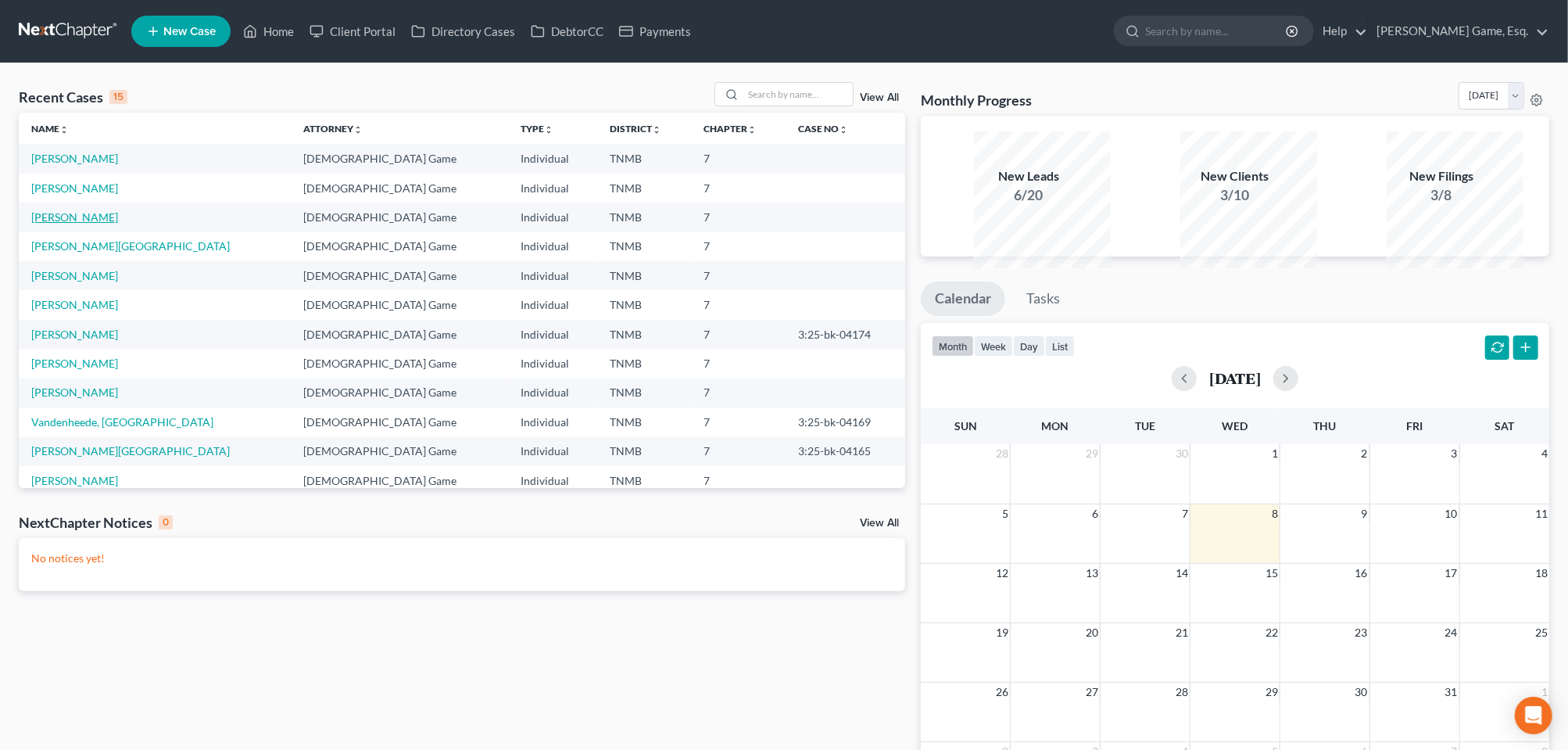
click at [96, 223] on link "[PERSON_NAME]" at bounding box center [75, 217] width 87 height 13
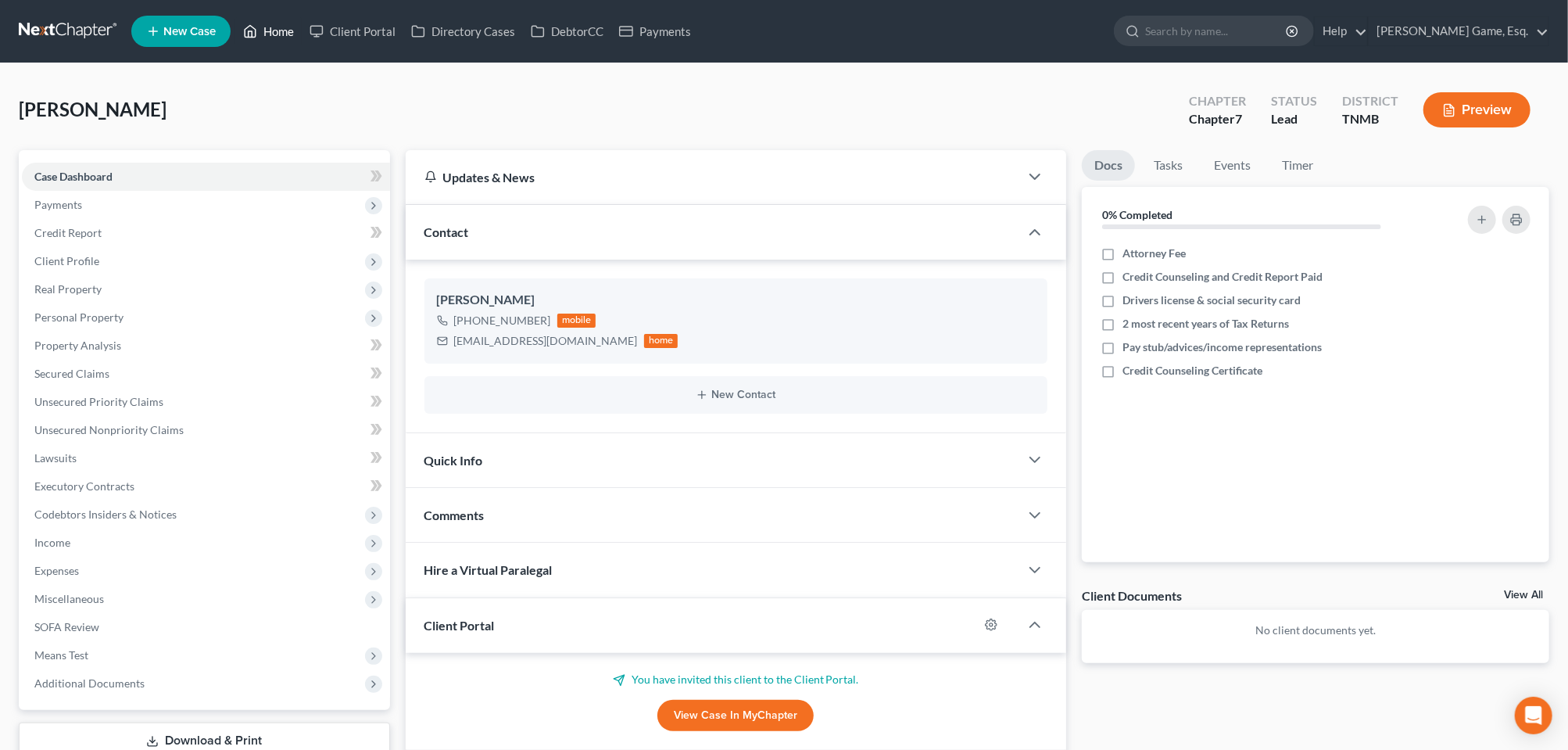
click at [302, 38] on link "Home" at bounding box center [268, 31] width 66 height 28
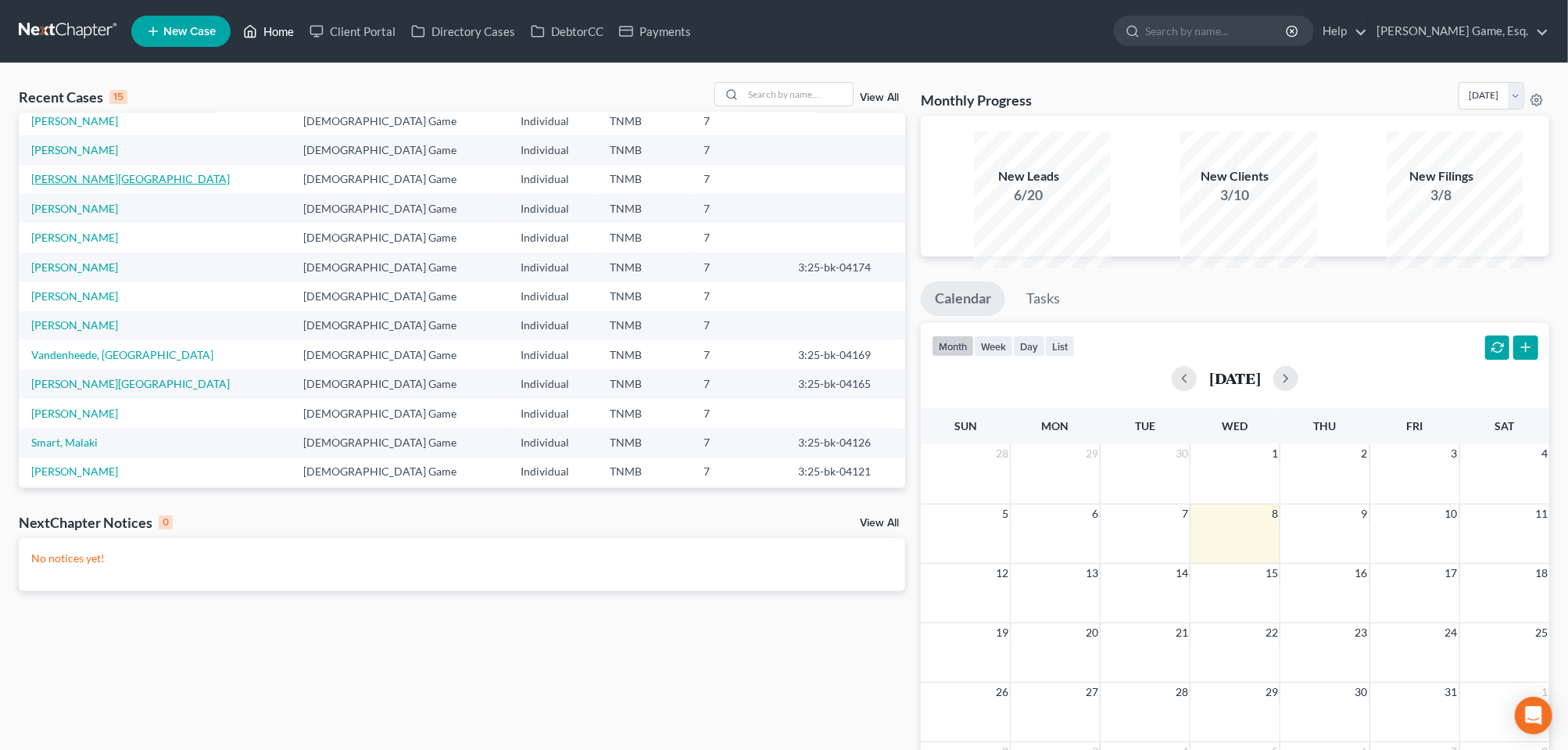
scroll to position [134, 0]
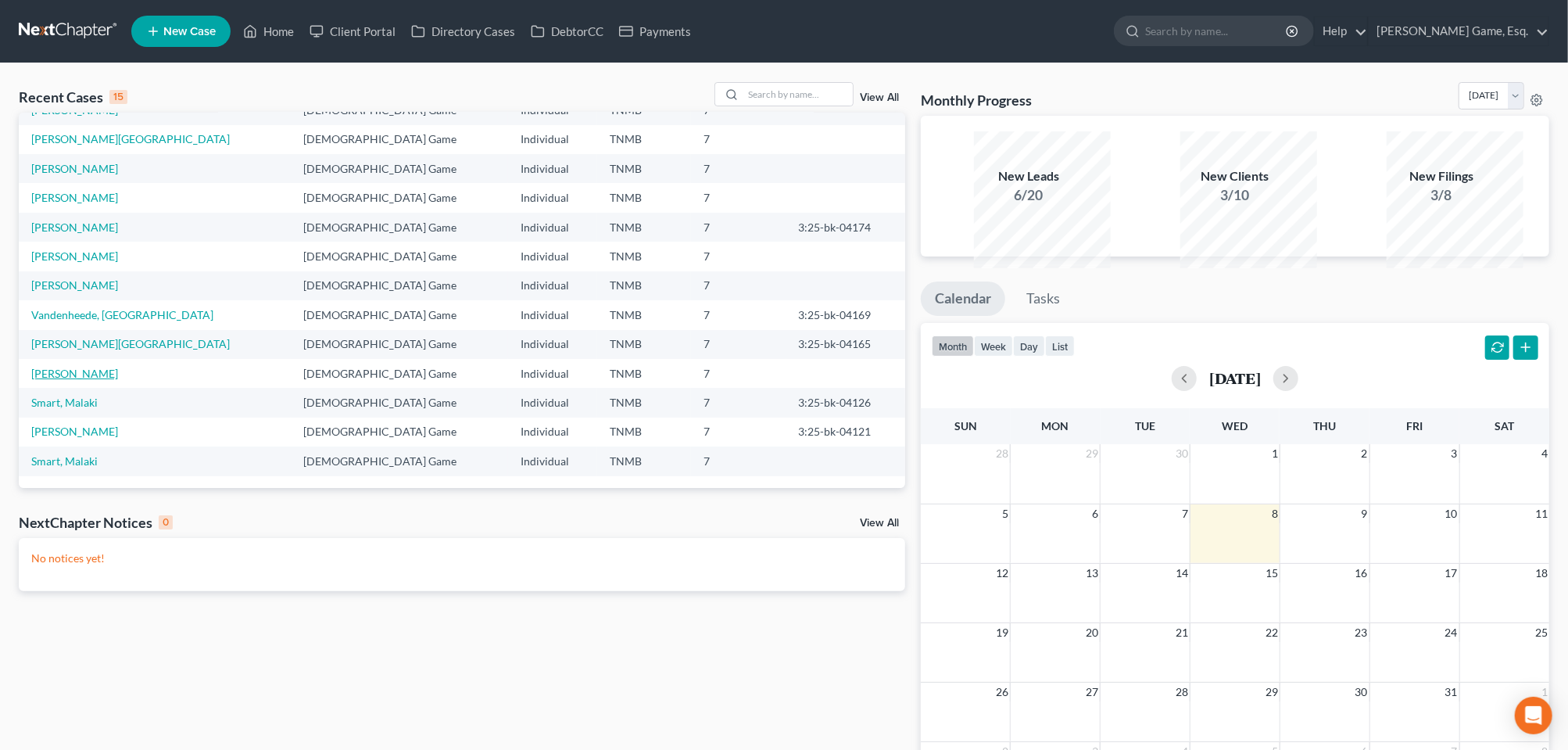
click at [89, 380] on link "[PERSON_NAME]" at bounding box center [75, 374] width 87 height 13
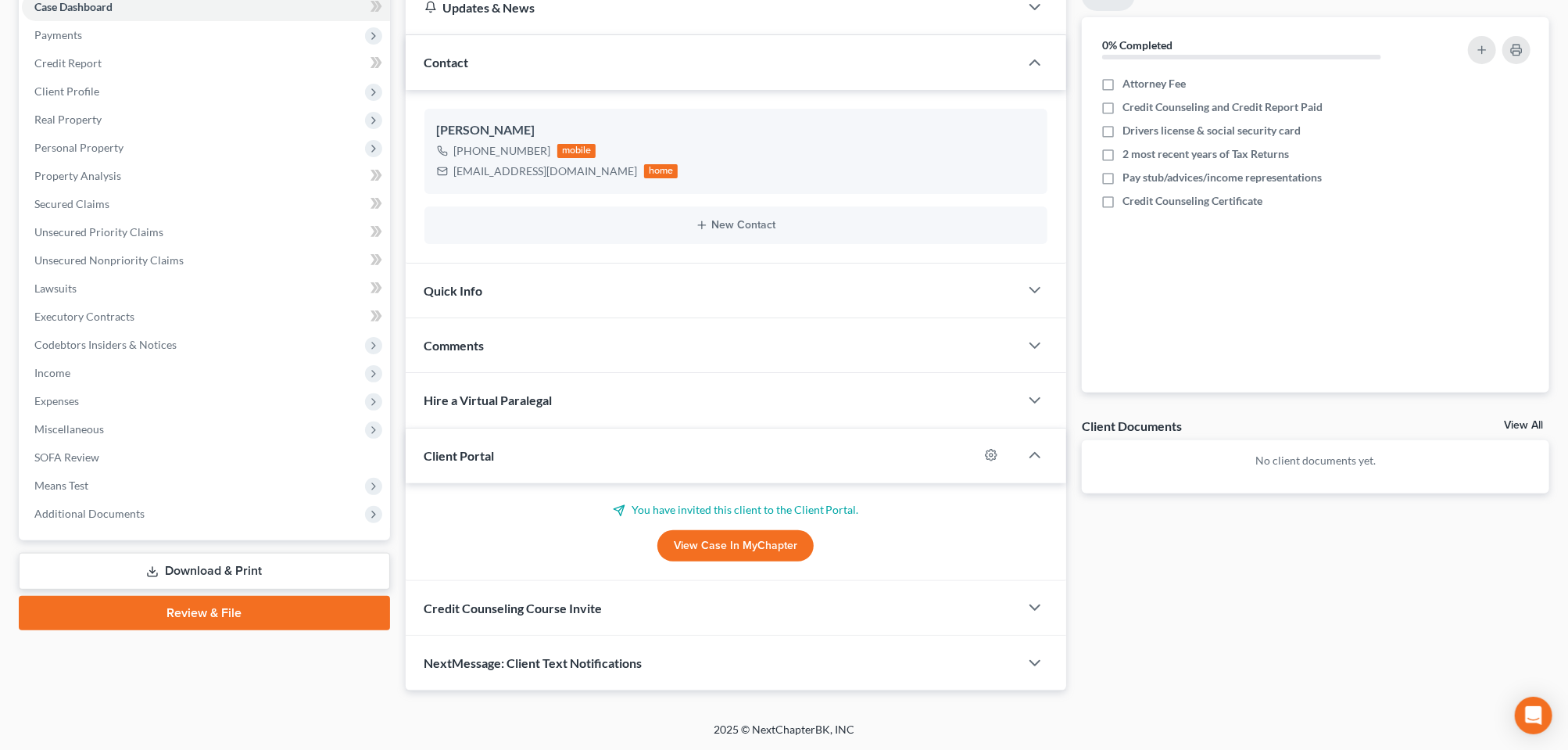
scroll to position [389, 0]
click at [749, 318] on div "Comments" at bounding box center [713, 345] width 614 height 54
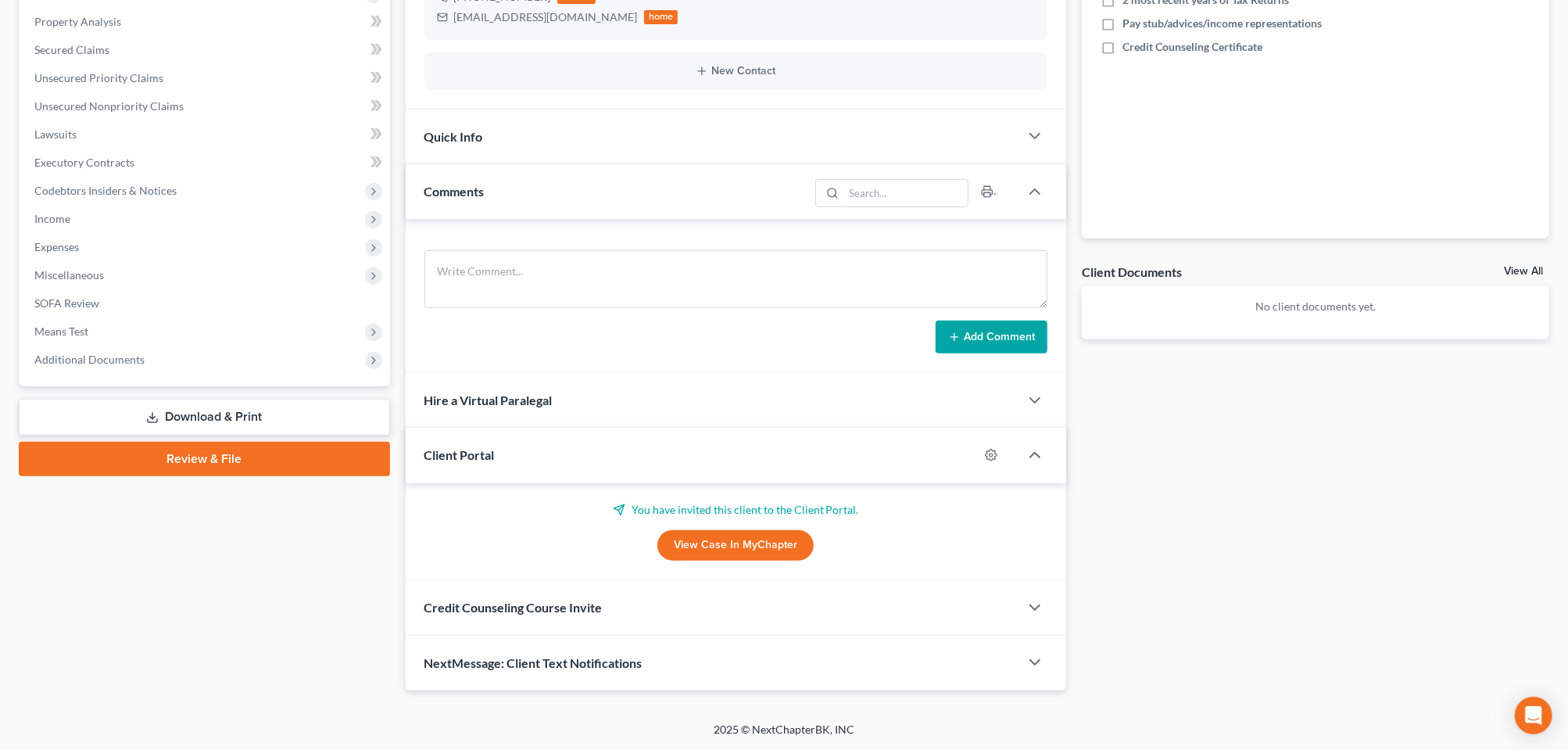
click at [751, 164] on div "Quick Info" at bounding box center [713, 136] width 614 height 54
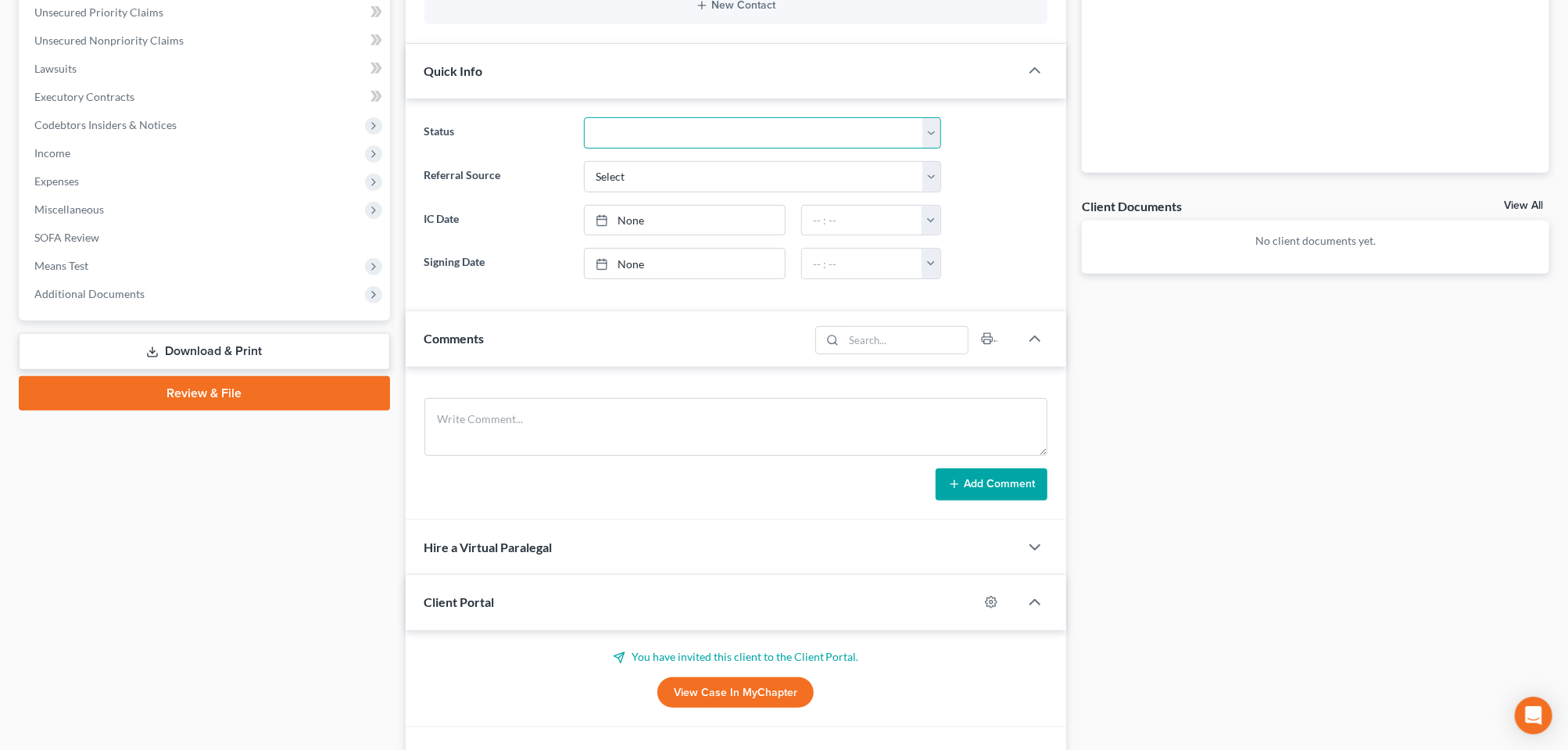
click at [922, 148] on select "Discharged Discharged & Reported Discharge Litigation Dismissal Notice Dismisse…" at bounding box center [762, 132] width 357 height 32
select select "14"
click at [587, 148] on select "Discharged Discharged & Reported Discharge Litigation Dismissal Notice Dismisse…" at bounding box center [762, 132] width 357 height 32
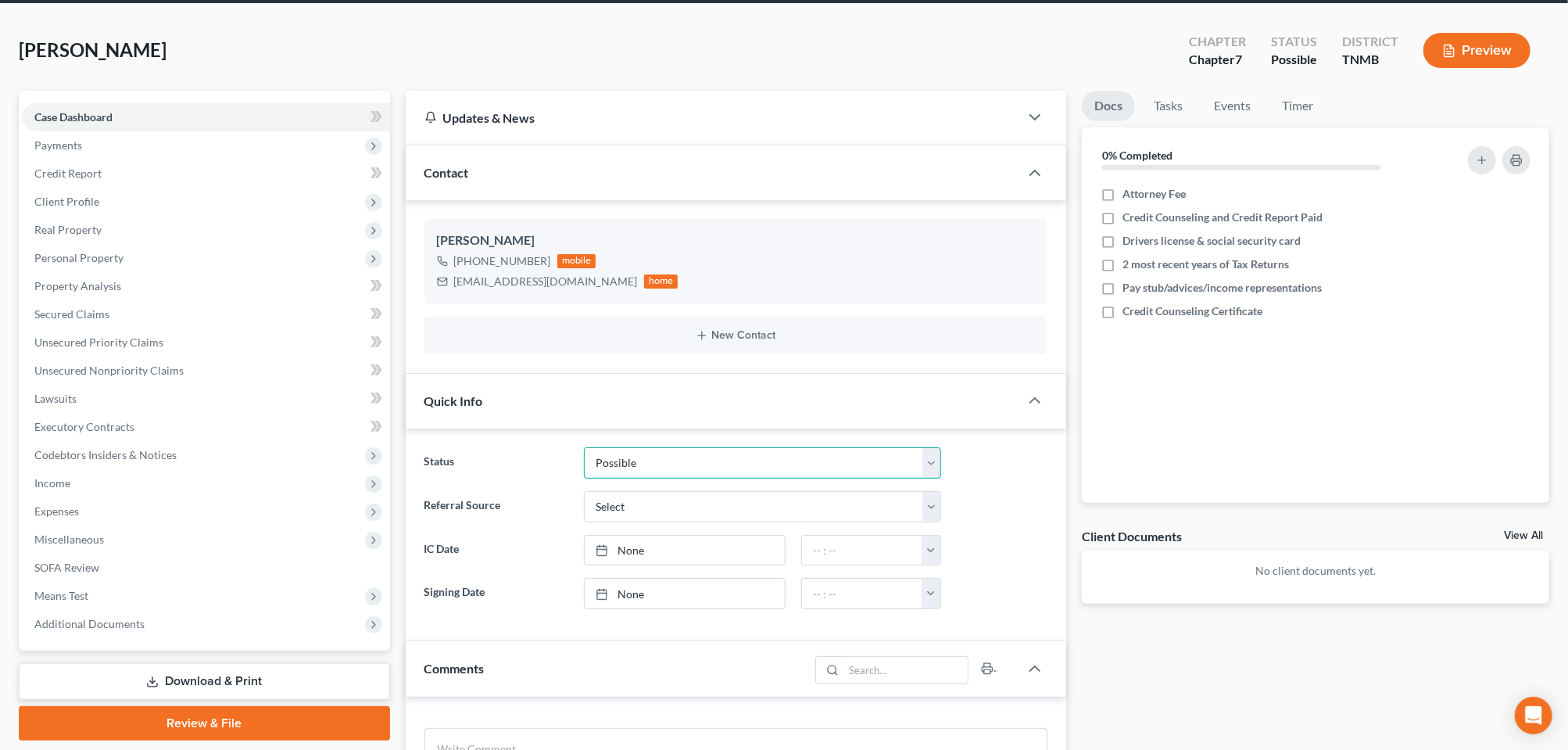
scroll to position [0, 0]
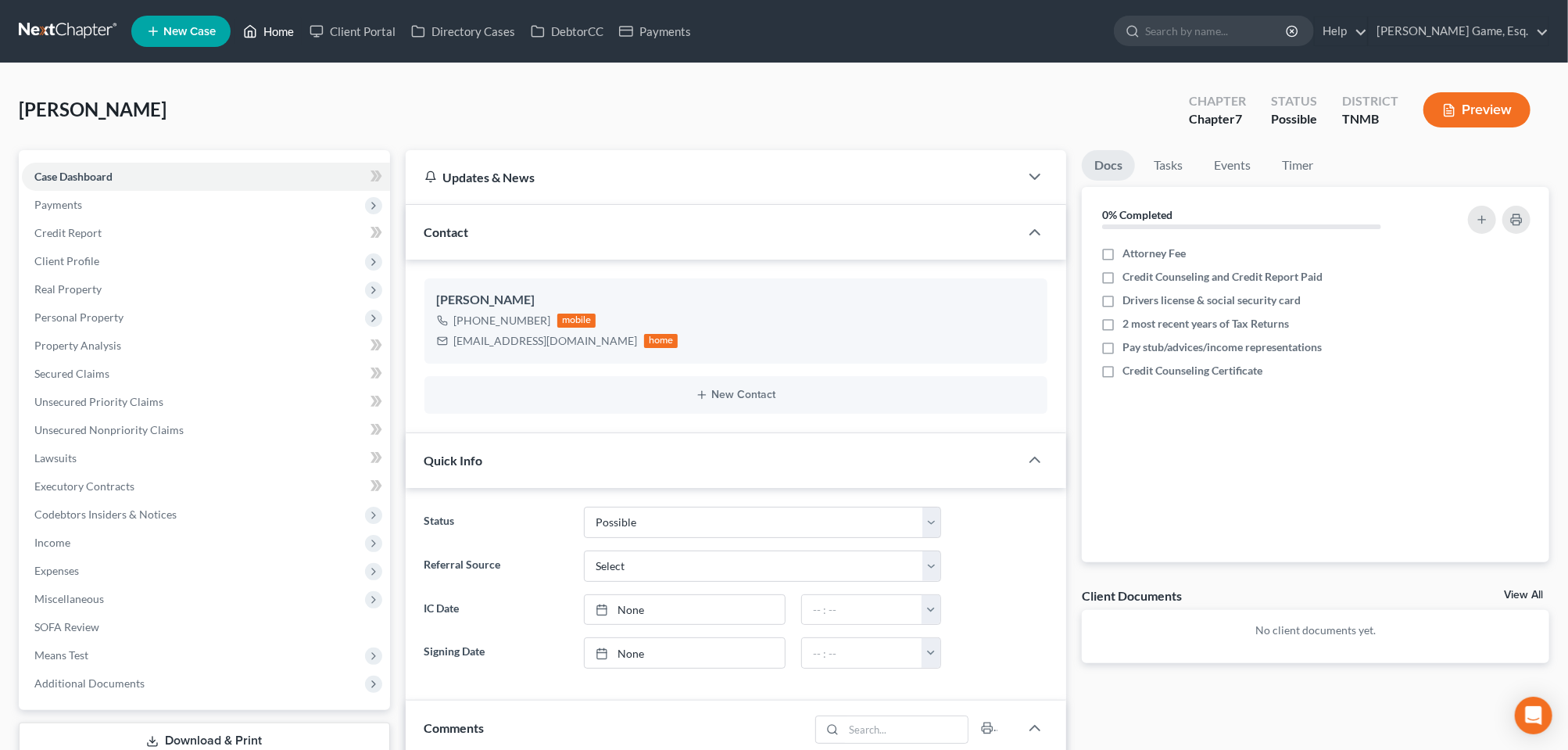
click at [302, 43] on link "Home" at bounding box center [268, 31] width 66 height 28
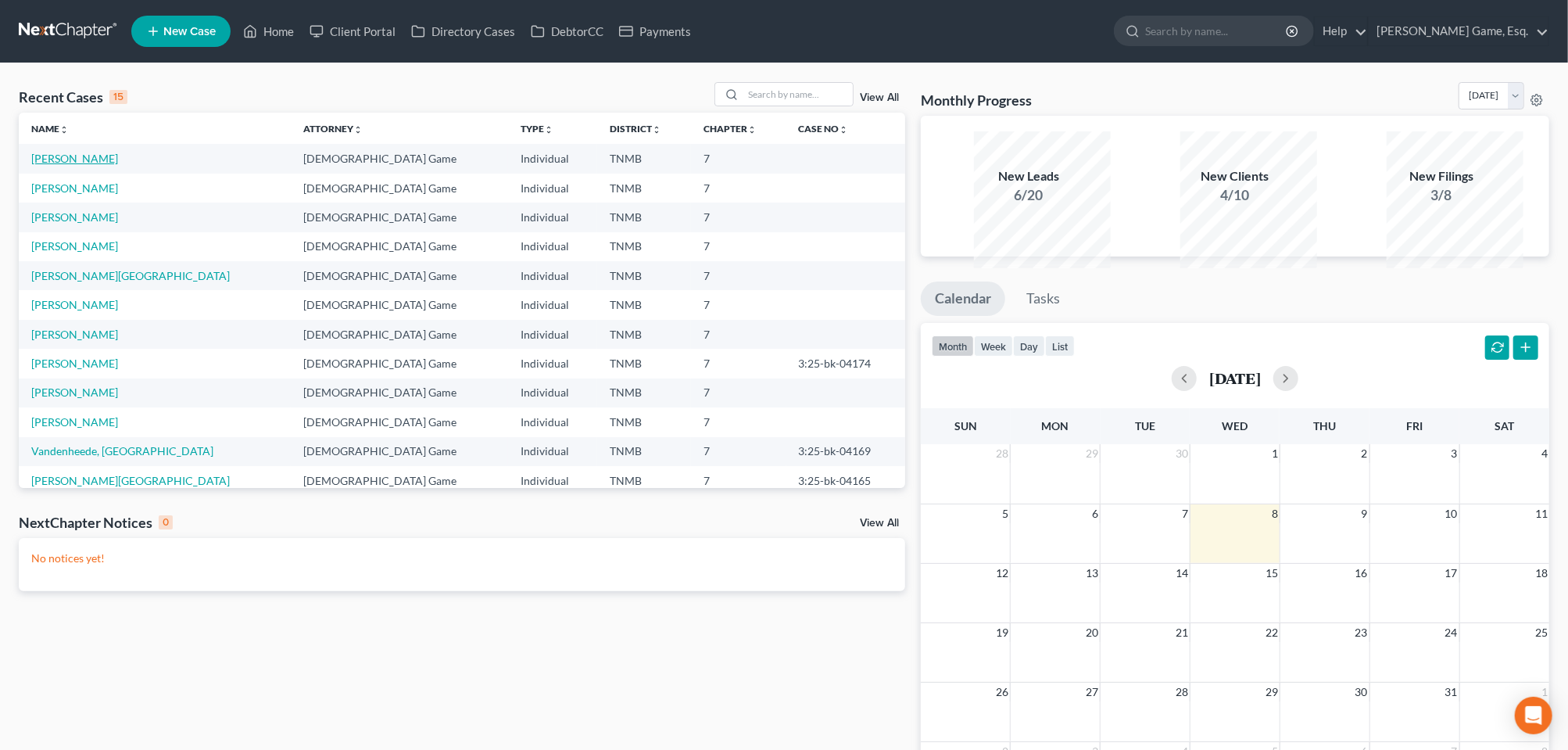
click at [91, 165] on link "[PERSON_NAME]" at bounding box center [75, 158] width 87 height 13
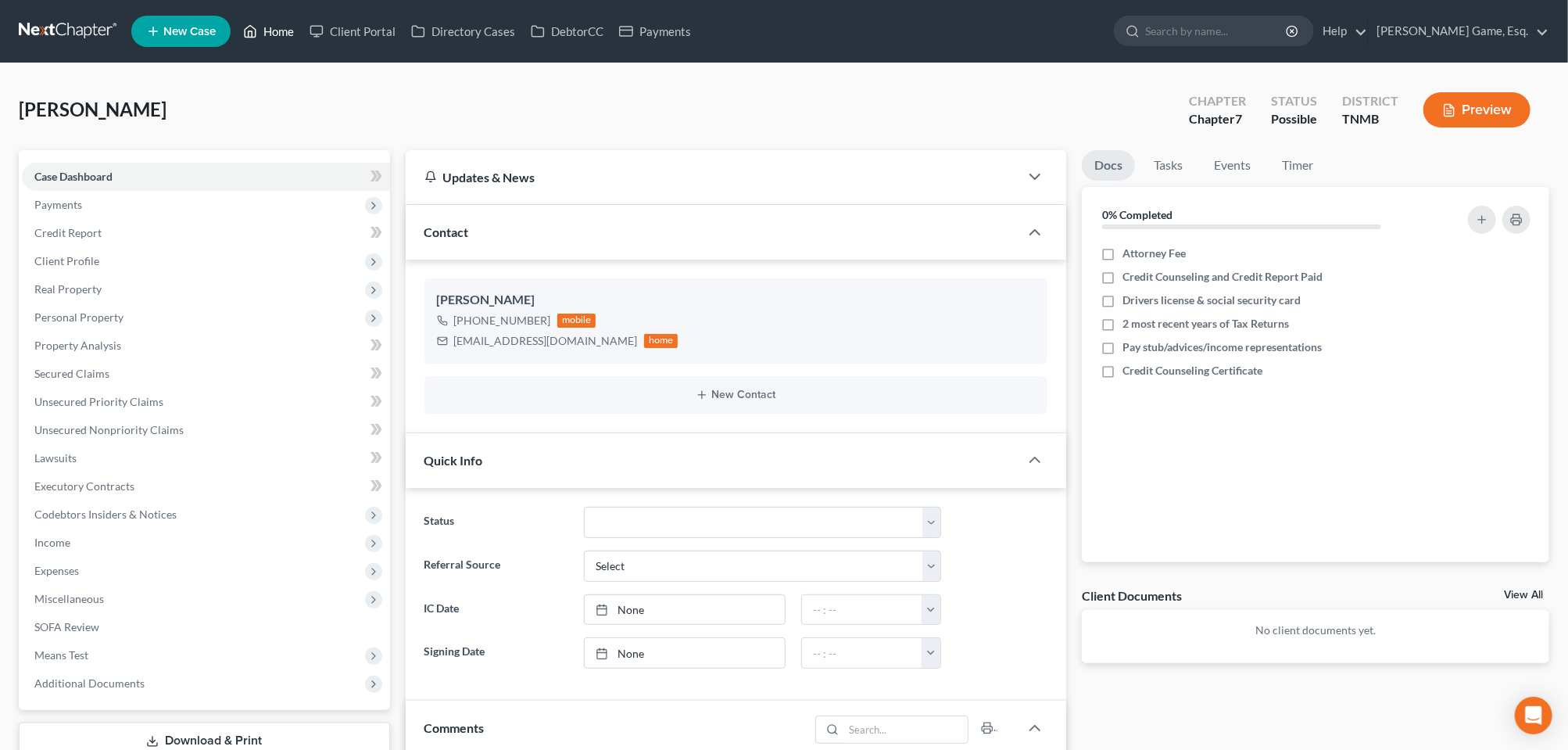
click at [302, 38] on link "Home" at bounding box center [268, 31] width 66 height 28
